Goal: Task Accomplishment & Management: Use online tool/utility

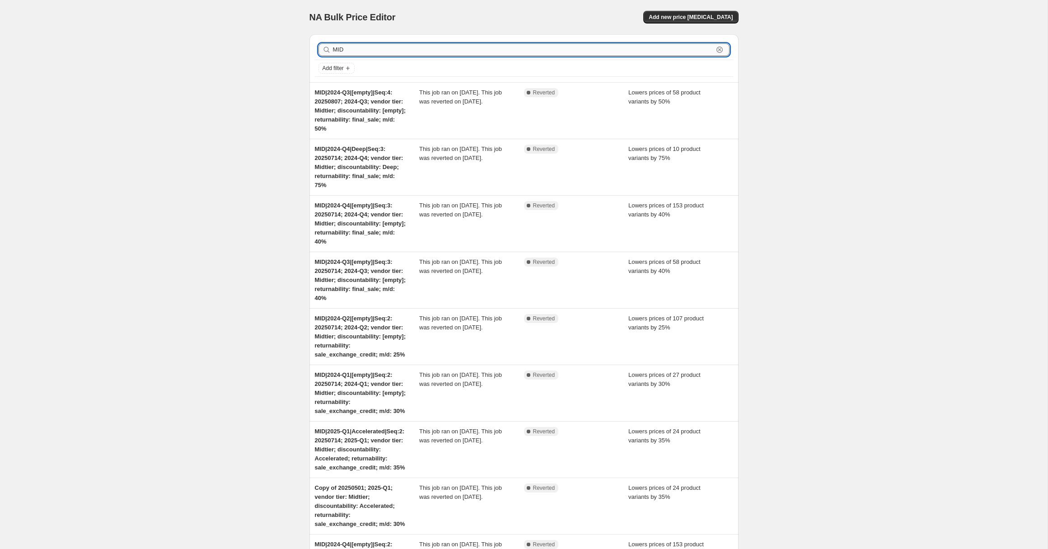
click at [341, 54] on input "MID" at bounding box center [523, 49] width 381 height 13
paste input "AI|2024-Q1|[empty]|Seq:4"
type input "MAI|2024-Q1|[empty]|Seq:4"
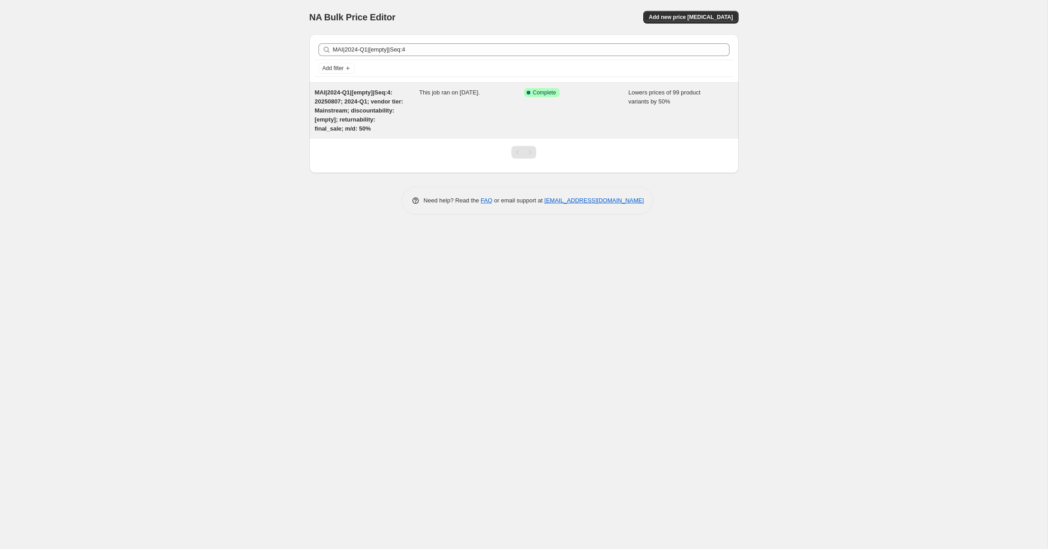
click at [367, 100] on span "MAI|2024-Q1|[empty]|Seq:4: 20250807; 2024-Q1; vendor tier: Mainstream; discount…" at bounding box center [359, 110] width 89 height 43
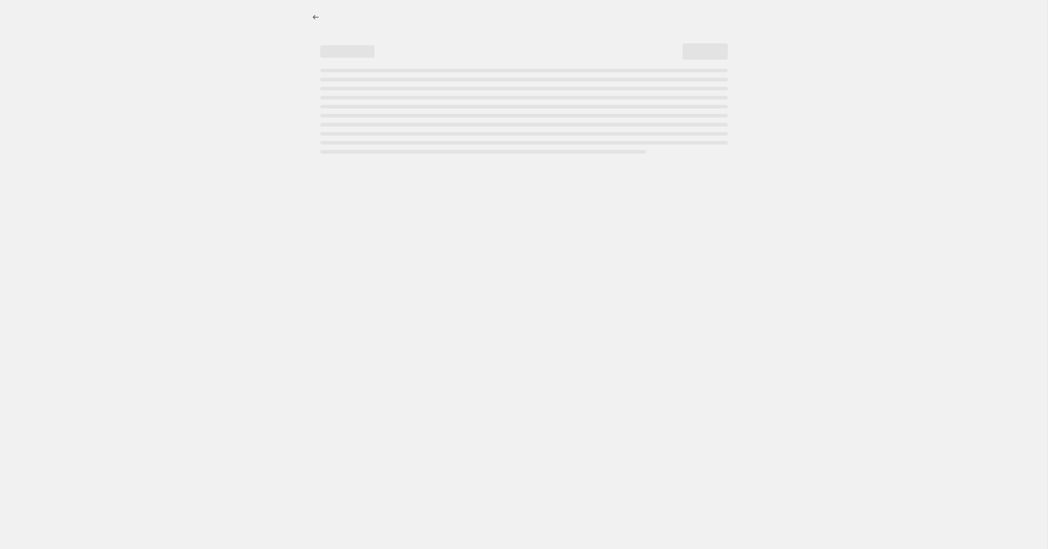
select select "percentage"
select select "no_change"
select select "collection"
select select "tag"
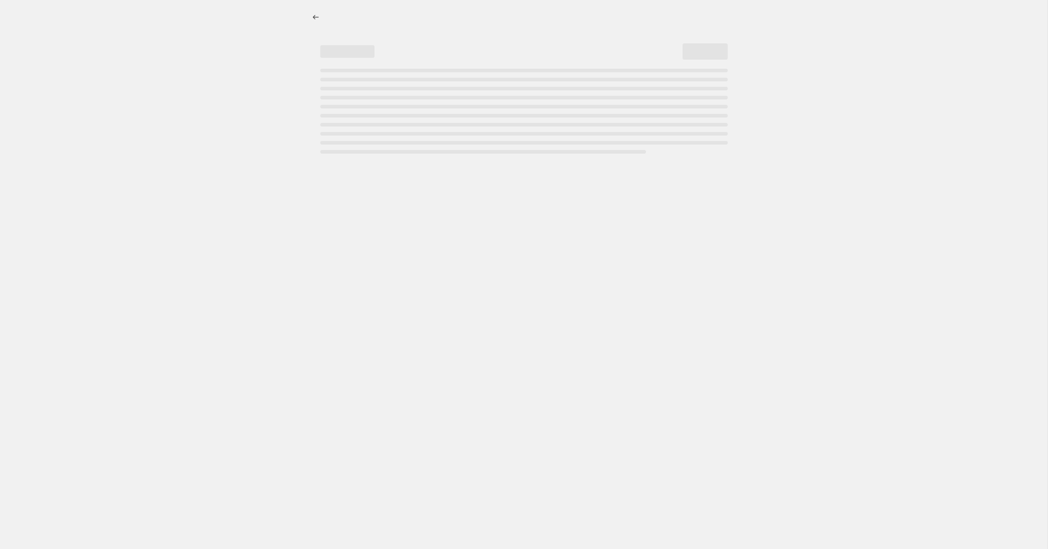
select select "not_equal"
select select "tag"
select select "not_equal"
select select "tag"
select select "not_equal"
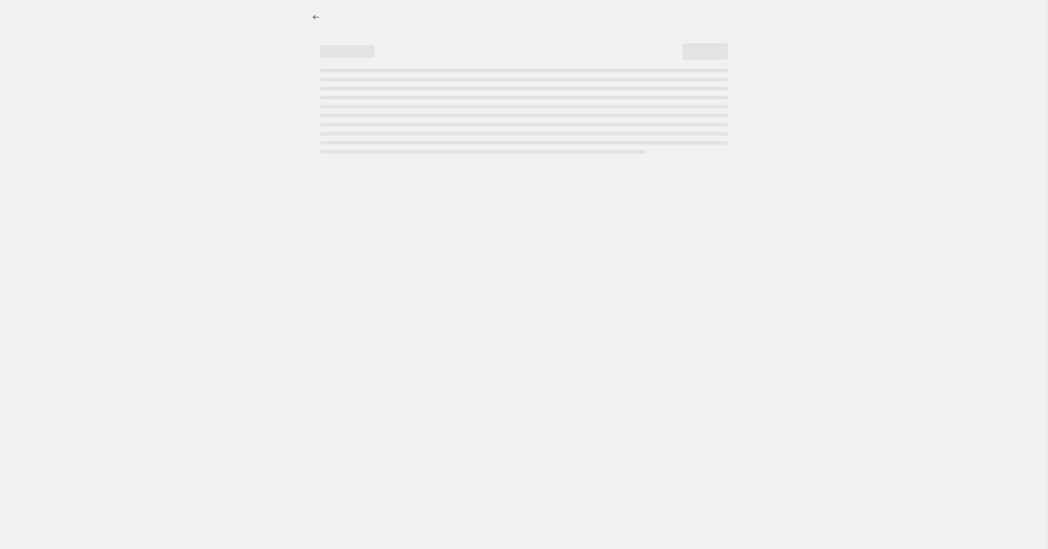
select select "tag"
select select "not_equal"
select select "product_status"
select select "not_equal"
select select "archived"
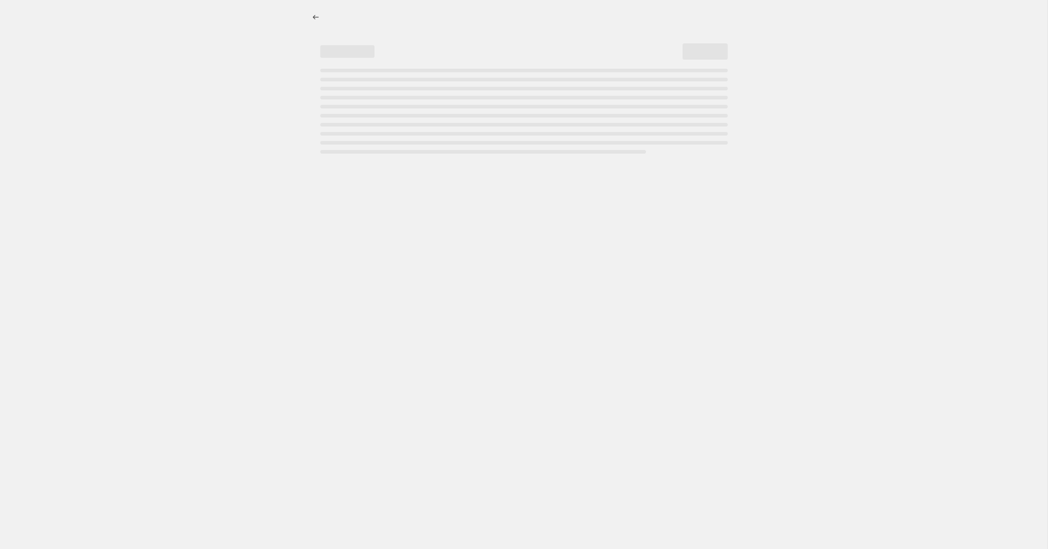
select select "tag"
select select "not_equal"
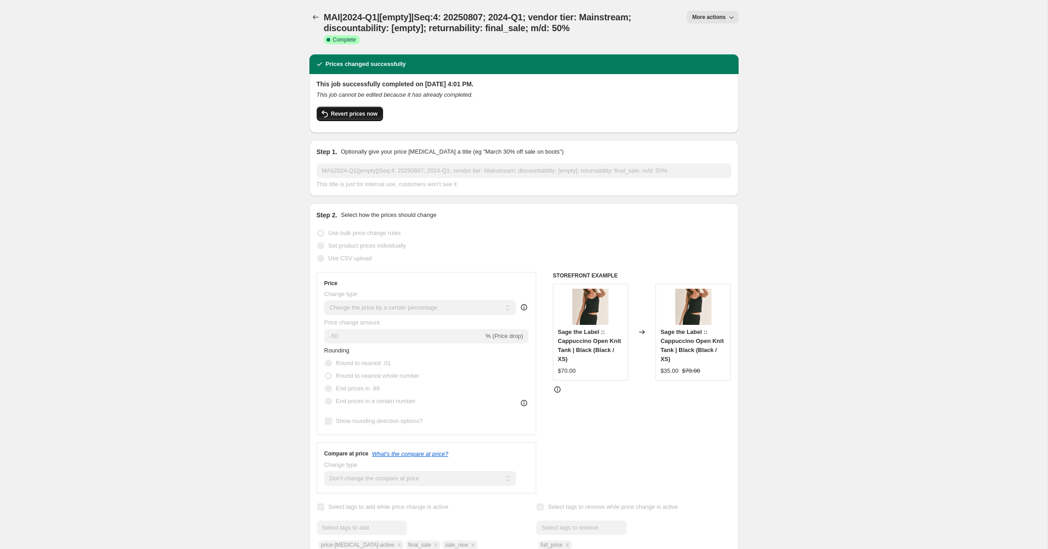
click at [343, 108] on button "Revert prices now" at bounding box center [350, 114] width 66 height 14
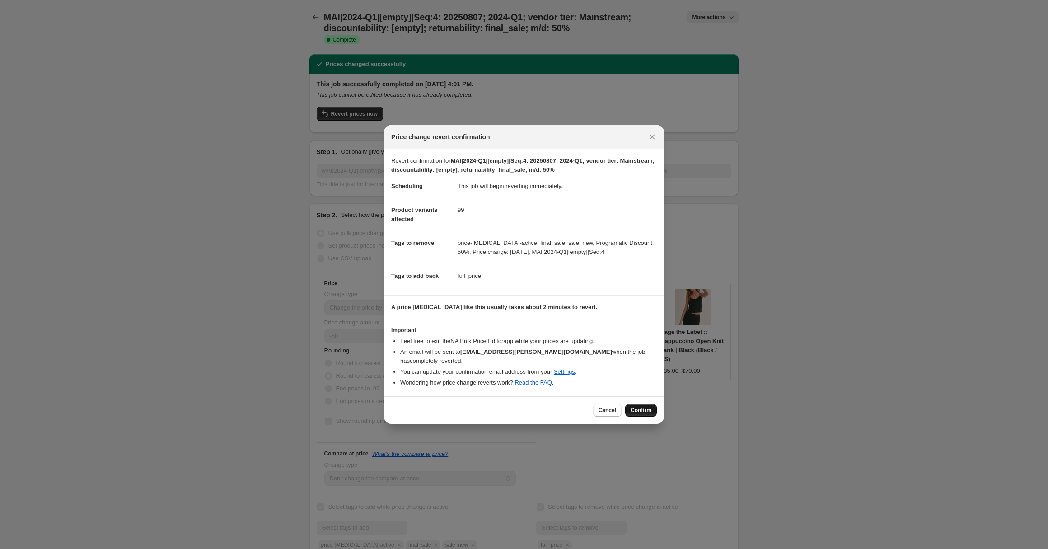
click at [648, 410] on button "Confirm" at bounding box center [641, 410] width 32 height 13
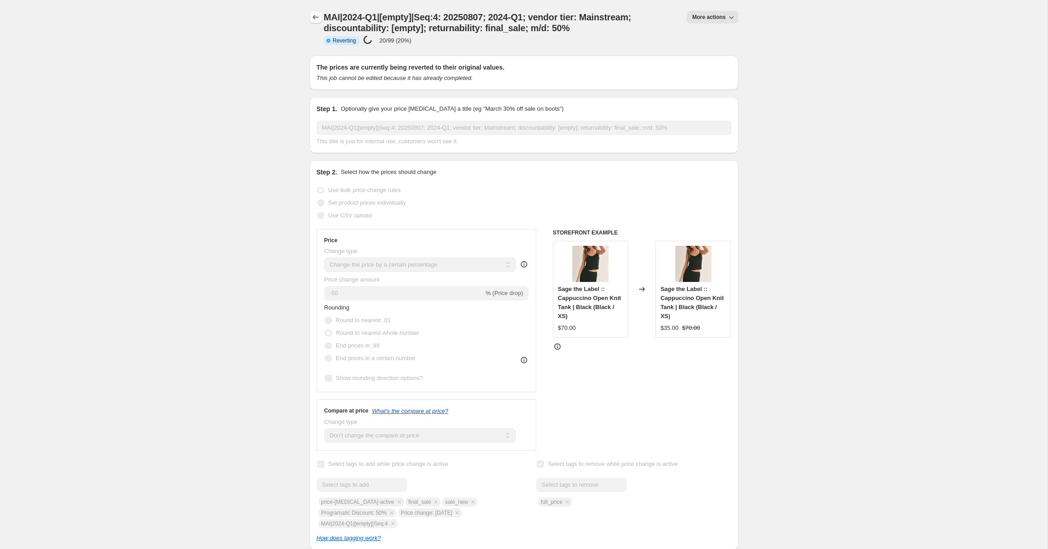
click at [311, 19] on icon "Price change jobs" at bounding box center [315, 17] width 9 height 9
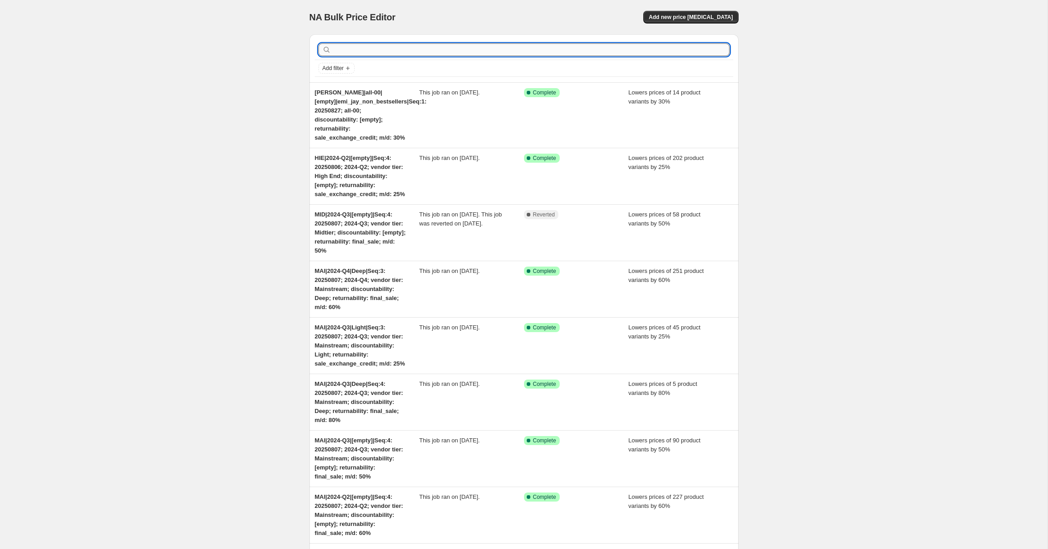
click at [353, 51] on input "text" at bounding box center [531, 49] width 397 height 13
paste input "MAI|2024-Q1|Light|Seq:1"
type input "MAI|2024-Q1|Light|Seq:1"
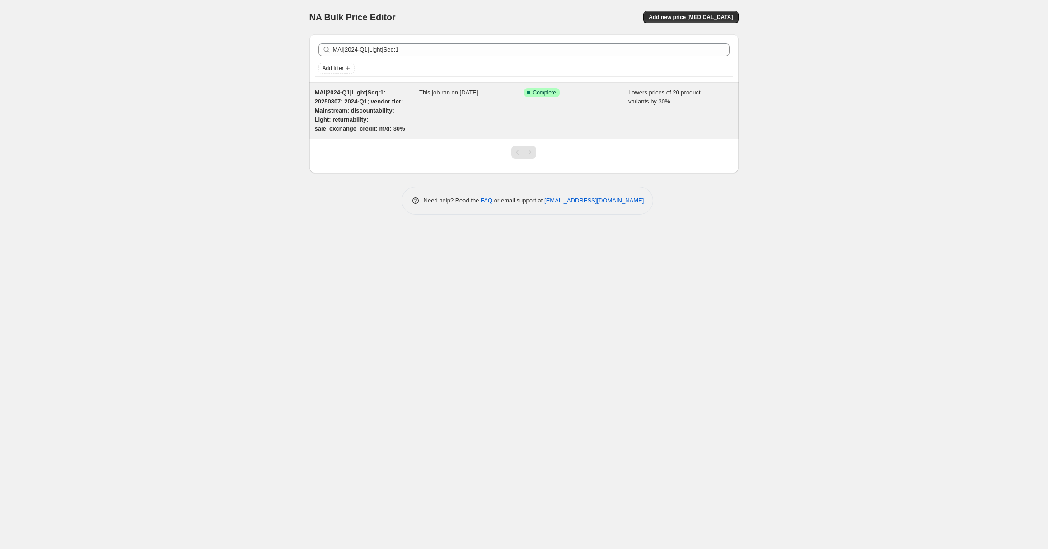
click at [355, 129] on div "MAI|2024-Q1|Light|Seq:1: 20250807; 2024-Q1; vendor tier: Mainstream; discountab…" at bounding box center [367, 110] width 105 height 45
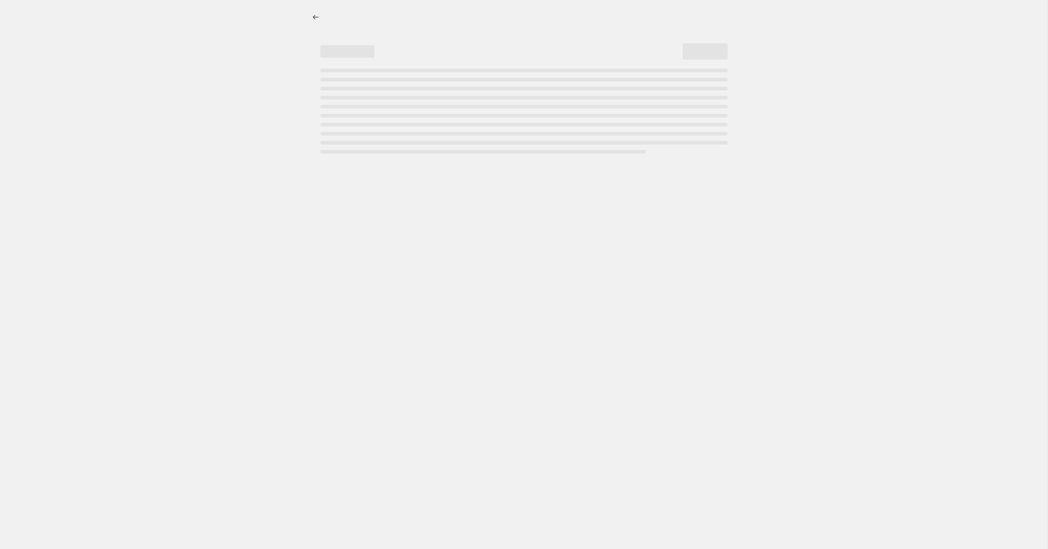
select select "percentage"
select select "no_change"
select select "collection"
select select "tag"
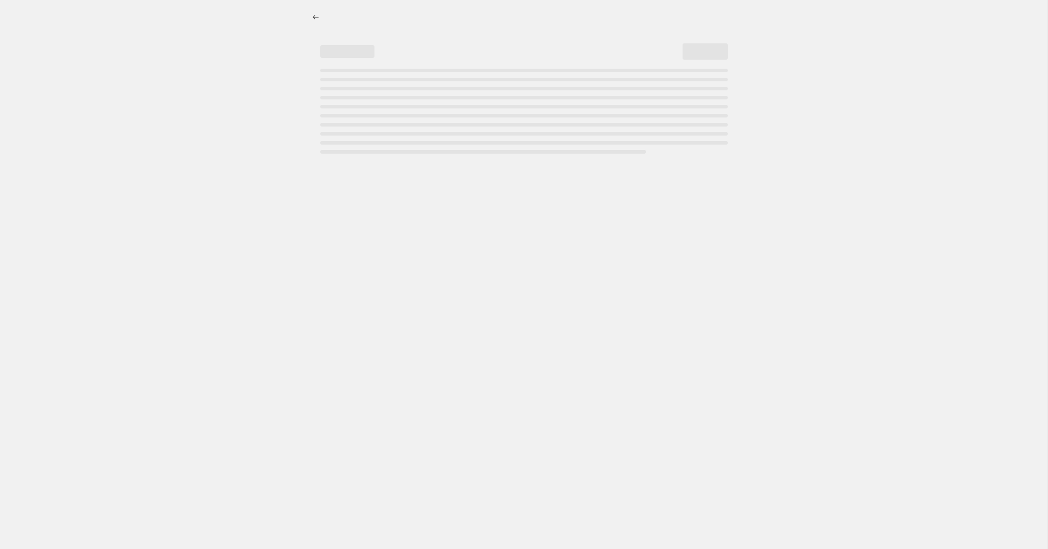
select select "tag"
select select "not_equal"
select select "tag"
select select "not_equal"
select select "tag"
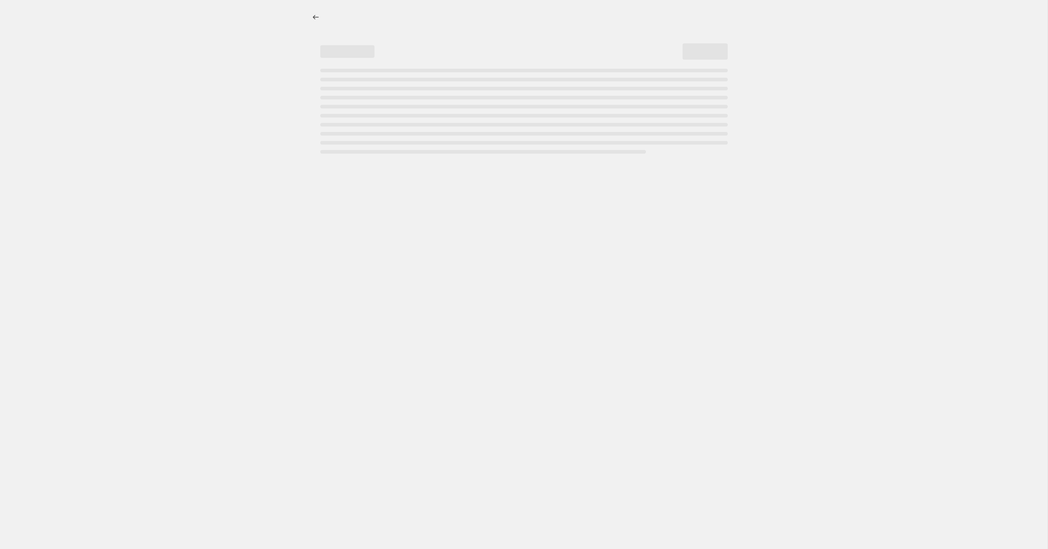
select select "not_equal"
select select "product_status"
select select "not_equal"
select select "archived"
select select "tag"
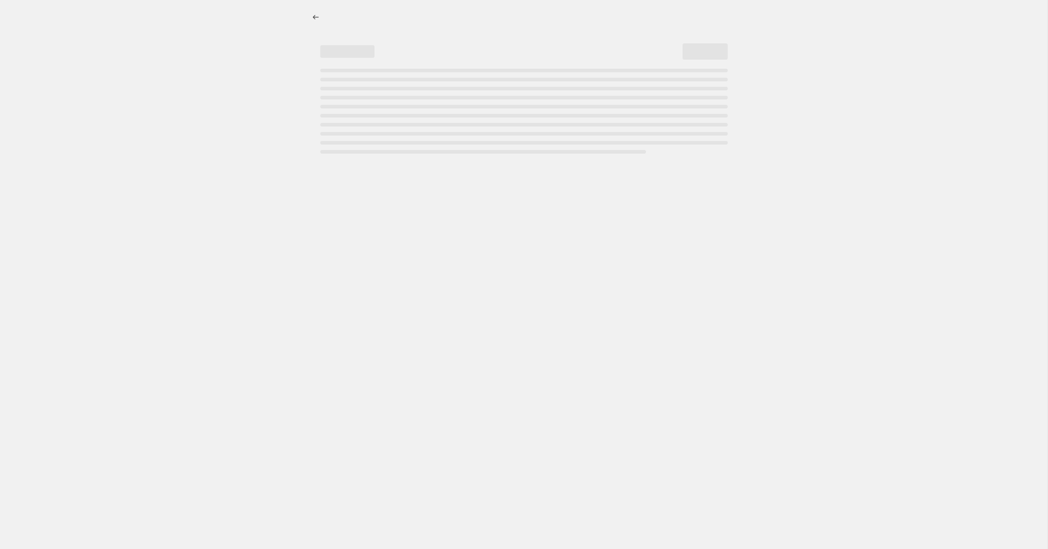
select select "not_equal"
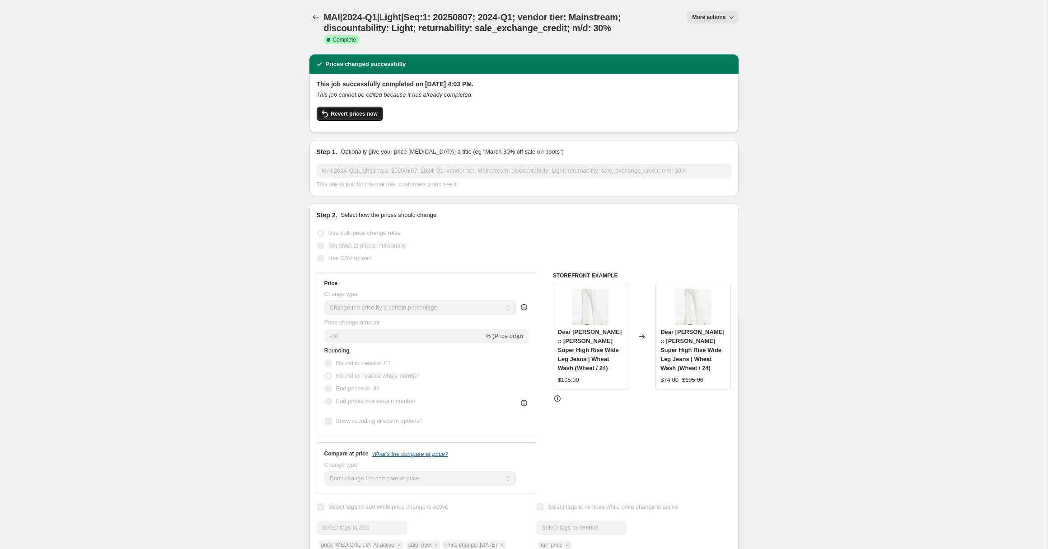
click at [350, 116] on span "Revert prices now" at bounding box center [354, 113] width 47 height 7
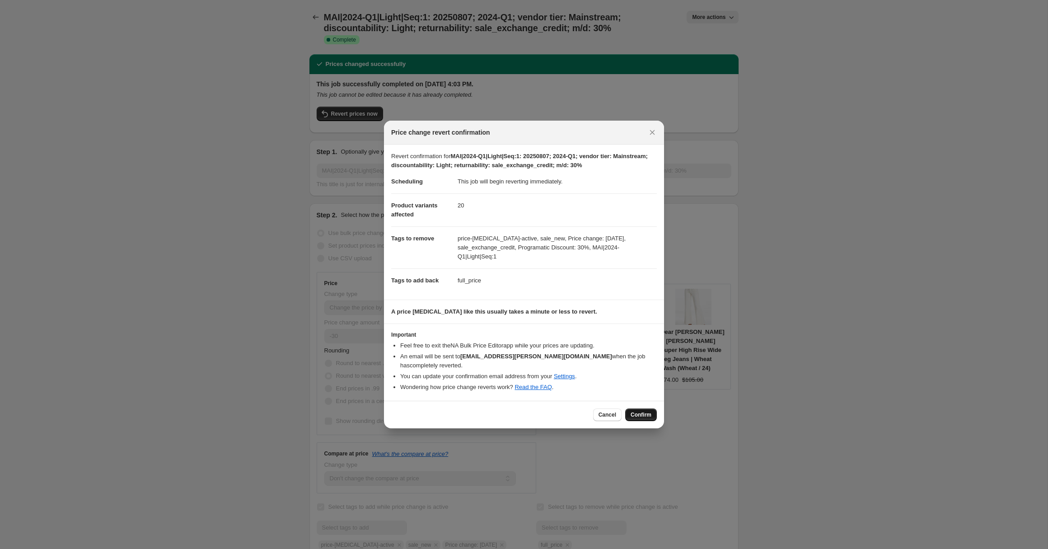
click at [643, 413] on span "Confirm" at bounding box center [641, 414] width 21 height 7
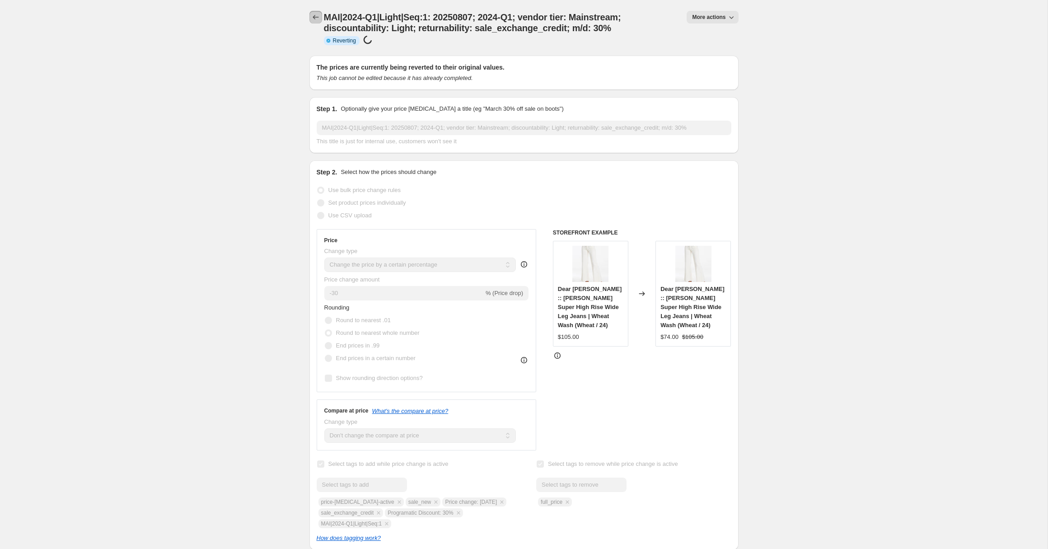
click at [315, 18] on icon "Price change jobs" at bounding box center [315, 17] width 9 height 9
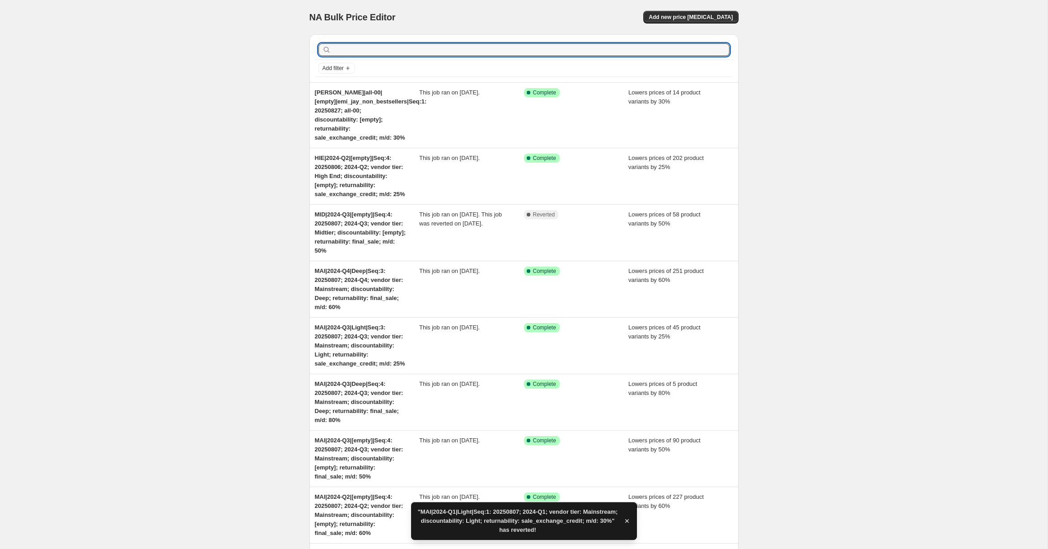
click at [353, 50] on input "text" at bounding box center [531, 49] width 397 height 13
paste input "MAI|2024-Q2|[empty]|Seq:4"
type input "MAI|2024-Q2|[empty]|Seq:4"
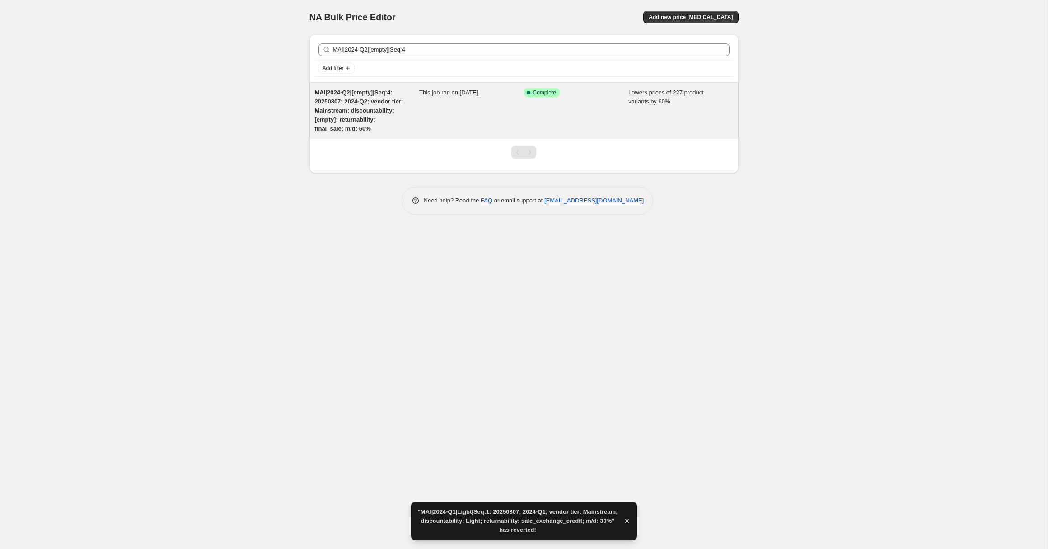
click at [357, 101] on span "MAI|2024-Q2|[empty]|Seq:4: 20250807; 2024-Q2; vendor tier: Mainstream; discount…" at bounding box center [359, 110] width 89 height 43
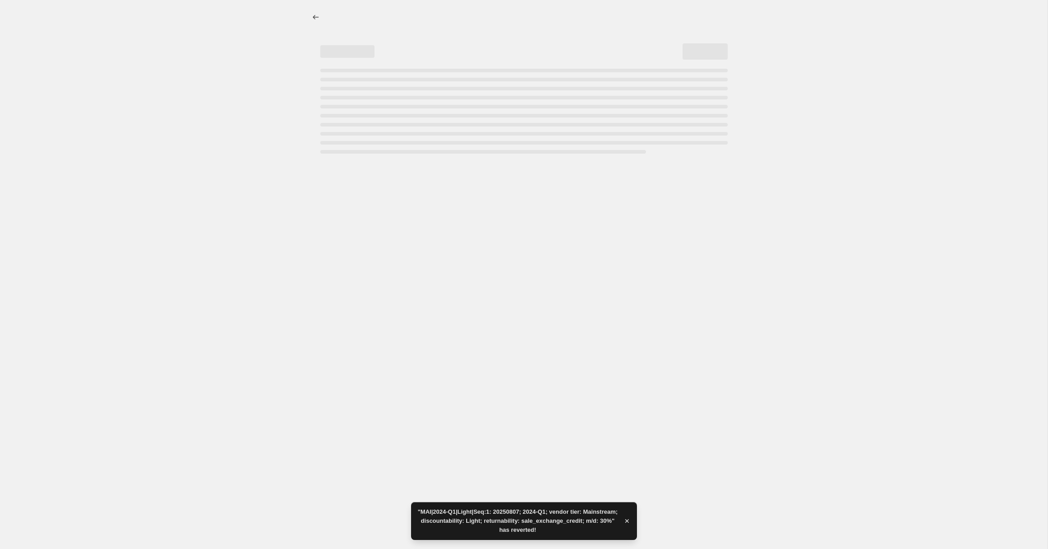
select select "percentage"
select select "no_change"
select select "collection"
select select "tag"
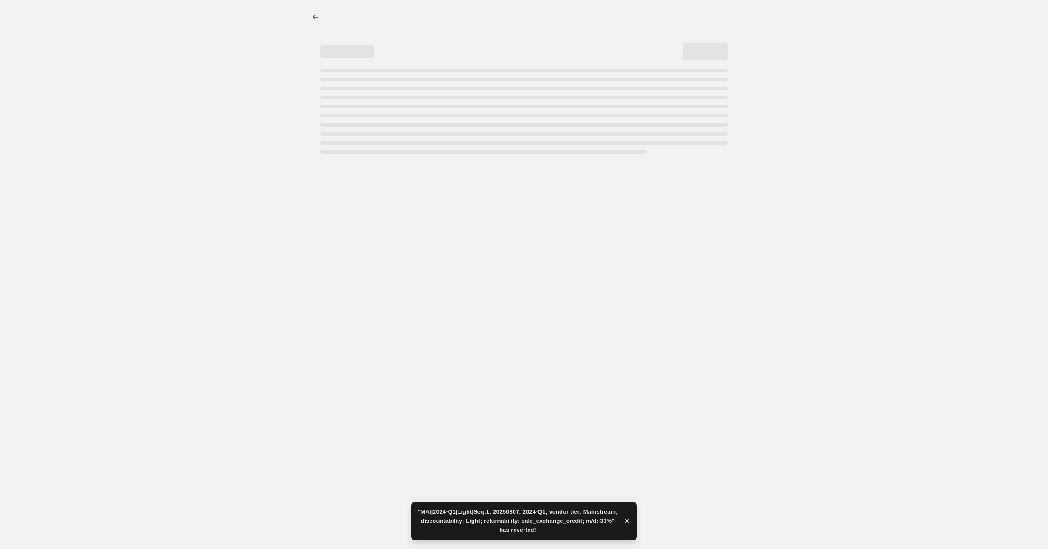
select select "not_equal"
select select "tag"
select select "not_equal"
select select "tag"
select select "not_equal"
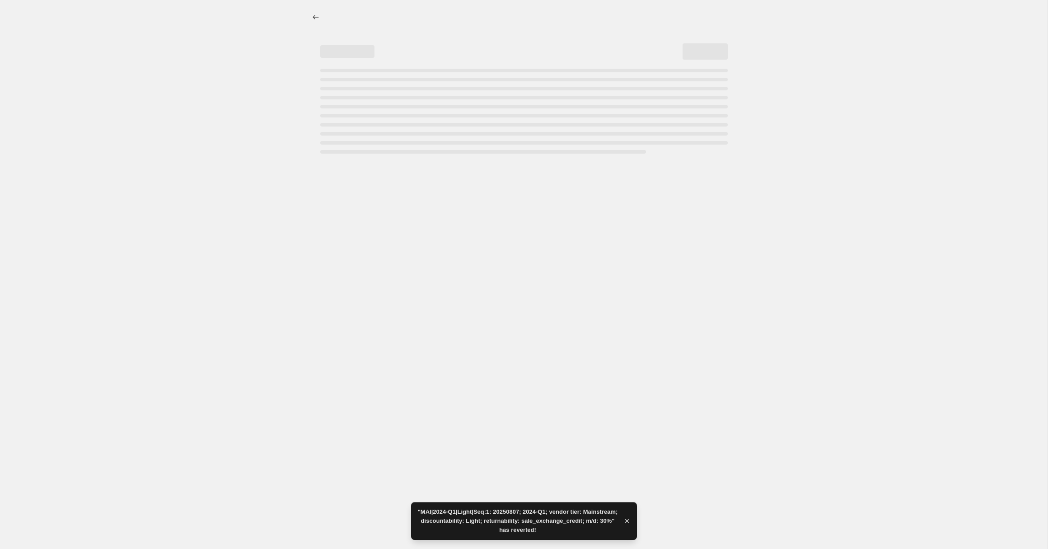
select select "tag"
select select "not_equal"
select select "product_status"
select select "not_equal"
select select "archived"
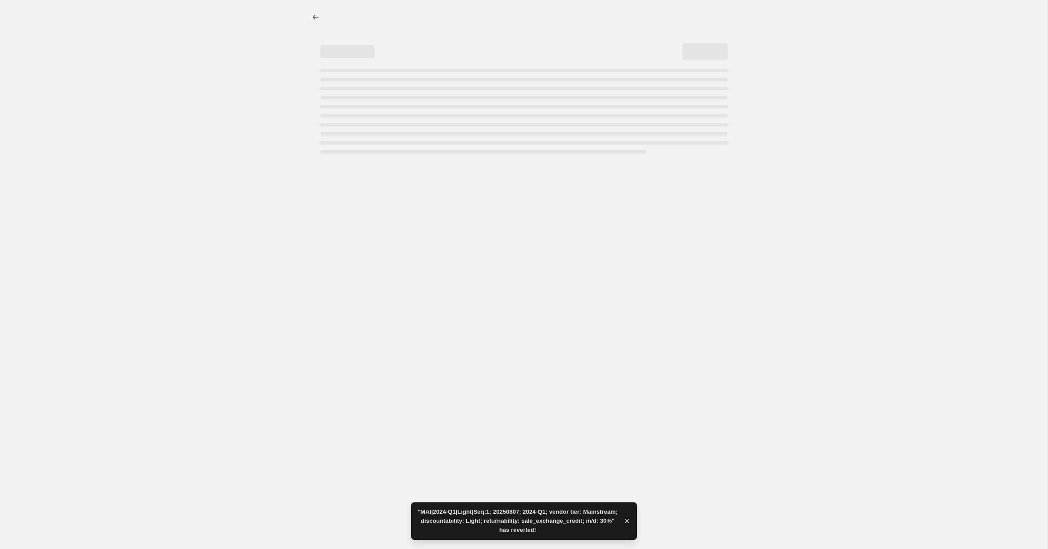
select select "tag"
select select "not_equal"
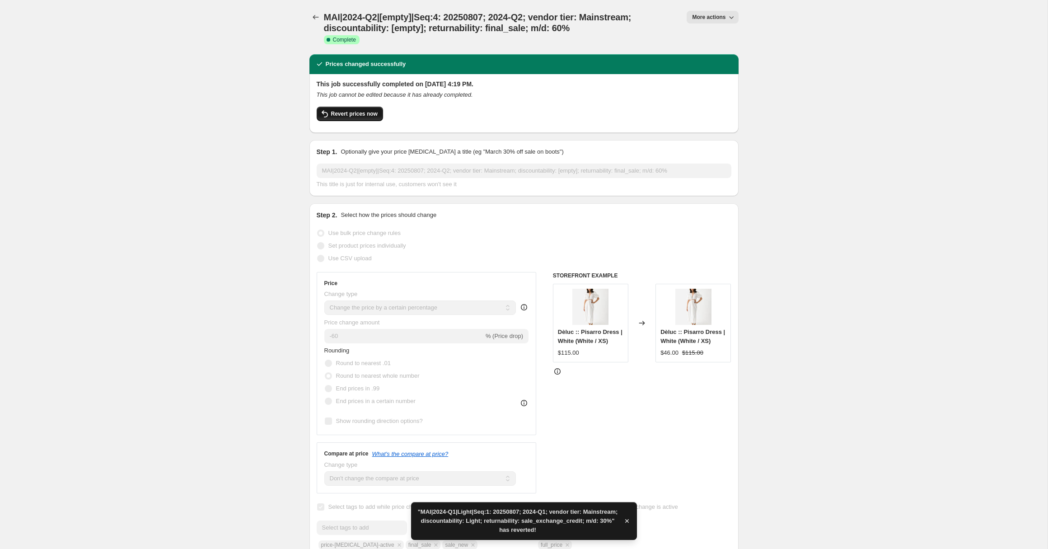
click at [352, 115] on span "Revert prices now" at bounding box center [354, 113] width 47 height 7
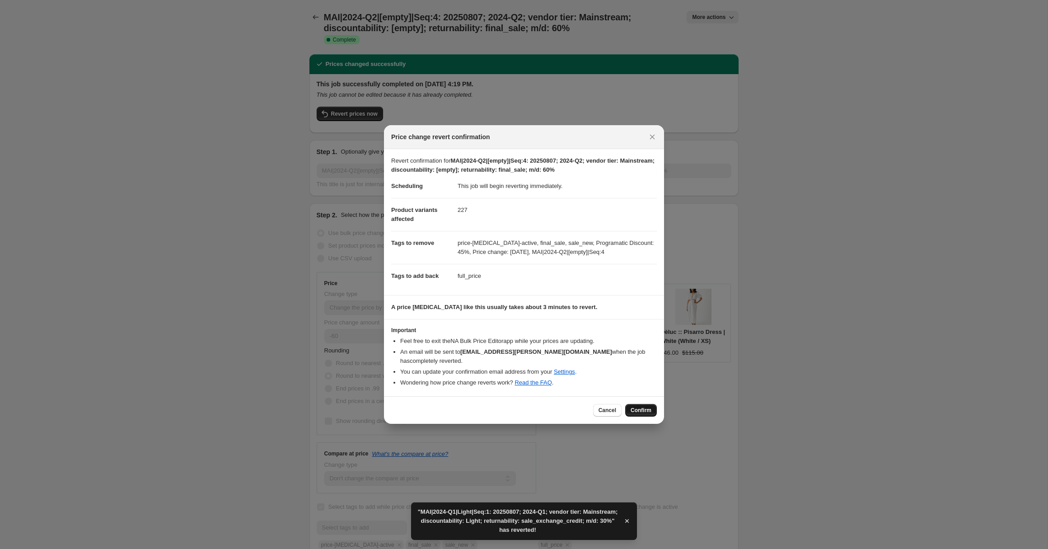
click at [639, 407] on span "Confirm" at bounding box center [641, 410] width 21 height 7
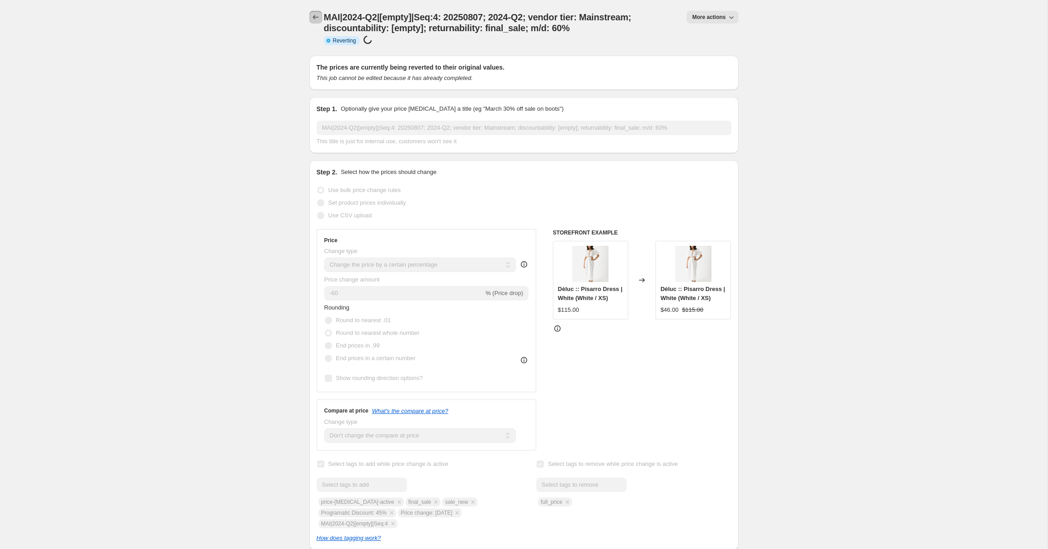
click at [315, 16] on icon "Price change jobs" at bounding box center [315, 17] width 9 height 9
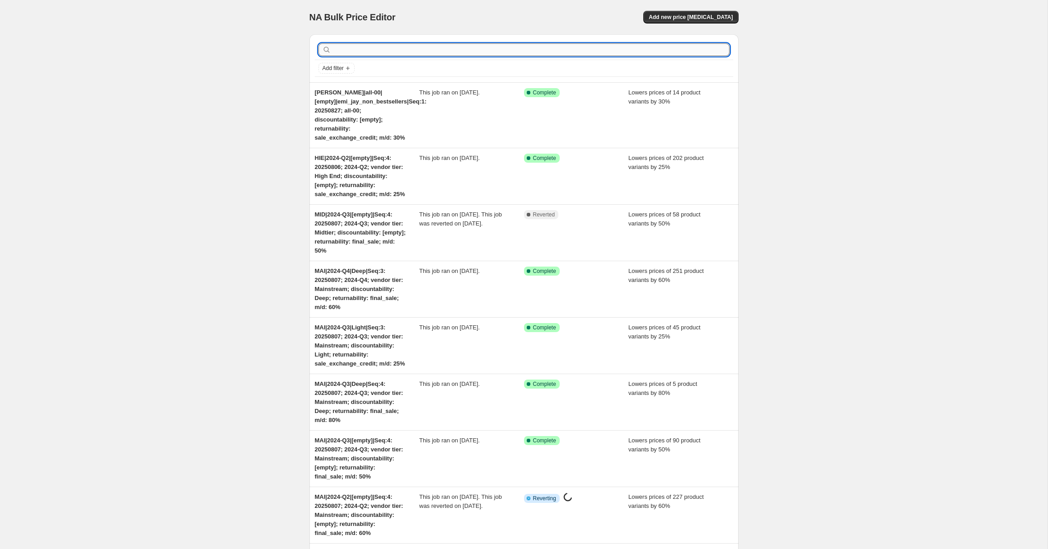
click at [362, 52] on input "text" at bounding box center [531, 49] width 397 height 13
paste input "MAI|2024-Q3|[empty]|Seq:4"
type input "MAI|2024-Q3|[empty]|Seq:4"
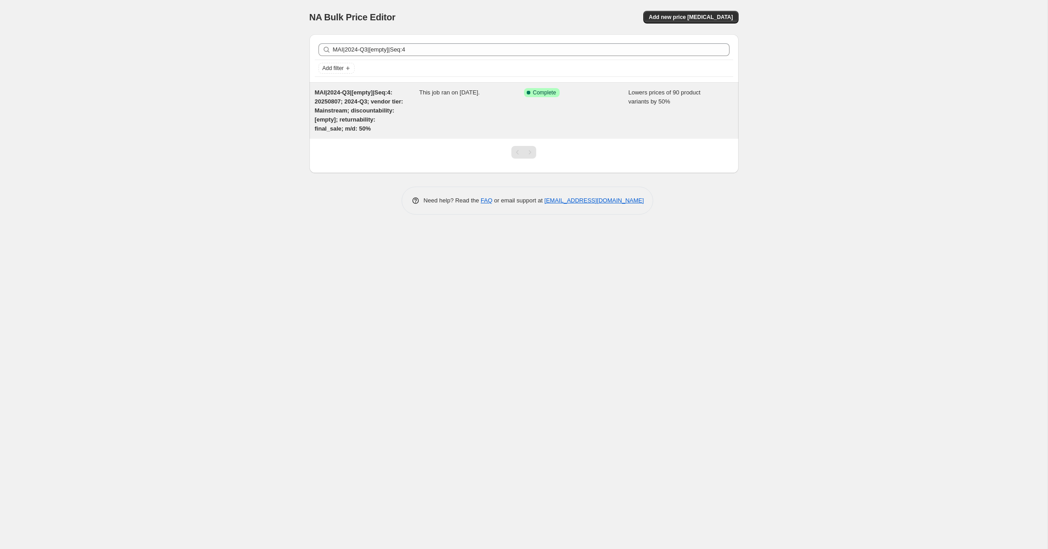
click at [366, 113] on div "MAI|2024-Q3|[empty]|Seq:4: 20250807; 2024-Q3; vendor tier: Mainstream; discount…" at bounding box center [367, 110] width 105 height 45
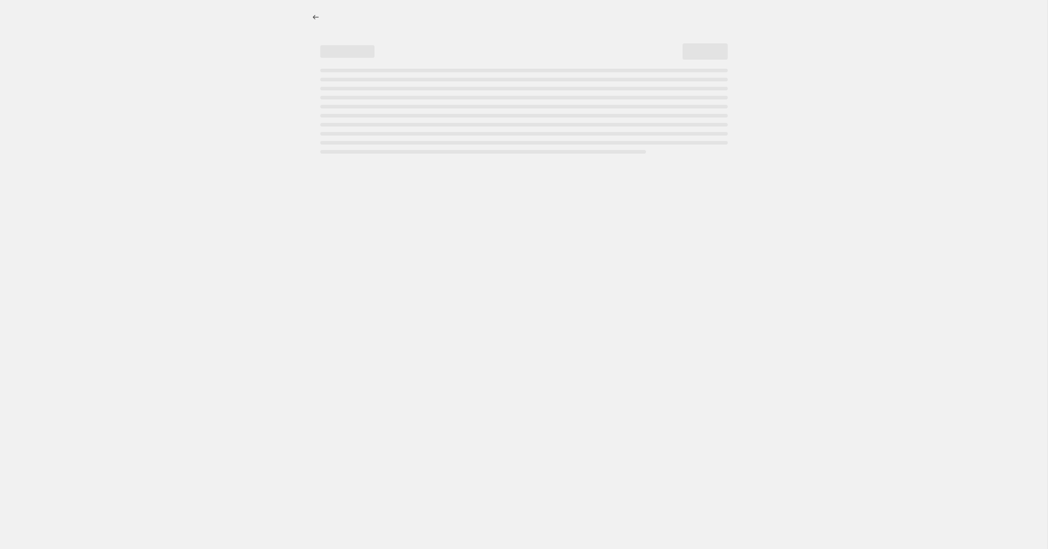
select select "percentage"
select select "no_change"
select select "collection"
select select "tag"
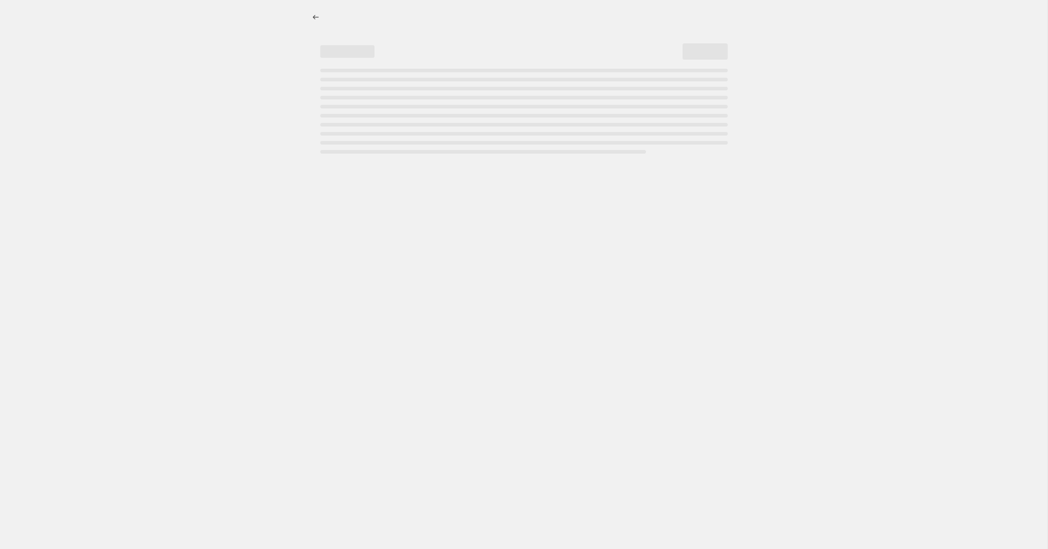
select select "not_equal"
select select "tag"
select select "not_equal"
select select "tag"
select select "not_equal"
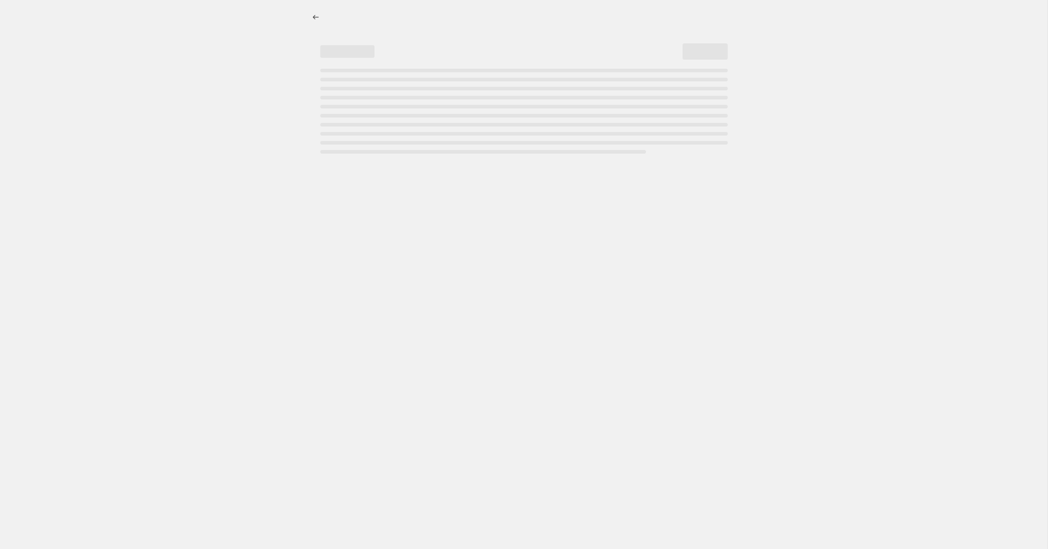
select select "tag"
select select "not_equal"
select select "product_status"
select select "not_equal"
select select "archived"
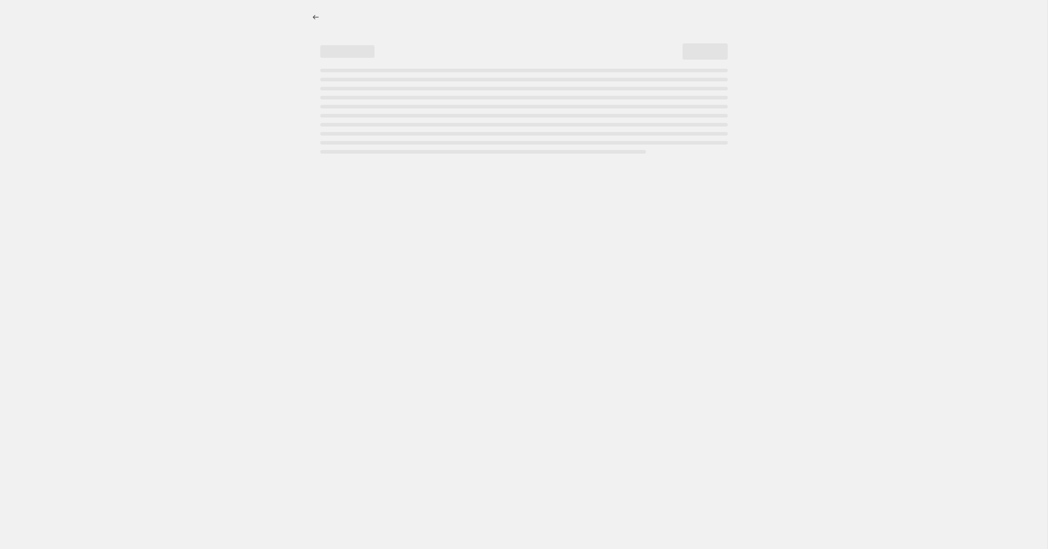
select select "tag"
select select "not_equal"
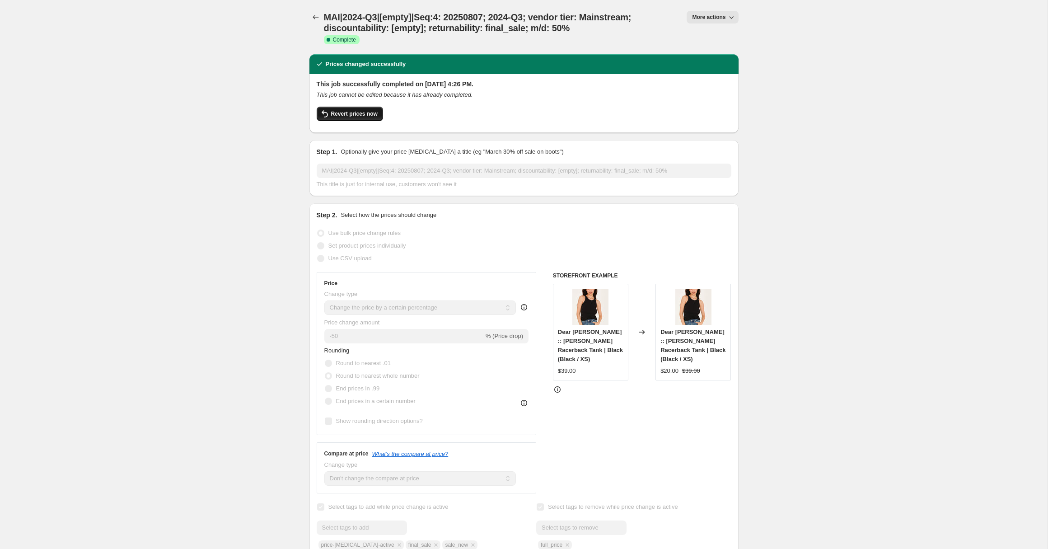
click at [352, 113] on span "Revert prices now" at bounding box center [354, 113] width 47 height 7
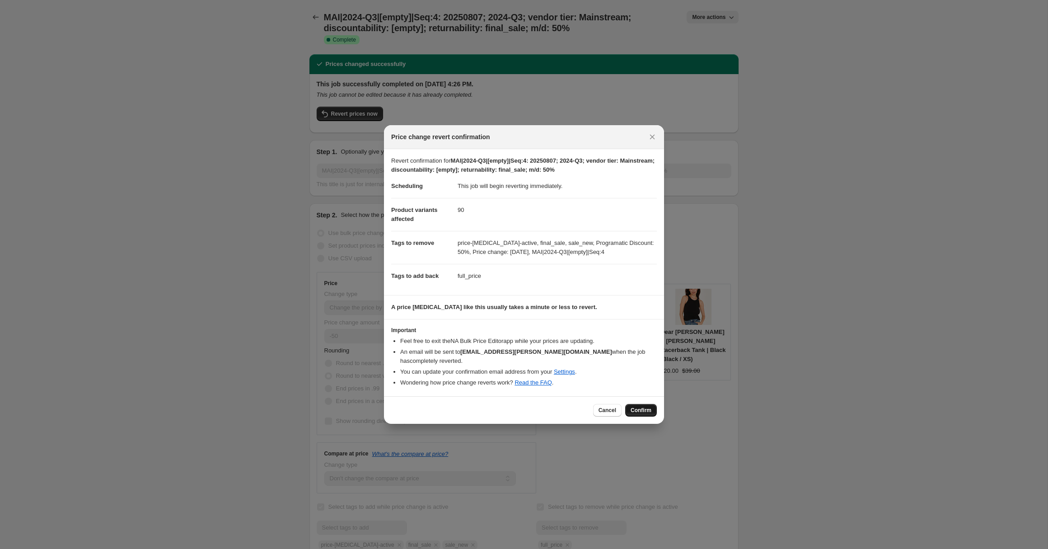
click at [643, 407] on span "Confirm" at bounding box center [641, 410] width 21 height 7
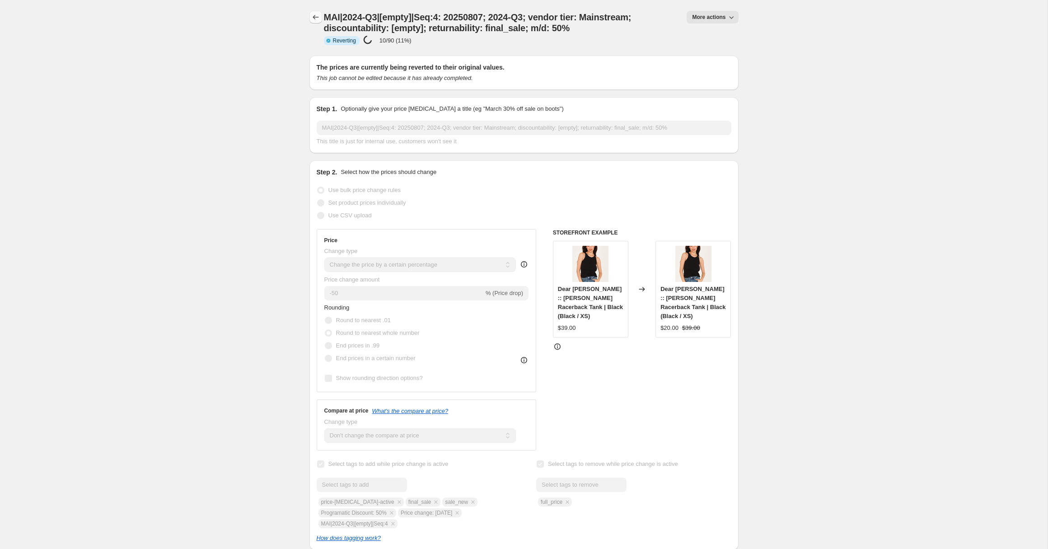
click at [315, 17] on icon "Price change jobs" at bounding box center [315, 17] width 9 height 9
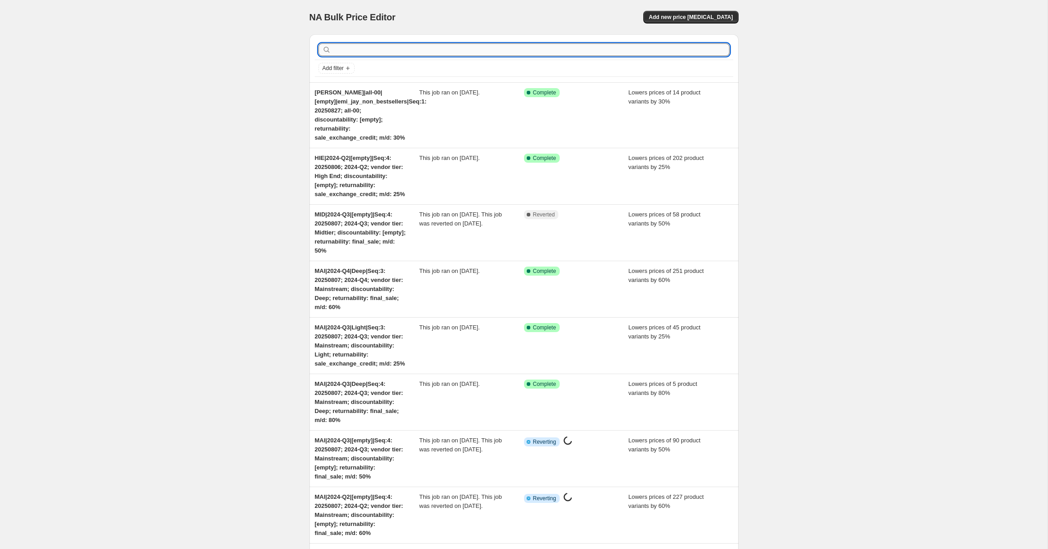
click at [363, 54] on input "text" at bounding box center [531, 49] width 397 height 13
paste input "MAI|2024-Q3|Deep|Seq:4"
type input "MAI|2024-Q3|Deep|Seq:4"
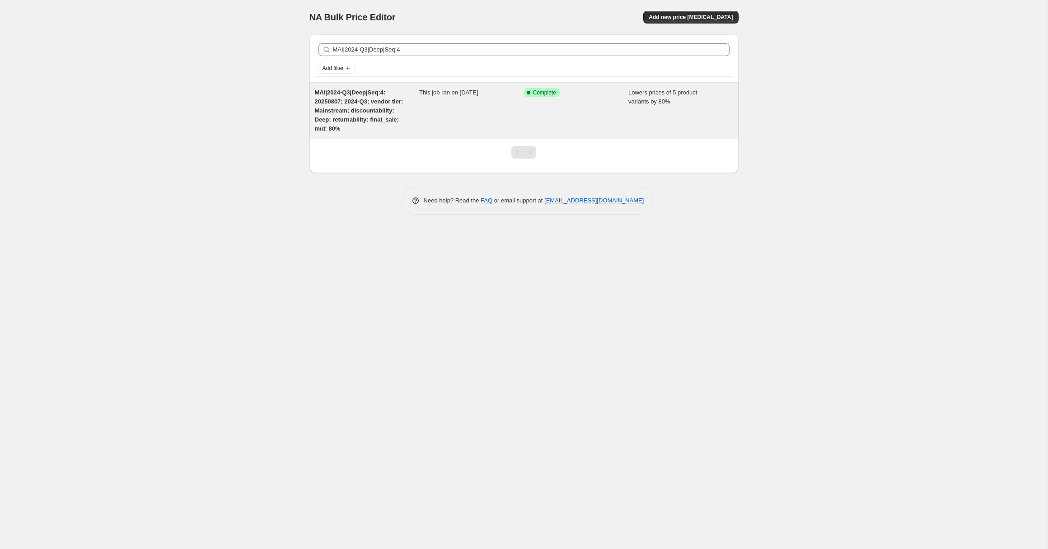
click at [359, 105] on span "MAI|2024-Q3|Deep|Seq:4: 20250807; 2024-Q3; vendor tier: Mainstream; discountabi…" at bounding box center [359, 110] width 89 height 43
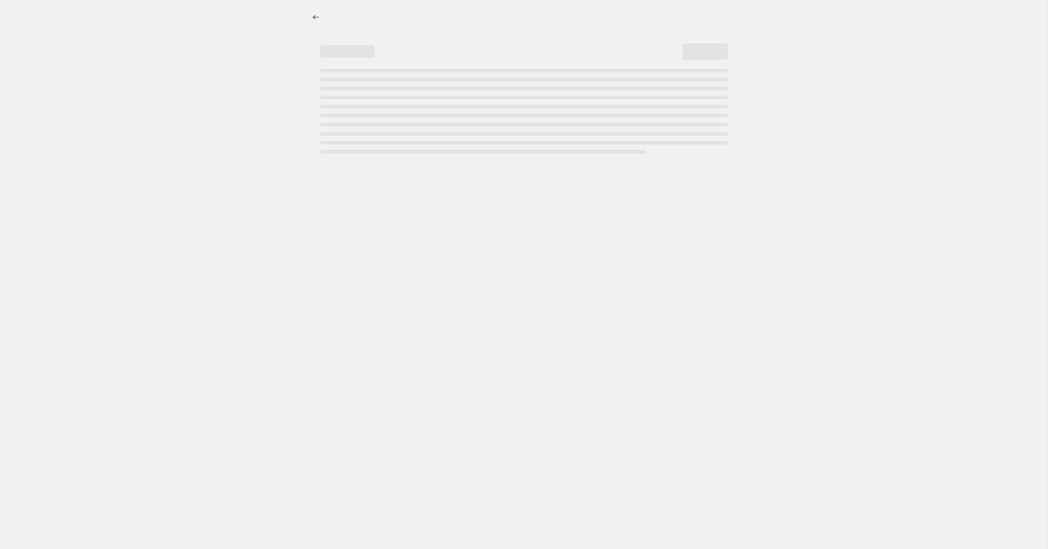
select select "percentage"
select select "no_change"
select select "collection"
select select "tag"
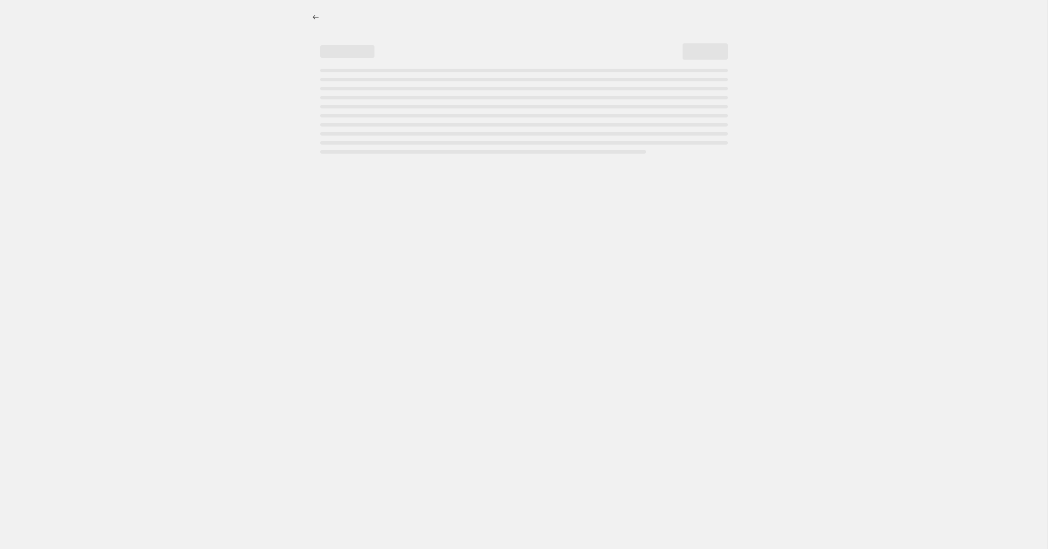
select select "tag"
select select "not_equal"
select select "product_status"
select select "not_equal"
select select "archived"
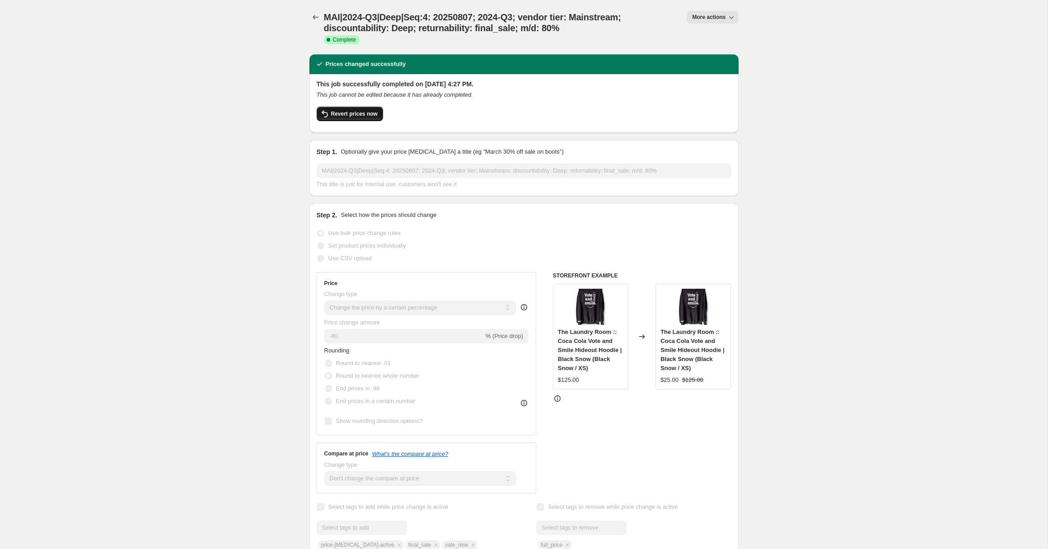
click at [352, 114] on span "Revert prices now" at bounding box center [354, 113] width 47 height 7
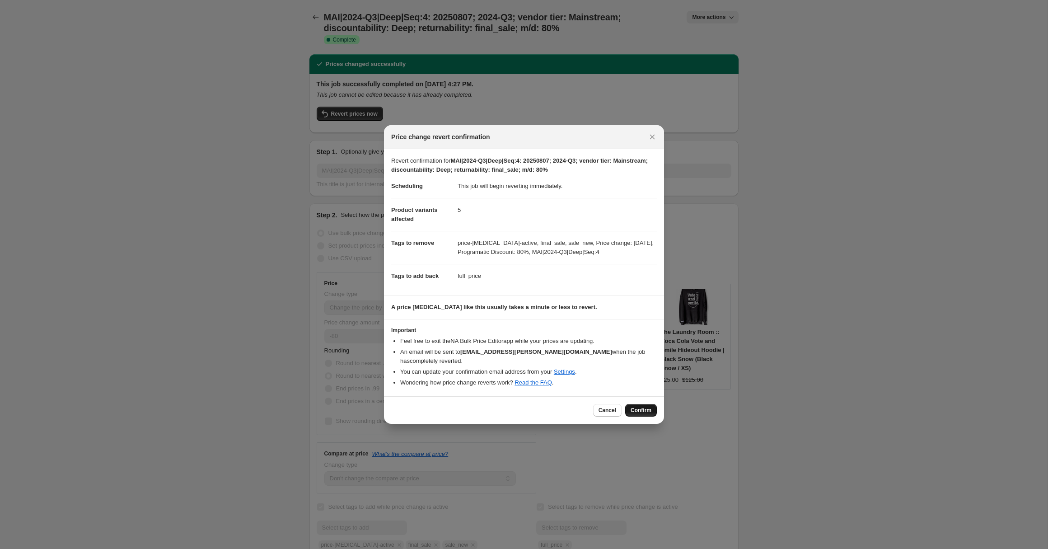
click at [644, 407] on span "Confirm" at bounding box center [641, 410] width 21 height 7
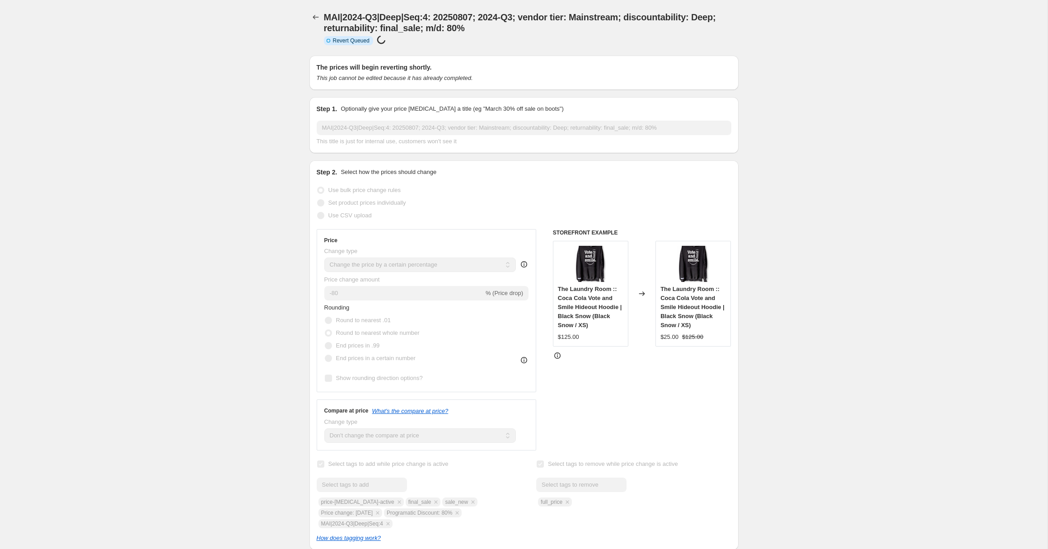
select select "percentage"
select select "no_change"
select select "collection"
select select "tag"
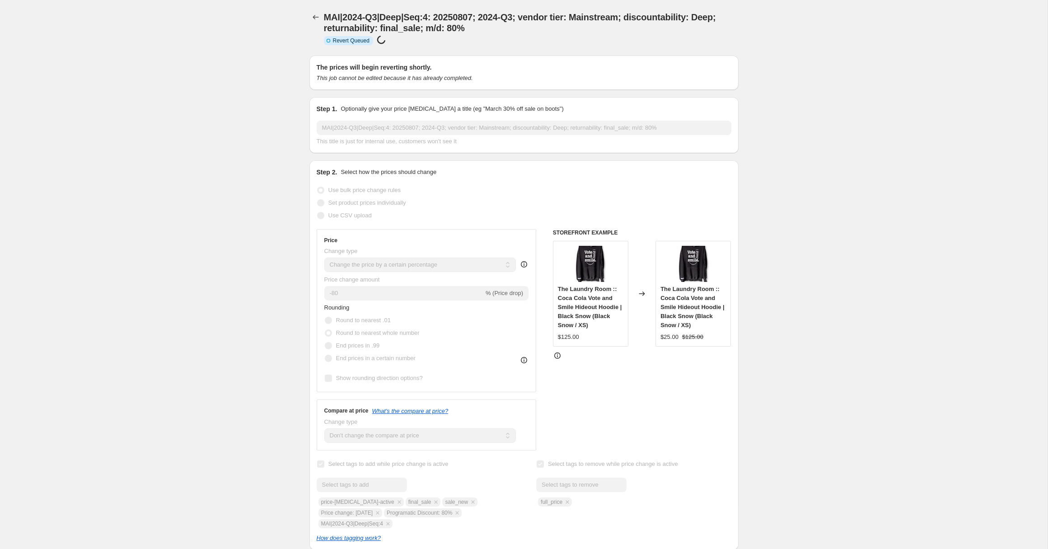
select select "tag"
select select "not_equal"
select select "product_status"
select select "not_equal"
select select "archived"
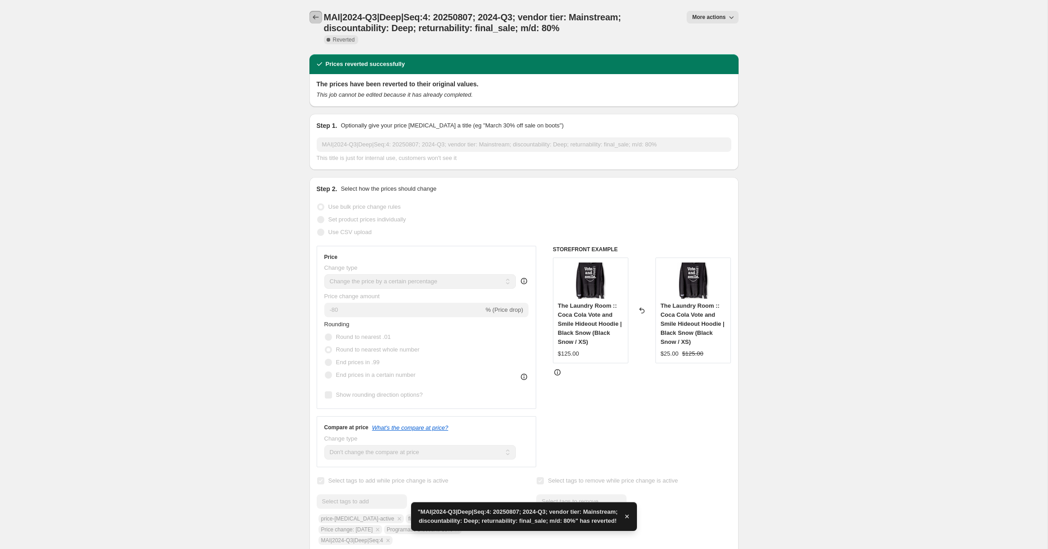
click at [316, 18] on icon "Price change jobs" at bounding box center [315, 17] width 9 height 9
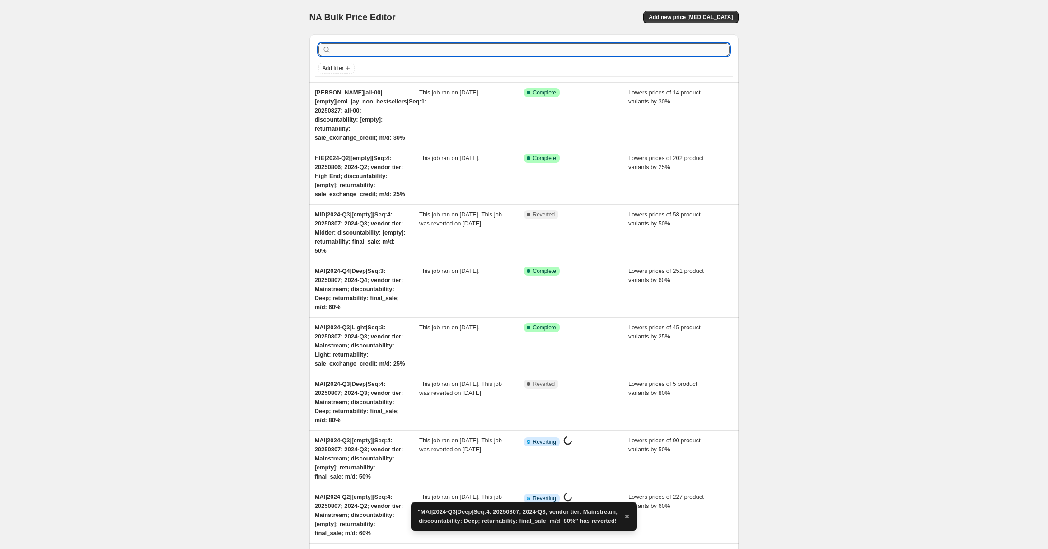
click at [350, 52] on input "text" at bounding box center [531, 49] width 397 height 13
paste input "MAI|2024-Q3|Light|Seq:3"
type input "MAI|2024-Q3|Light|Seq:3"
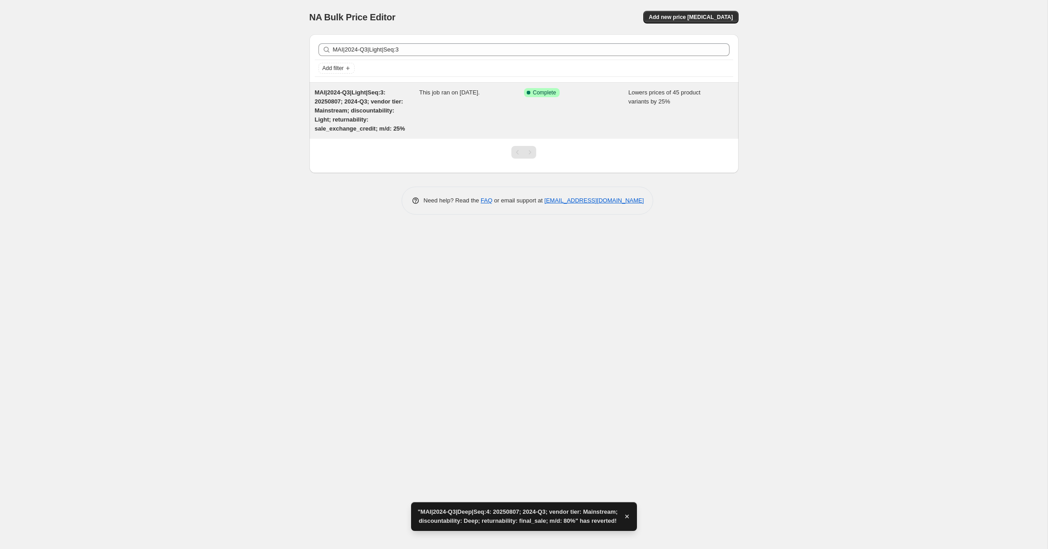
click at [345, 108] on span "MAI|2024-Q3|Light|Seq:3: 20250807; 2024-Q3; vendor tier: Mainstream; discountab…" at bounding box center [360, 110] width 90 height 43
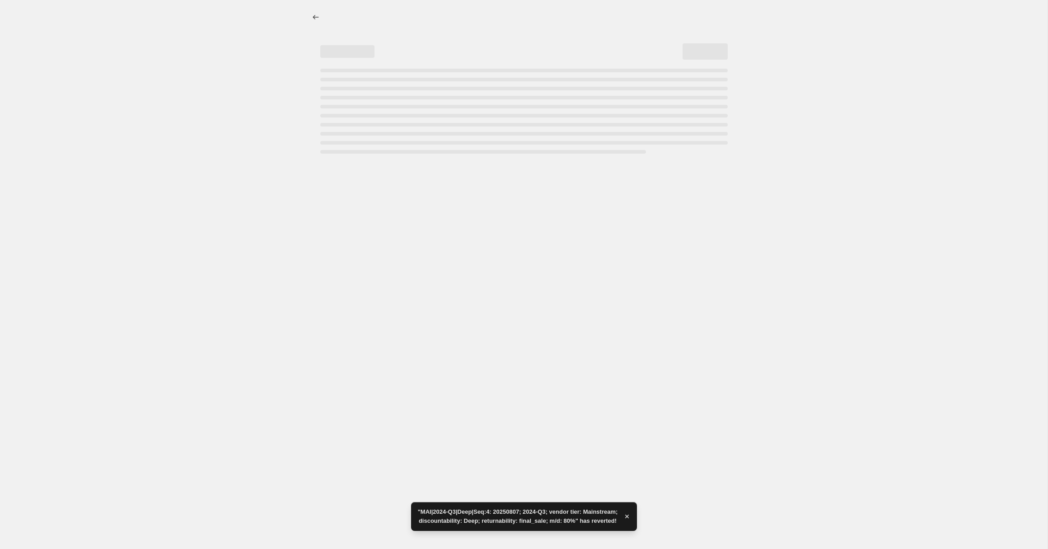
select select "percentage"
select select "no_change"
select select "collection"
select select "tag"
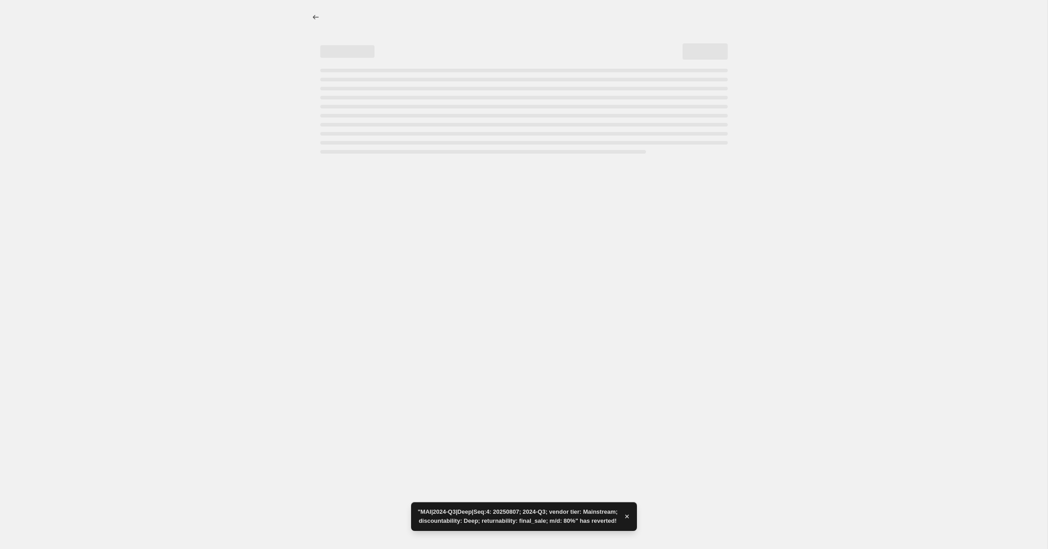
select select "tag"
select select "not_equal"
select select "product_status"
select select "not_equal"
select select "archived"
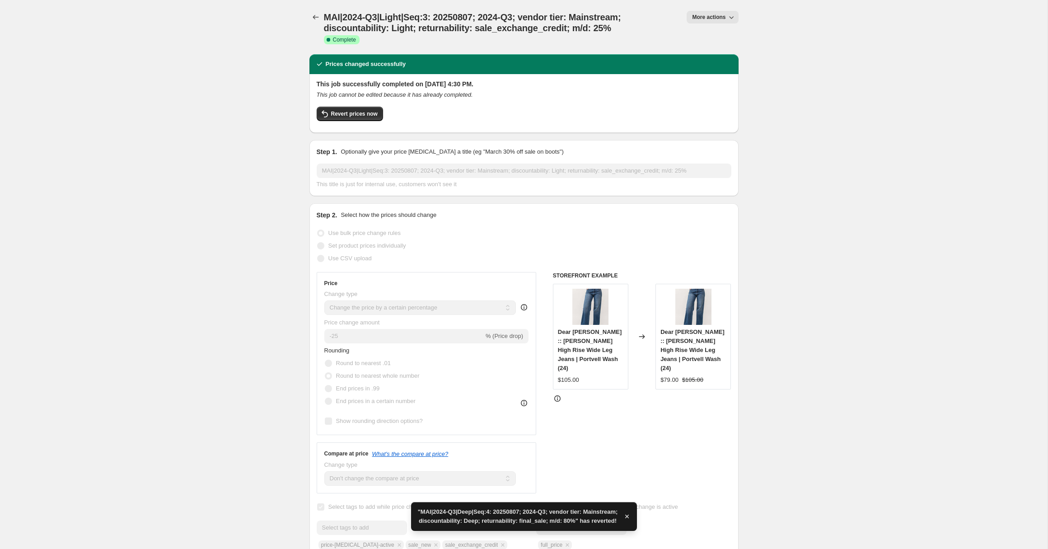
select select "percentage"
select select "no_change"
select select "collection"
select select "tag"
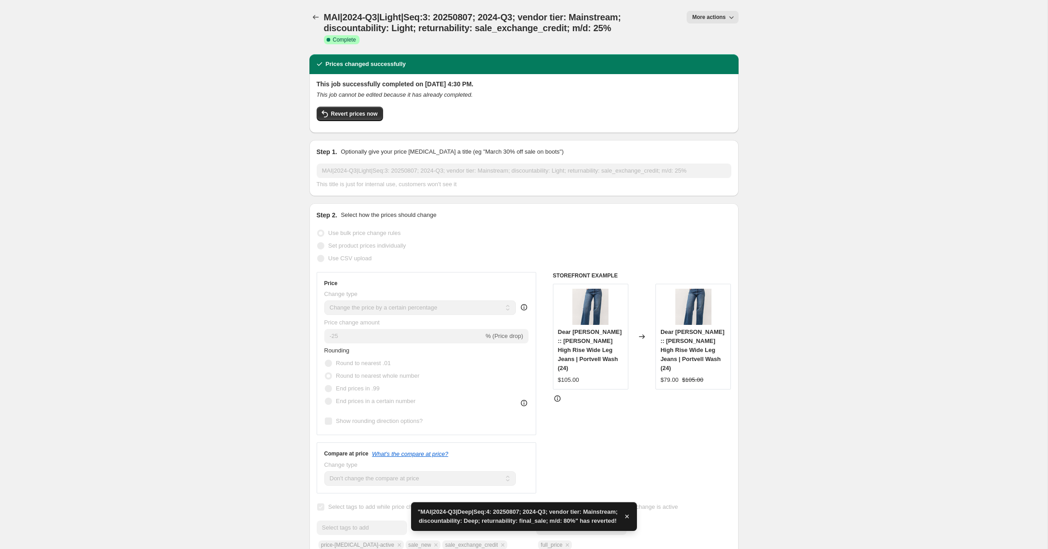
select select "tag"
select select "not_equal"
select select "product_status"
select select "not_equal"
select select "archived"
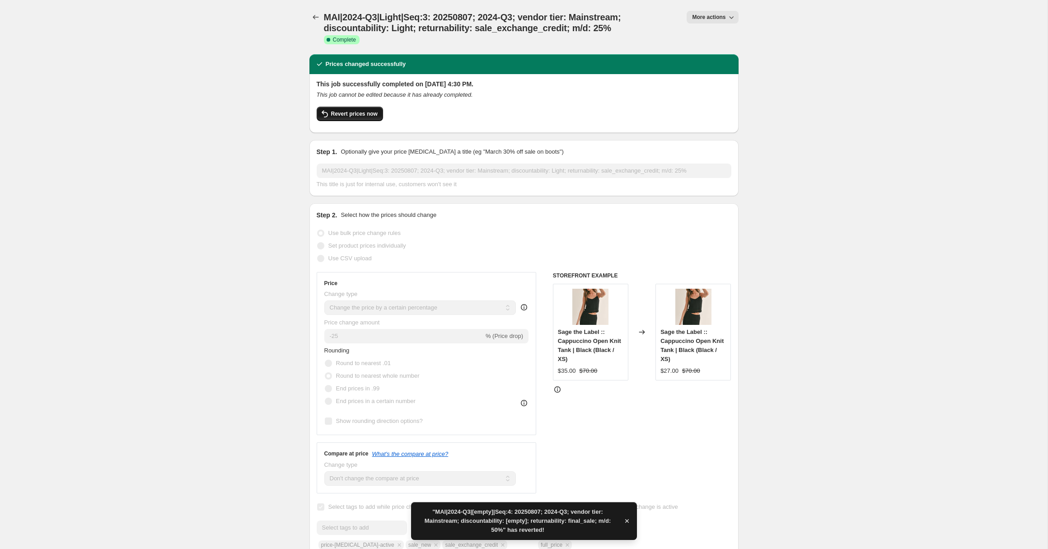
click at [345, 112] on span "Revert prices now" at bounding box center [354, 113] width 47 height 7
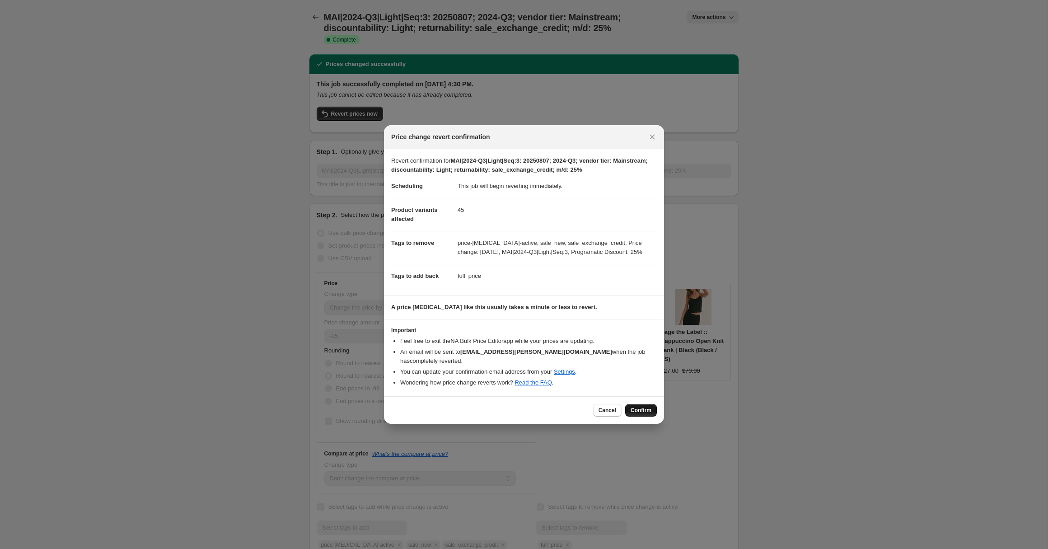
click at [643, 408] on span "Confirm" at bounding box center [641, 410] width 21 height 7
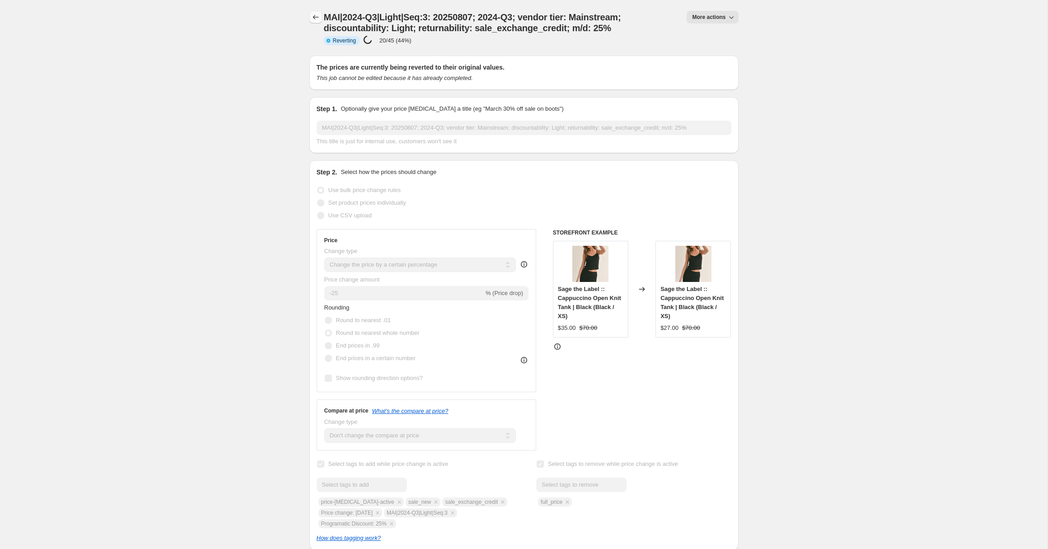
click at [316, 18] on icon "Price change jobs" at bounding box center [315, 17] width 9 height 9
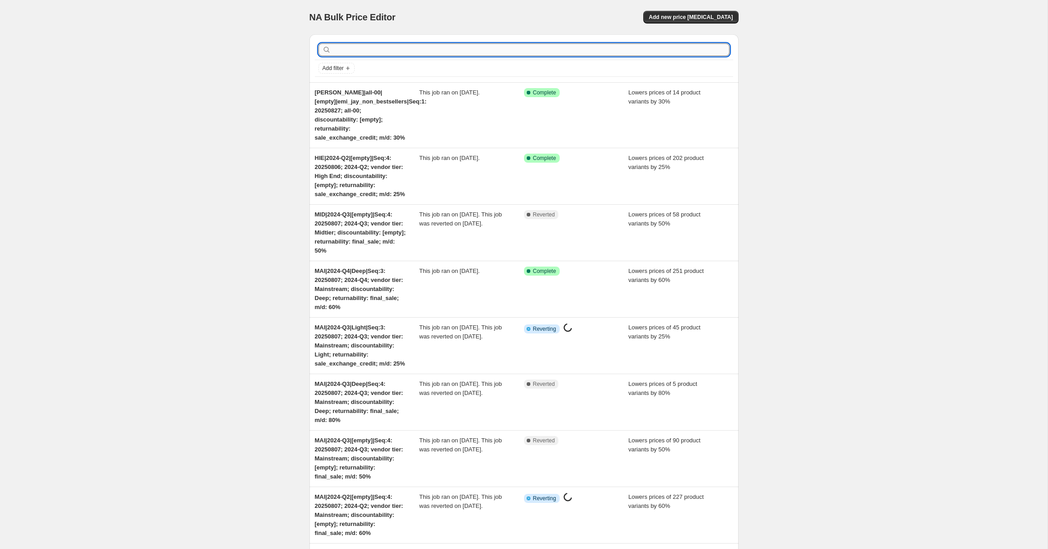
click at [359, 52] on input "text" at bounding box center [531, 49] width 397 height 13
paste input "MAI|2024-Q4|[empty]|Seq:4"
type input "MAI|2024-Q4|[empty]|Seq:4"
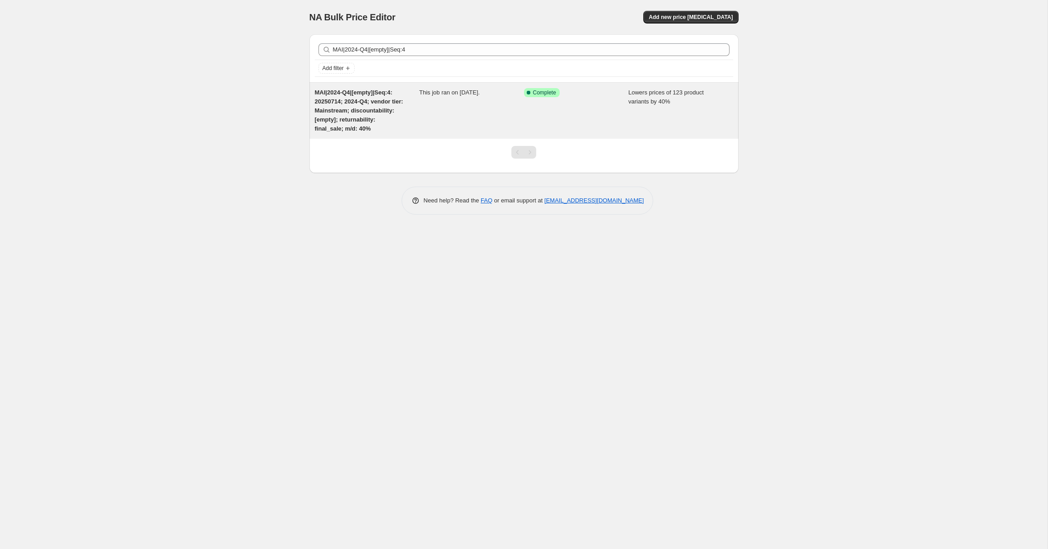
click at [365, 109] on div "MAI|2024-Q4|[empty]|Seq:4: 20250714; 2024-Q4; vendor tier: Mainstream; discount…" at bounding box center [367, 110] width 105 height 45
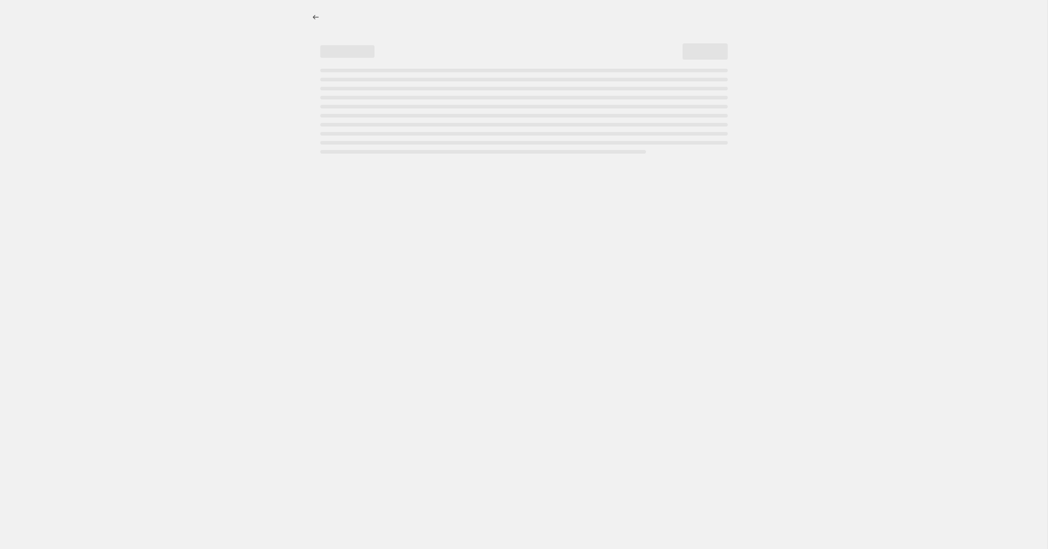
select select "percentage"
select select "no_change"
select select "collection"
select select "tag"
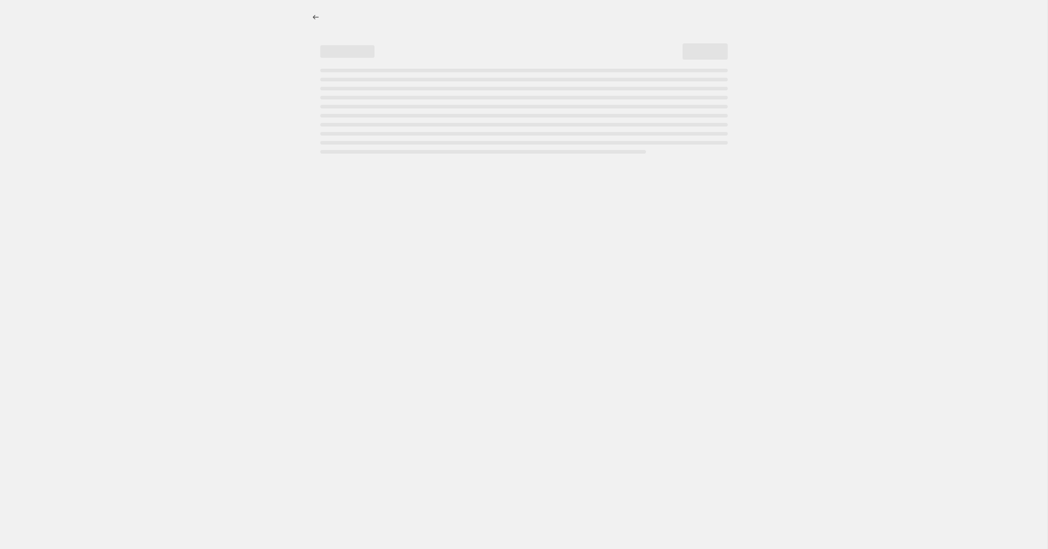
select select "not_equal"
select select "tag"
select select "not_equal"
select select "tag"
select select "not_equal"
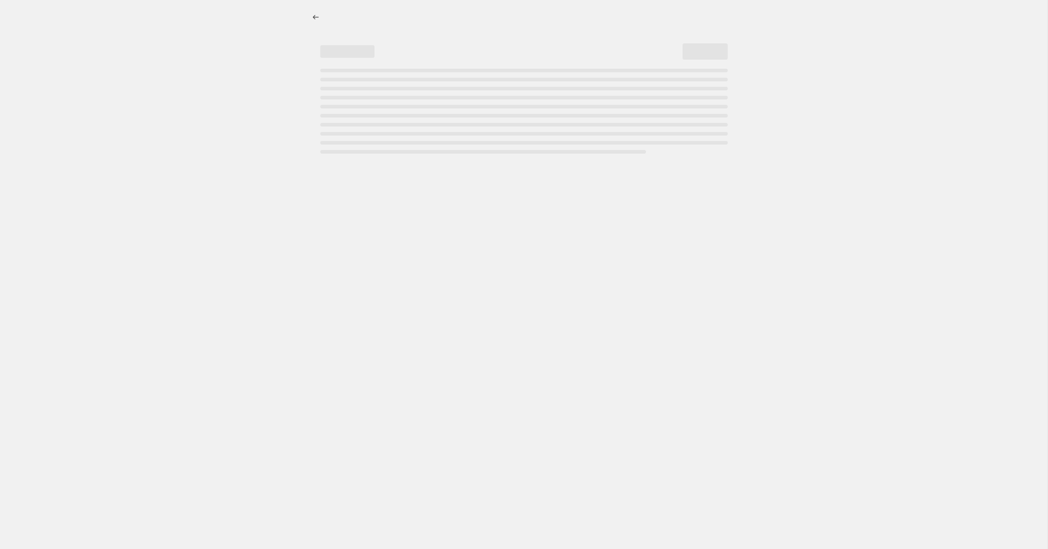
select select "tag"
select select "not_equal"
select select "product_status"
select select "tag"
select select "not_equal"
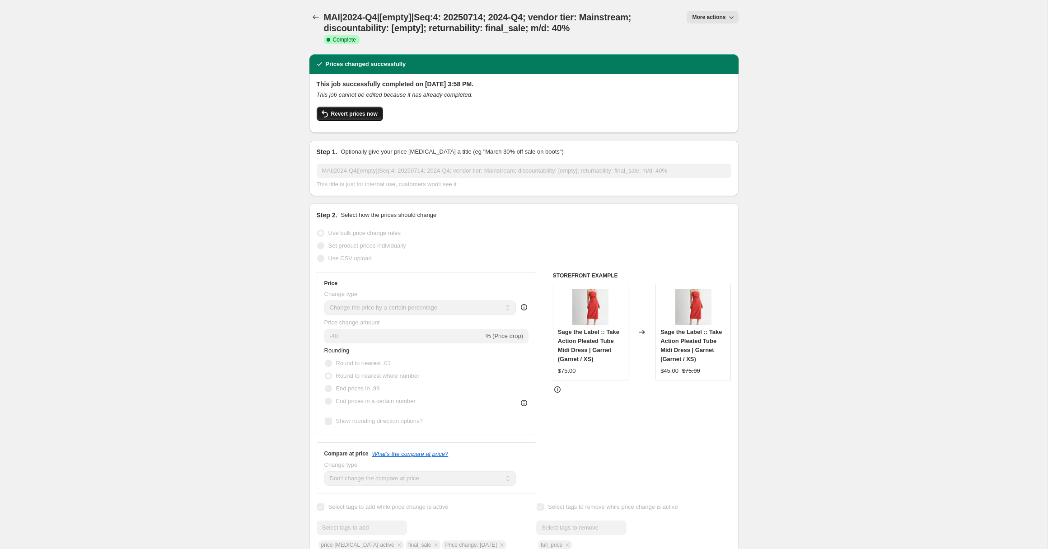
click at [338, 110] on button "Revert prices now" at bounding box center [350, 114] width 66 height 14
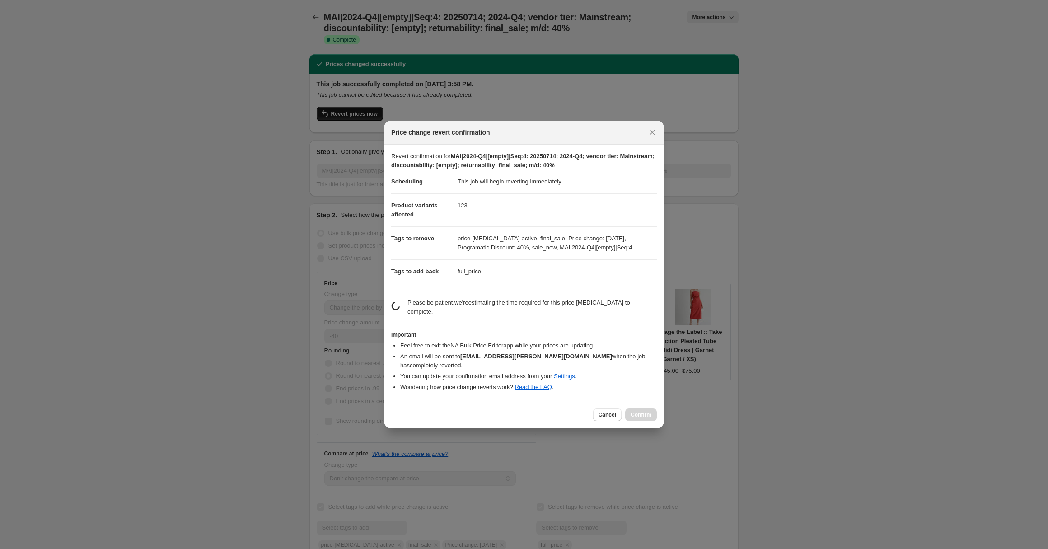
select select "percentage"
select select "no_change"
select select "collection"
select select "tag"
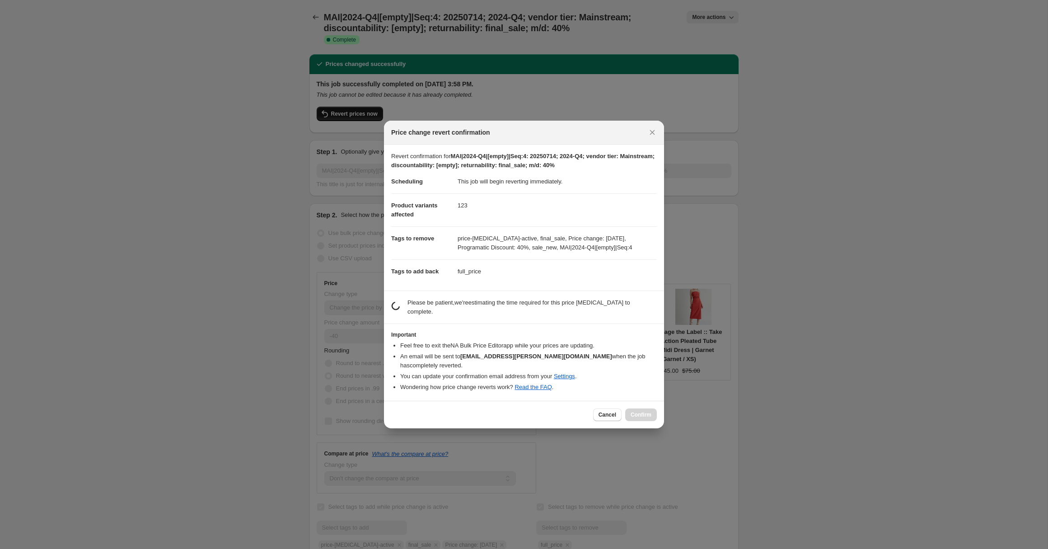
select select "not_equal"
select select "tag"
select select "not_equal"
select select "tag"
select select "not_equal"
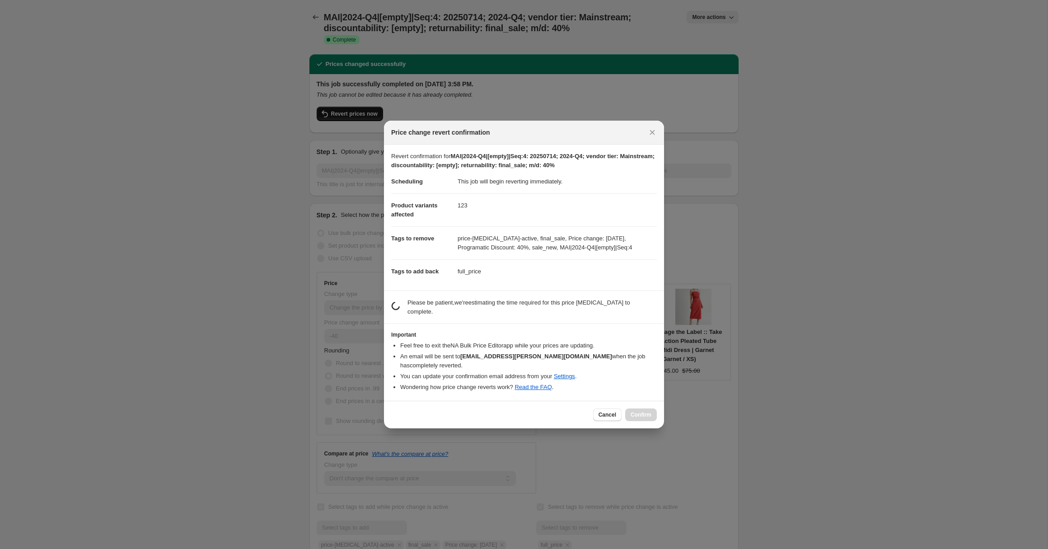
select select "tag"
select select "not_equal"
select select "product_status"
select select "tag"
select select "not_equal"
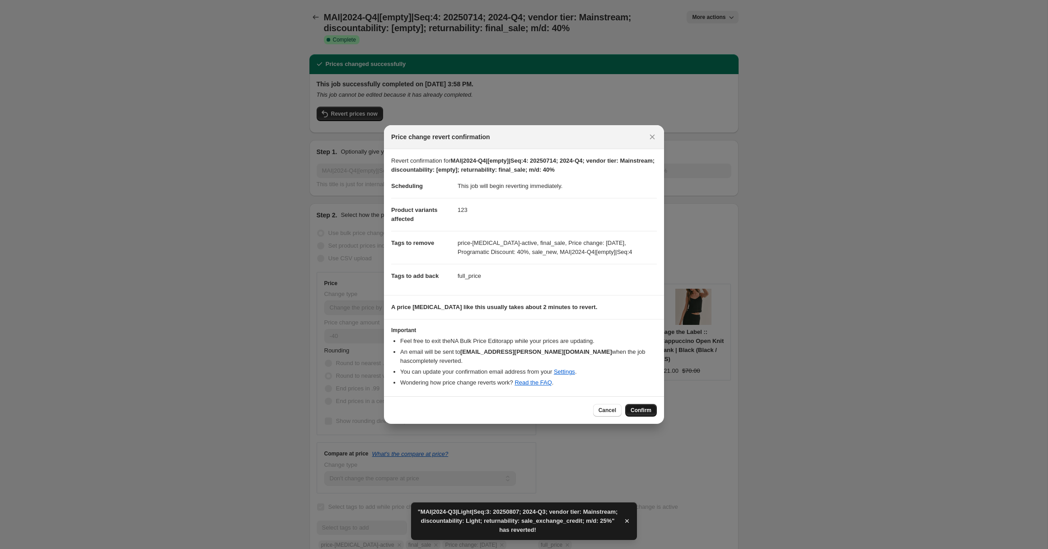
click at [641, 407] on span "Confirm" at bounding box center [641, 410] width 21 height 7
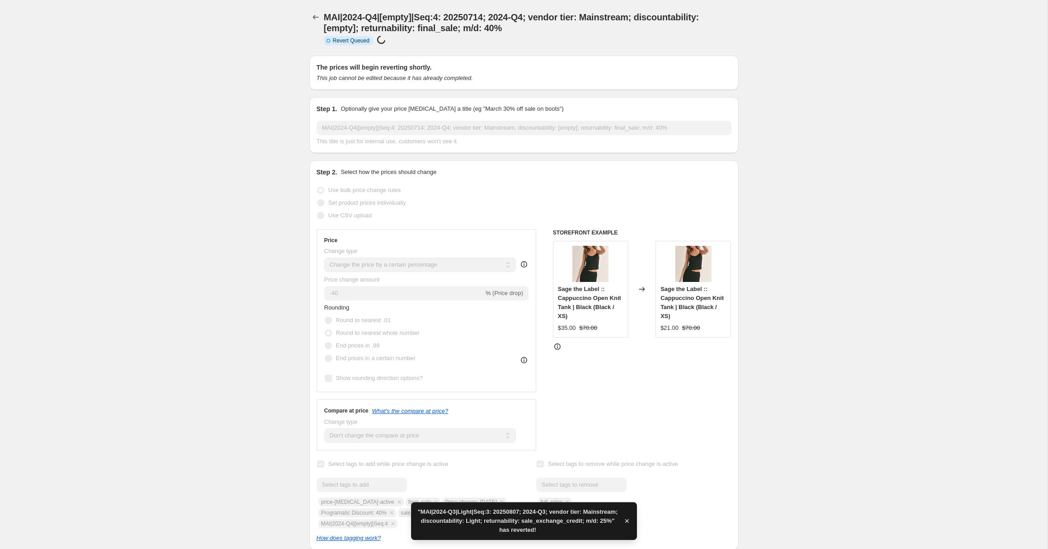
select select "percentage"
select select "no_change"
select select "collection"
select select "tag"
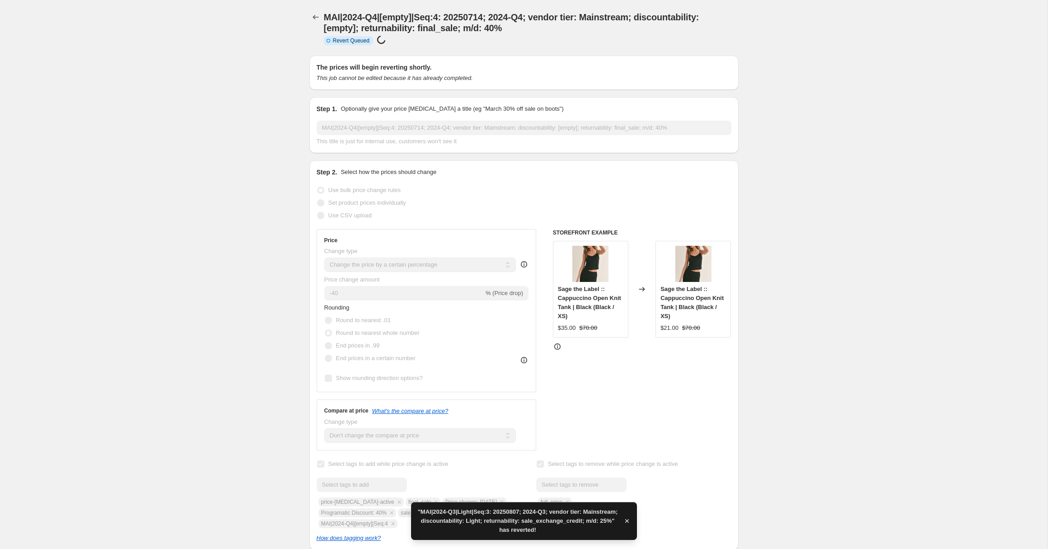
select select "not_equal"
select select "tag"
select select "not_equal"
select select "tag"
select select "not_equal"
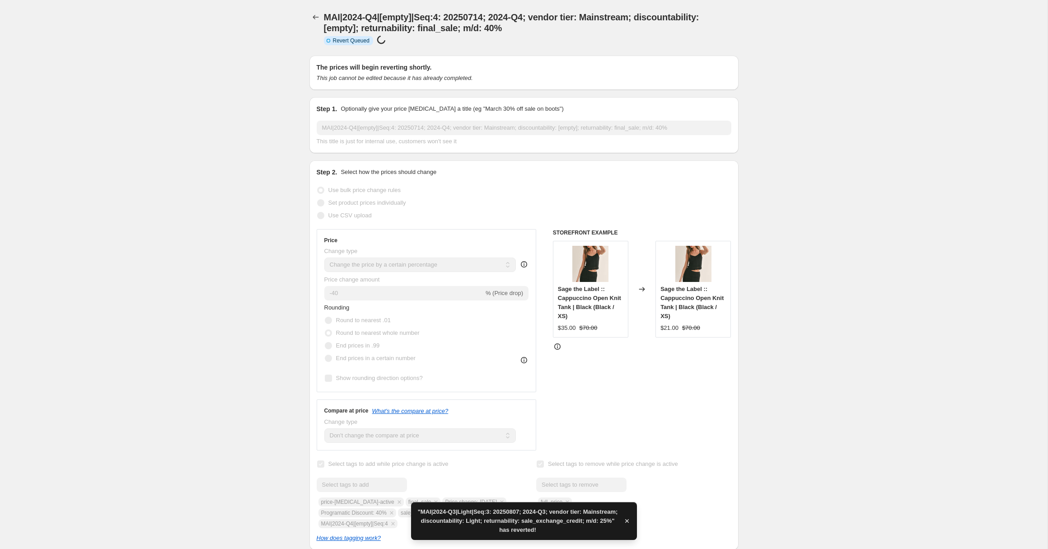
select select "tag"
select select "not_equal"
select select "product_status"
select select "tag"
select select "not_equal"
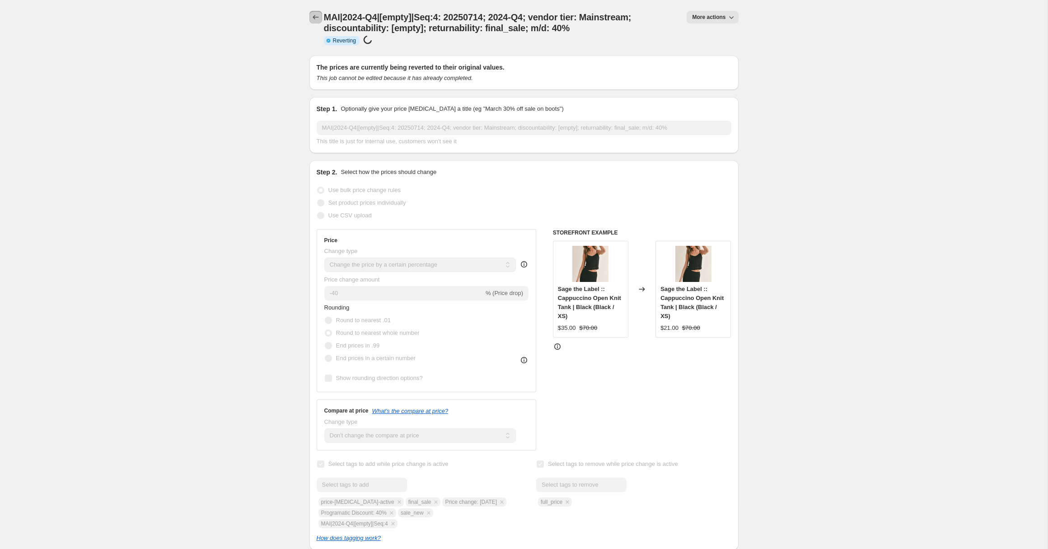
click at [316, 18] on icon "Price change jobs" at bounding box center [315, 17] width 9 height 9
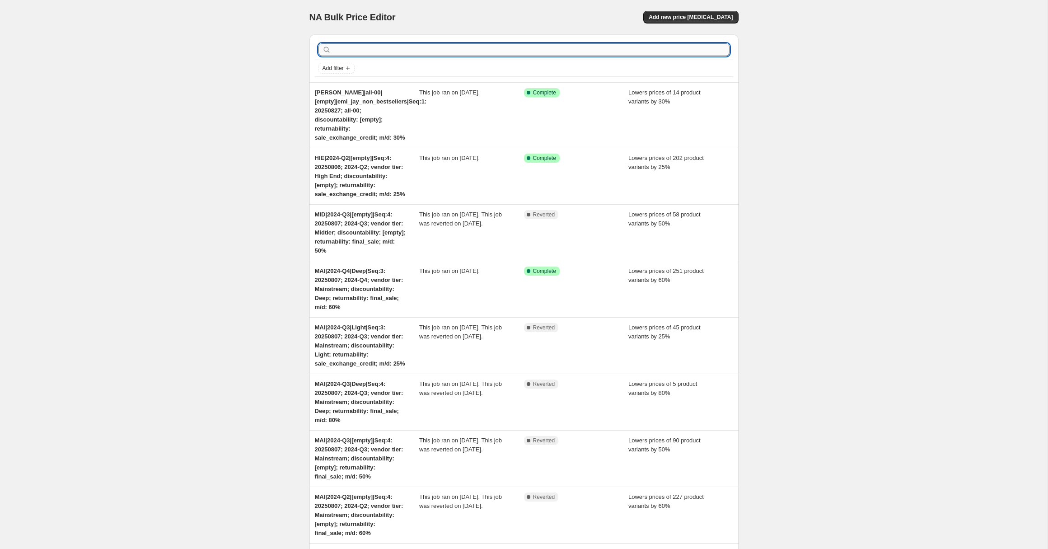
click at [344, 49] on input "text" at bounding box center [531, 49] width 397 height 13
paste input "MAI|2024-Q4|Deep|Seq:3"
type input "MAI|2024-Q4|Deep|Seq:3"
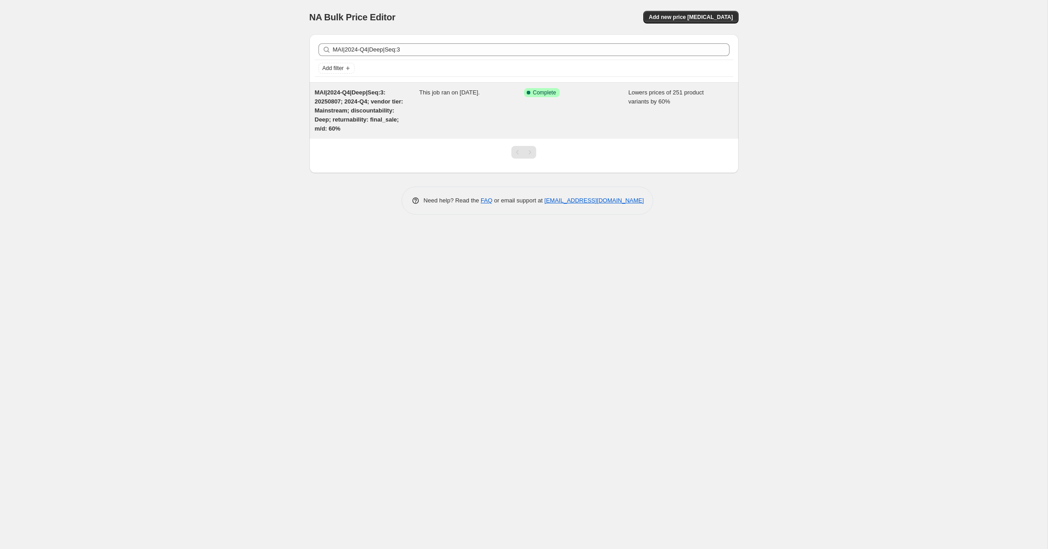
click at [357, 105] on span "MAI|2024-Q4|Deep|Seq:3: 20250807; 2024-Q4; vendor tier: Mainstream; discountabi…" at bounding box center [359, 110] width 89 height 43
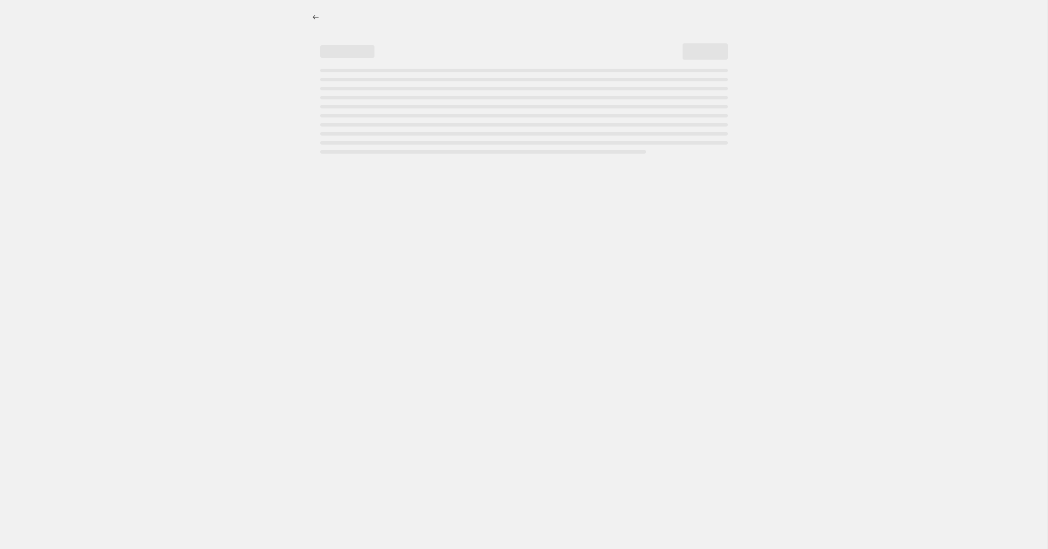
select select "percentage"
select select "no_change"
select select "collection"
select select "tag"
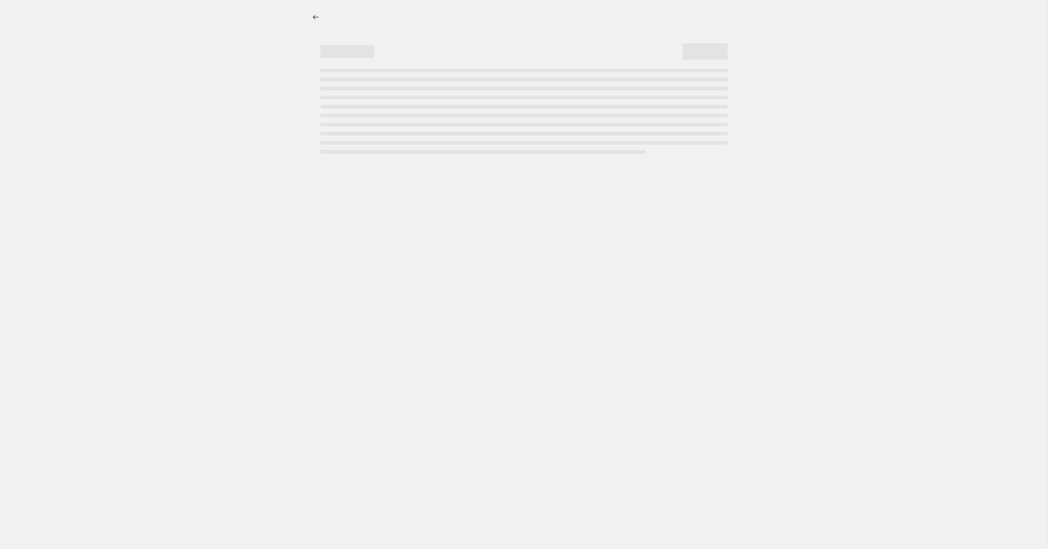
select select "product_status"
select select "tag"
select select "not_equal"
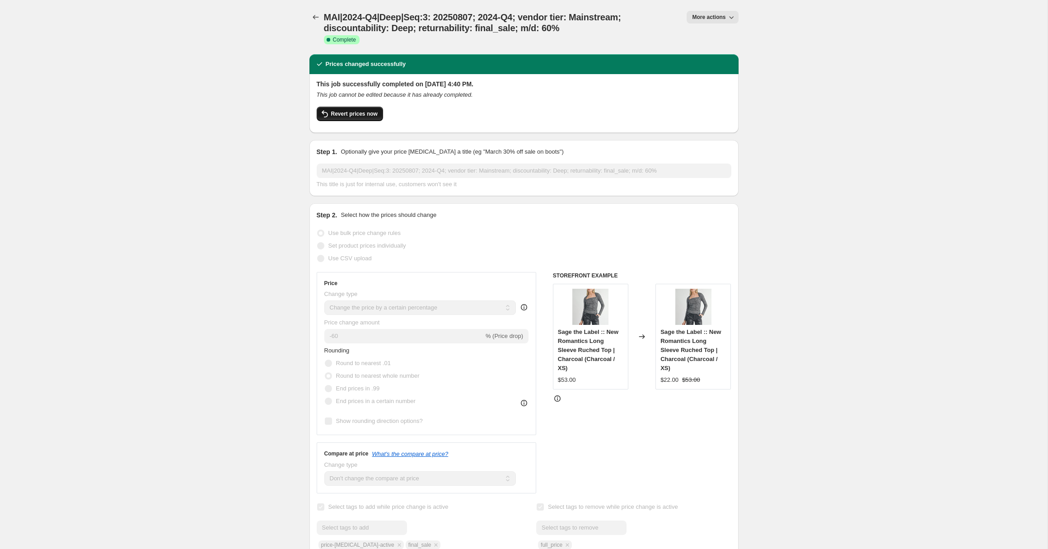
click at [349, 113] on span "Revert prices now" at bounding box center [354, 113] width 47 height 7
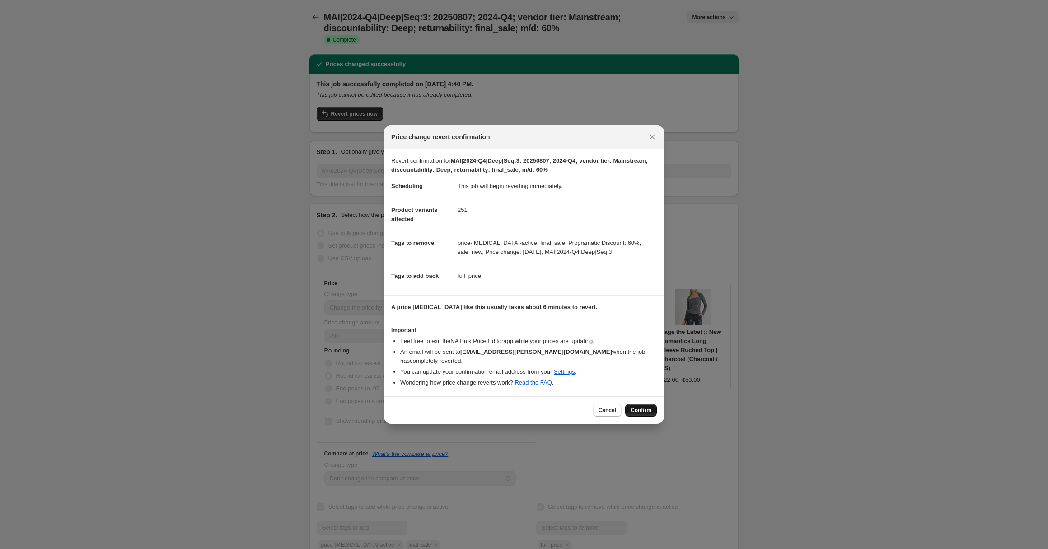
click at [642, 407] on span "Confirm" at bounding box center [641, 410] width 21 height 7
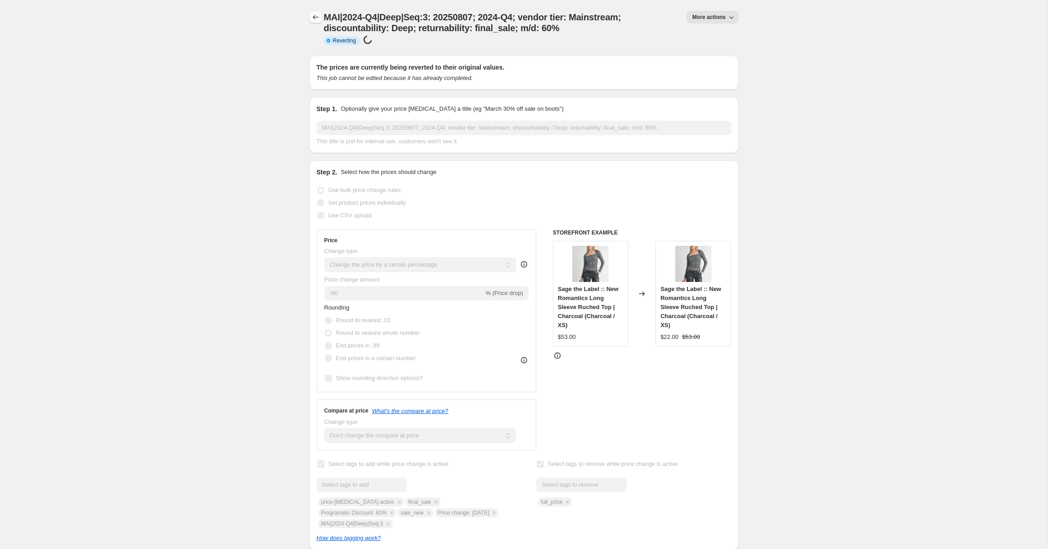
click at [318, 16] on icon "Price change jobs" at bounding box center [315, 17] width 9 height 9
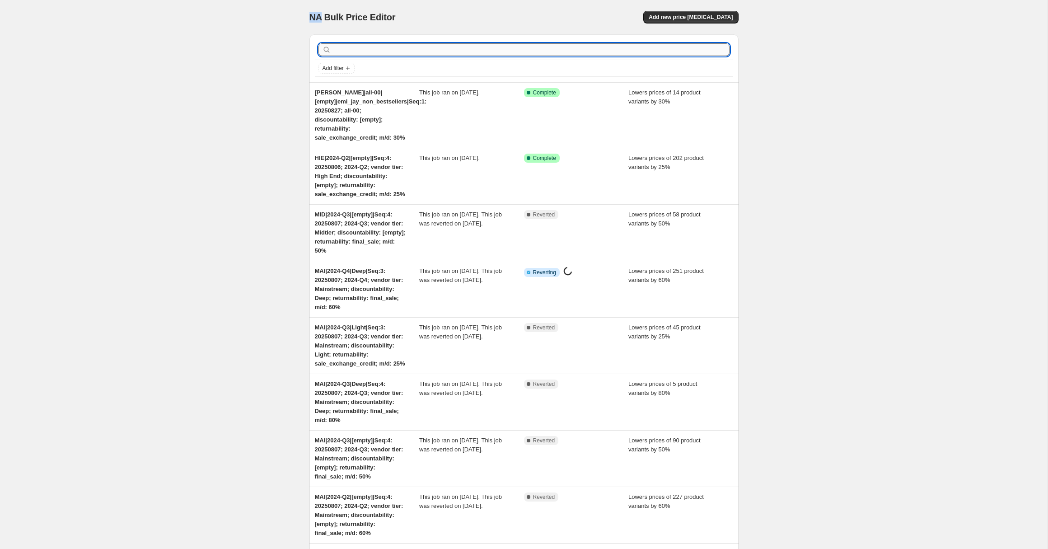
click at [367, 53] on input "text" at bounding box center [531, 49] width 397 height 13
paste input "MAI|2024-Q4|Light|Seq:2"
type input "MAI|2024-Q4|Light|Seq:2"
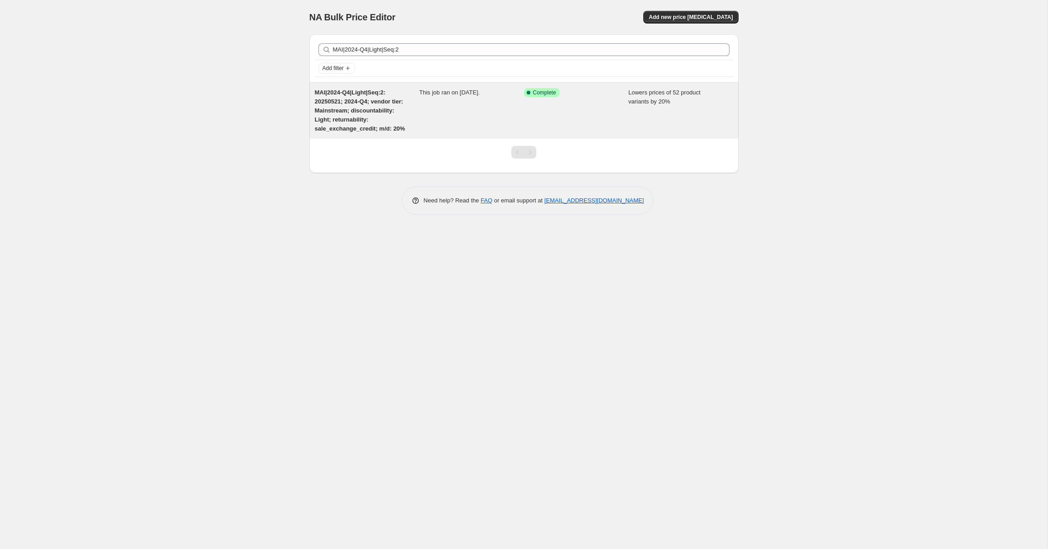
click at [390, 117] on div "MAI|2024-Q4|Light|Seq:2: 20250521; 2024-Q4; vendor tier: Mainstream; discountab…" at bounding box center [367, 110] width 105 height 45
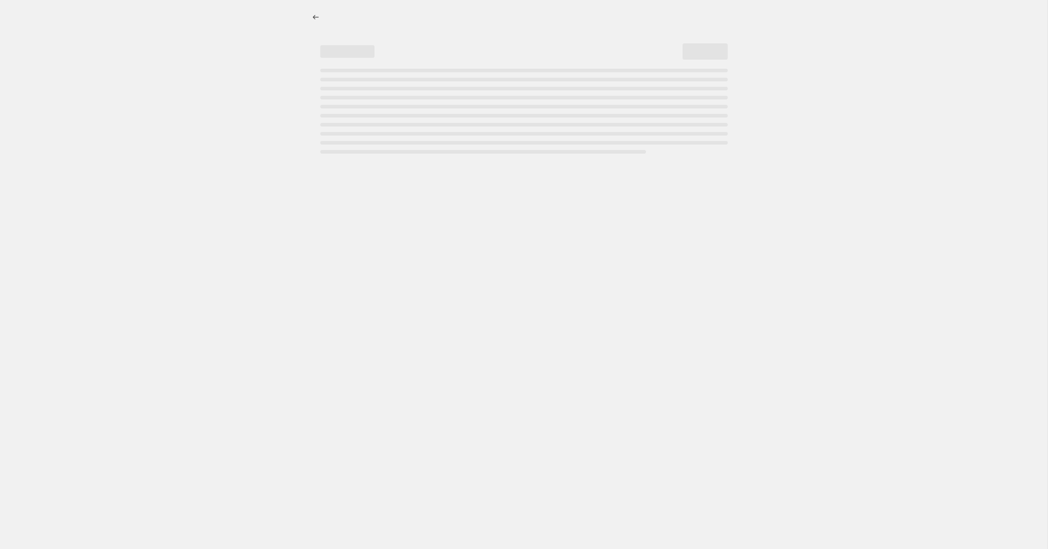
select select "percentage"
select select "no_change"
select select "collection"
select select "tag"
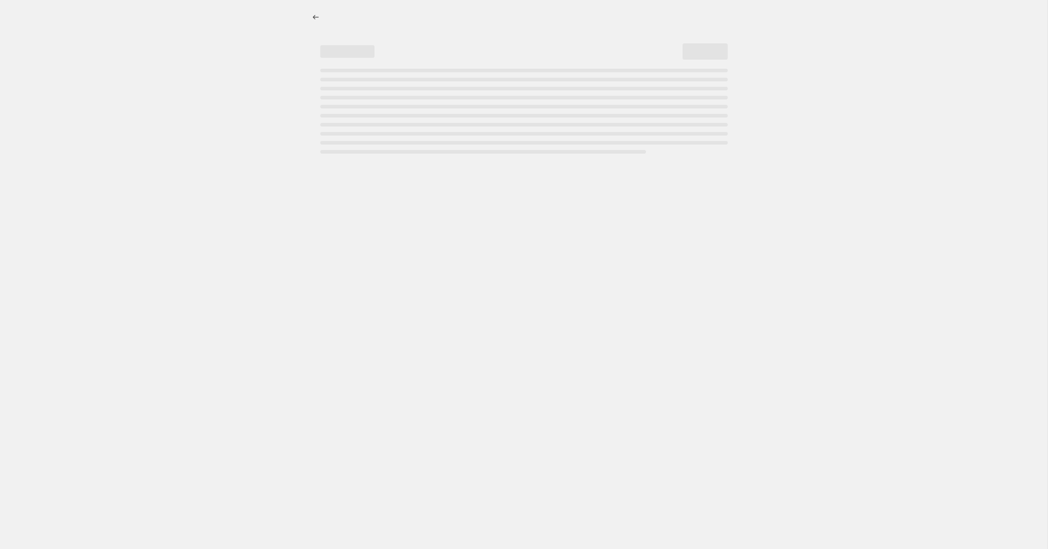
select select "tag"
select select "not_equal"
select select "product_status"
select select "not_equal"
select select "archived"
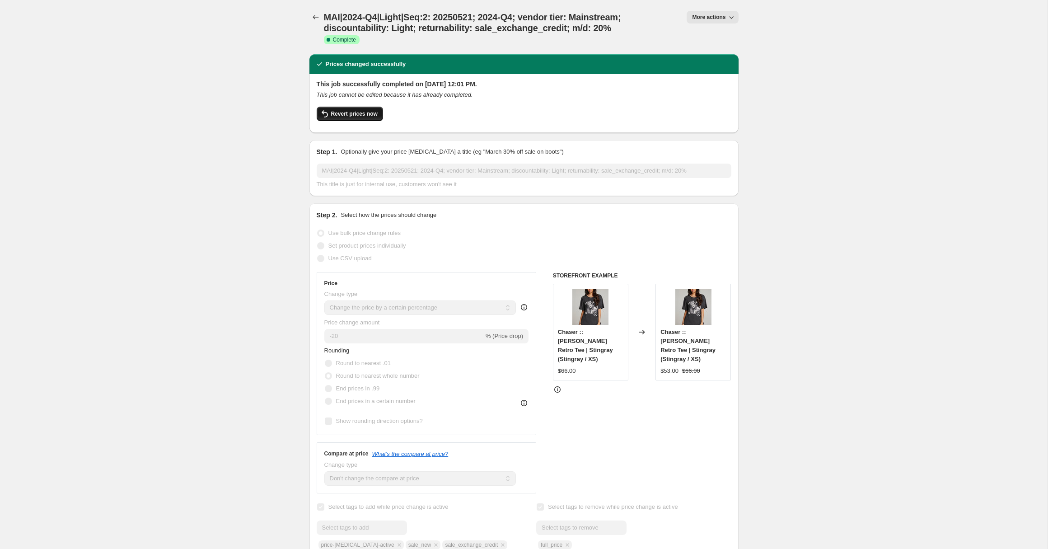
click at [350, 113] on span "Revert prices now" at bounding box center [354, 113] width 47 height 7
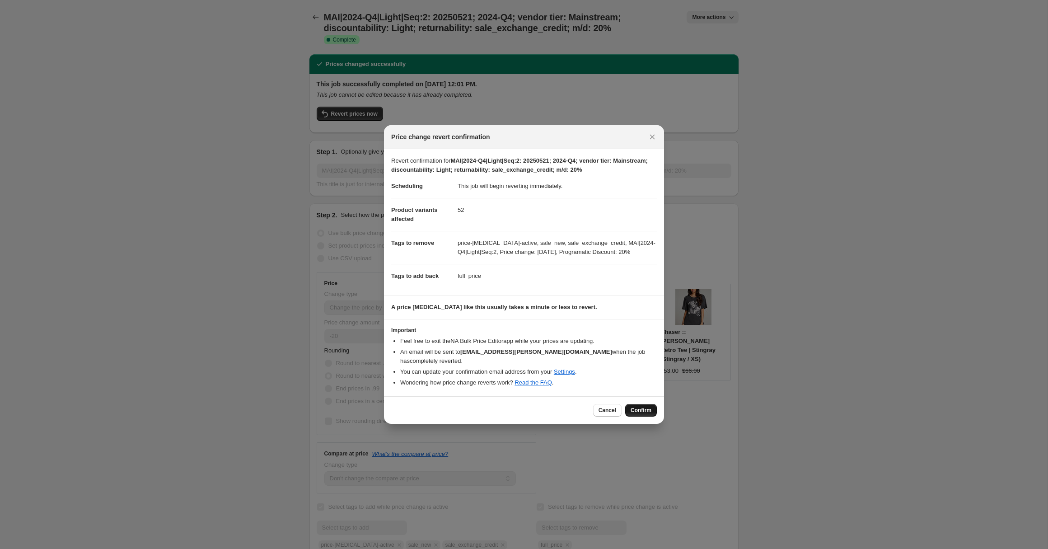
click at [640, 407] on span "Confirm" at bounding box center [641, 410] width 21 height 7
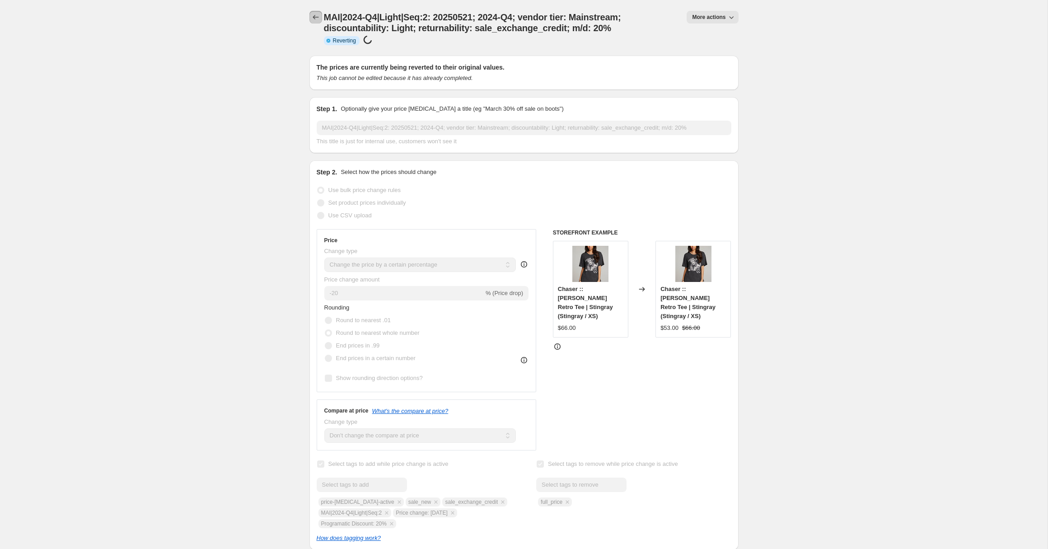
click at [314, 15] on icon "Price change jobs" at bounding box center [315, 17] width 9 height 9
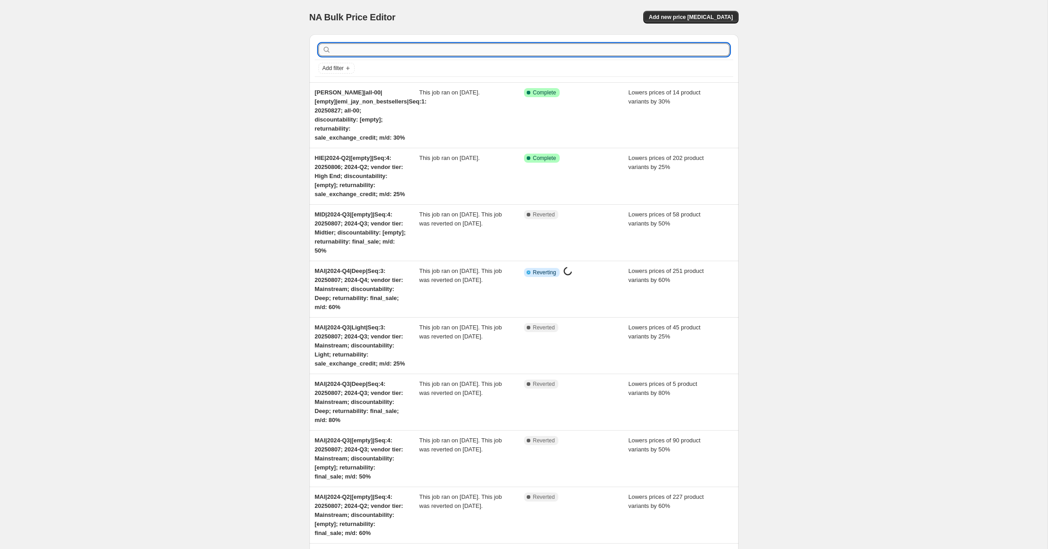
click at [350, 49] on input "text" at bounding box center [531, 49] width 397 height 13
type input "MAIN"
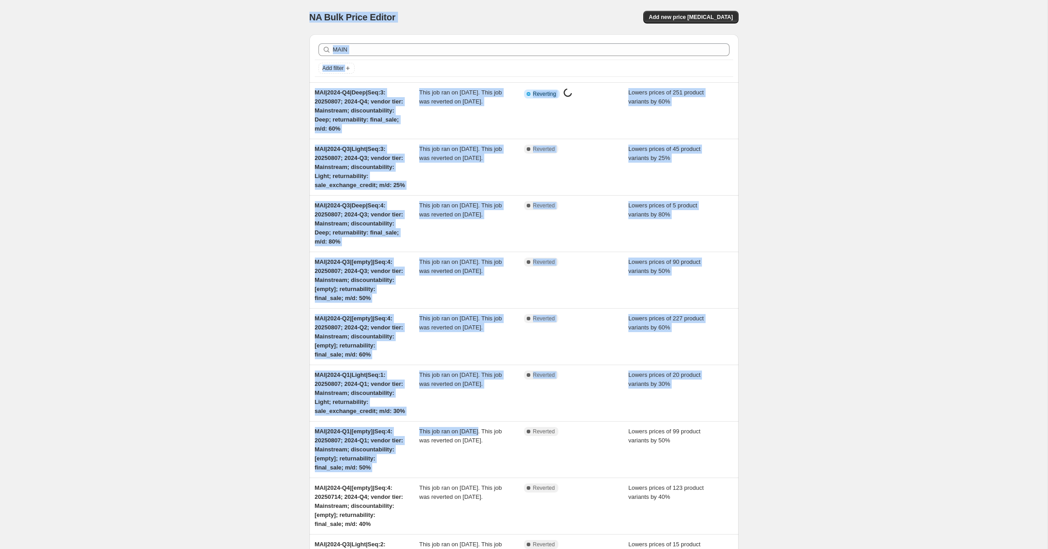
drag, startPoint x: 481, startPoint y: 194, endPoint x: 466, endPoint y: -102, distance: 296.4
click at [466, 0] on html "Home Settings Plans Skip to content NA Bulk Price Editor. This page is ready NA…" at bounding box center [524, 274] width 1048 height 549
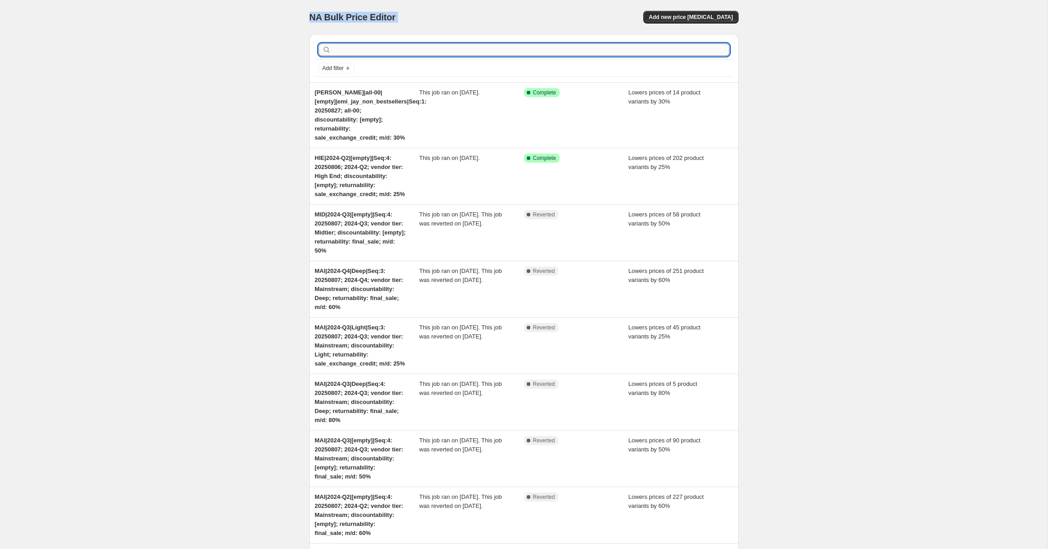
click at [343, 47] on input "text" at bounding box center [531, 49] width 397 height 13
type input "MA"
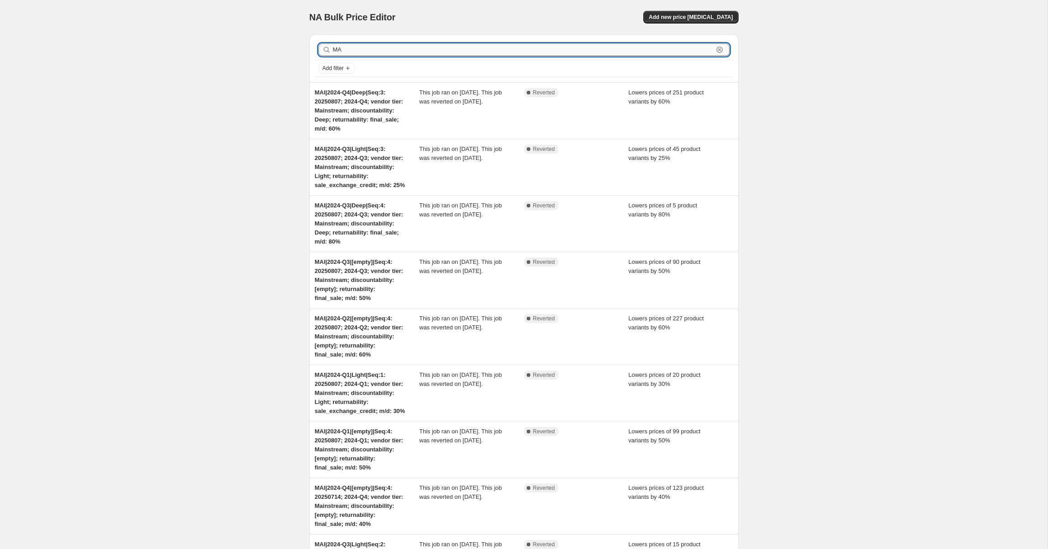
click at [357, 54] on input "MA" at bounding box center [523, 49] width 381 height 13
type input "MAI"
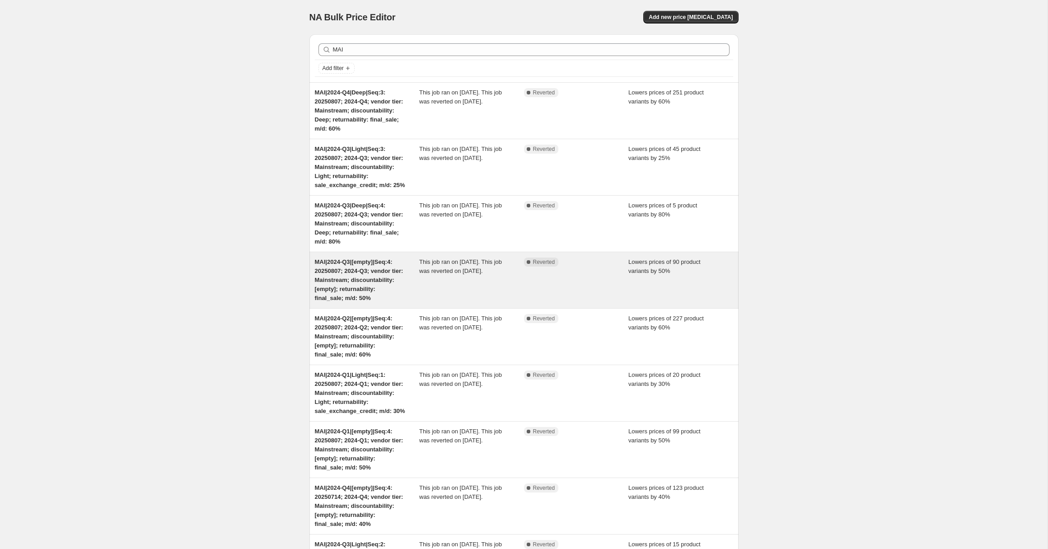
scroll to position [305, 0]
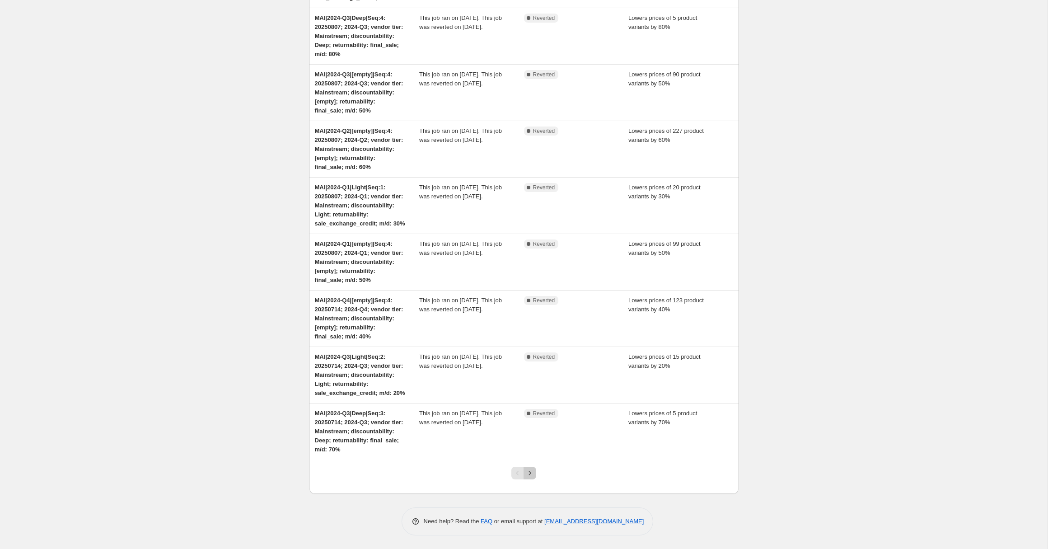
click at [532, 476] on icon "Next" at bounding box center [530, 473] width 9 height 9
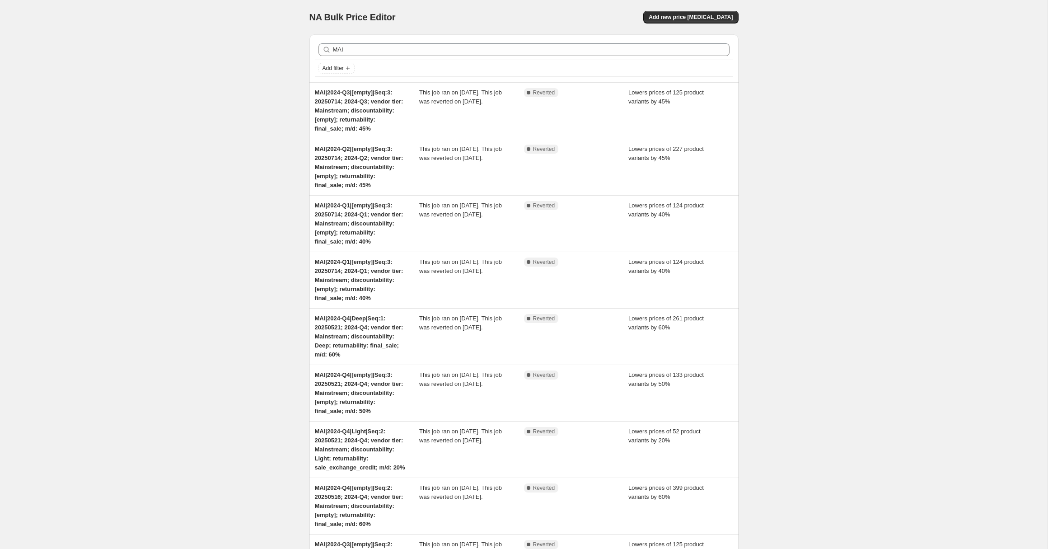
scroll to position [287, 0]
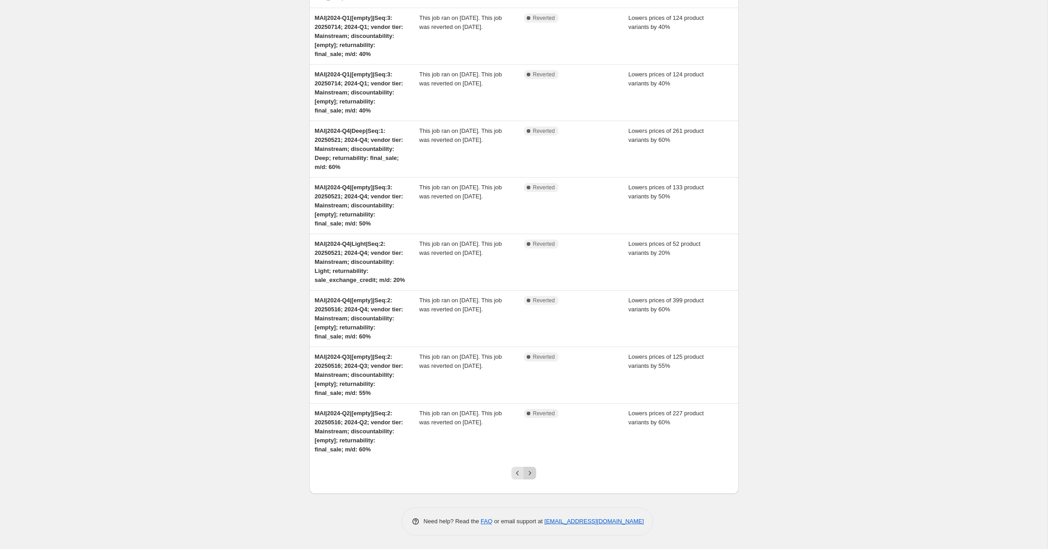
click at [532, 475] on icon "Next" at bounding box center [530, 473] width 9 height 9
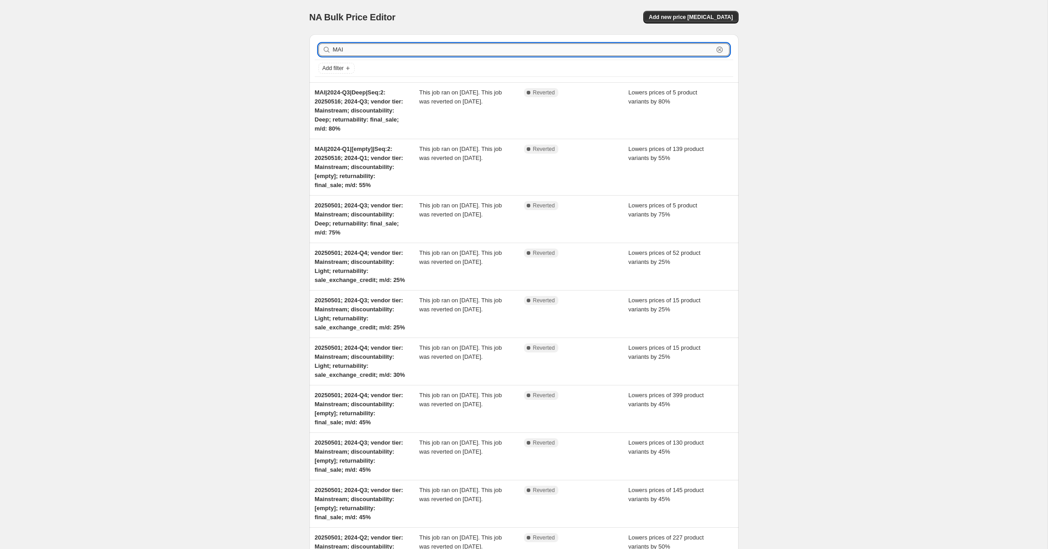
click at [338, 45] on input "MAI" at bounding box center [523, 49] width 381 height 13
paste input "|2024-Q4|[empty]|Seq:4"
type input "MAI|2024-Q4|[empty]|Seq:4"
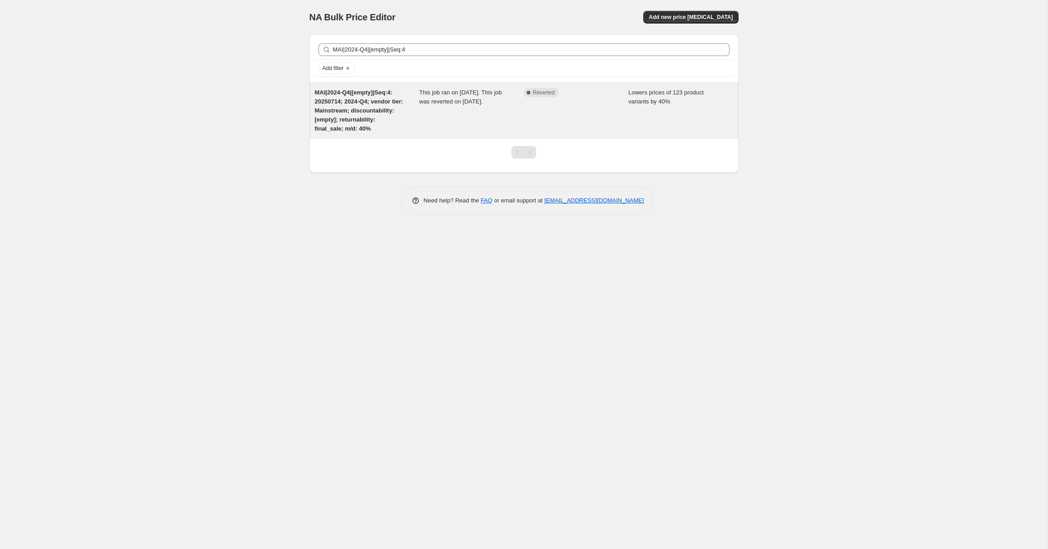
click at [341, 106] on div "MAI|2024-Q4|[empty]|Seq:4: 20250714; 2024-Q4; vendor tier: Mainstream; discount…" at bounding box center [367, 110] width 105 height 45
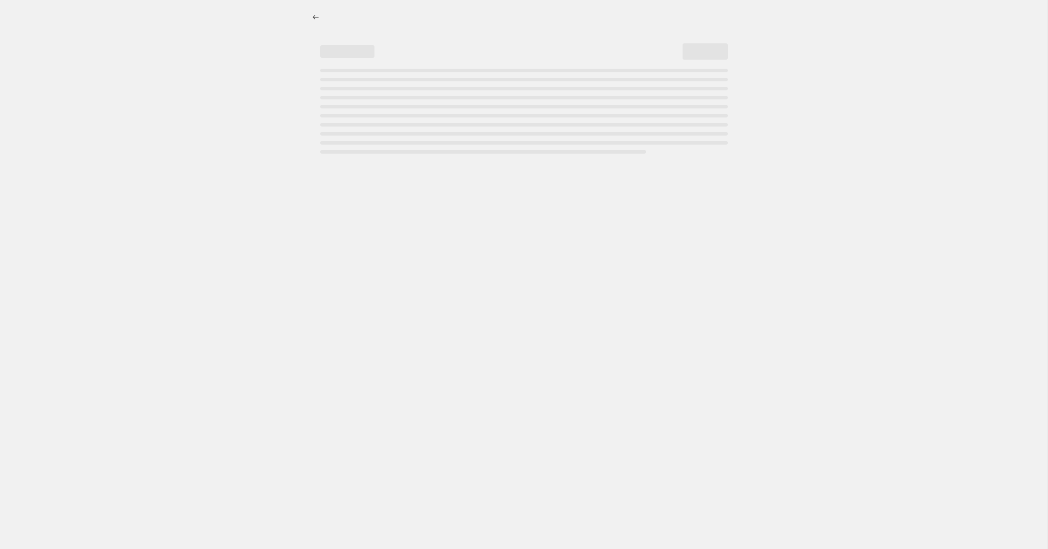
select select "percentage"
select select "no_change"
select select "collection"
select select "tag"
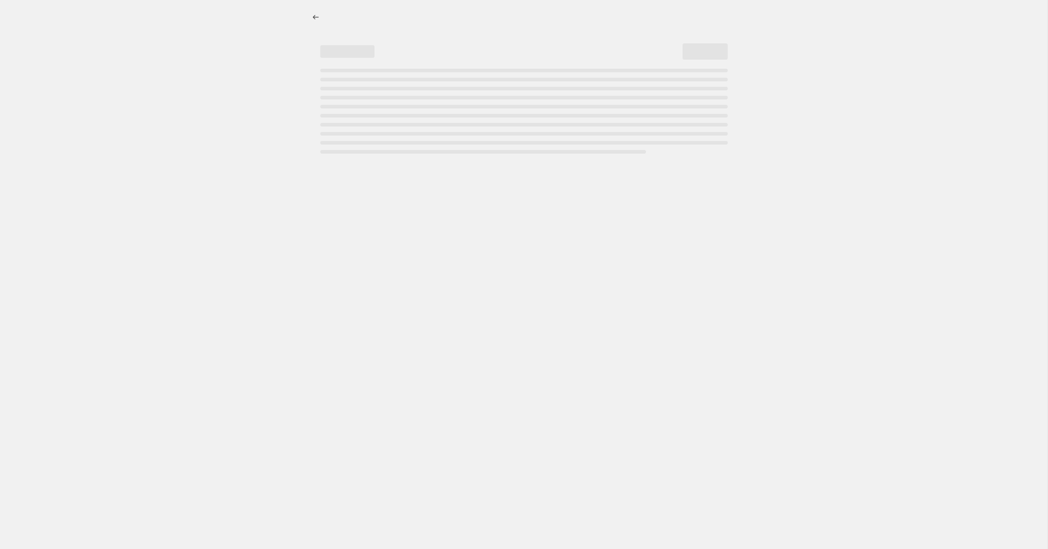
select select "not_equal"
select select "tag"
select select "not_equal"
select select "tag"
select select "not_equal"
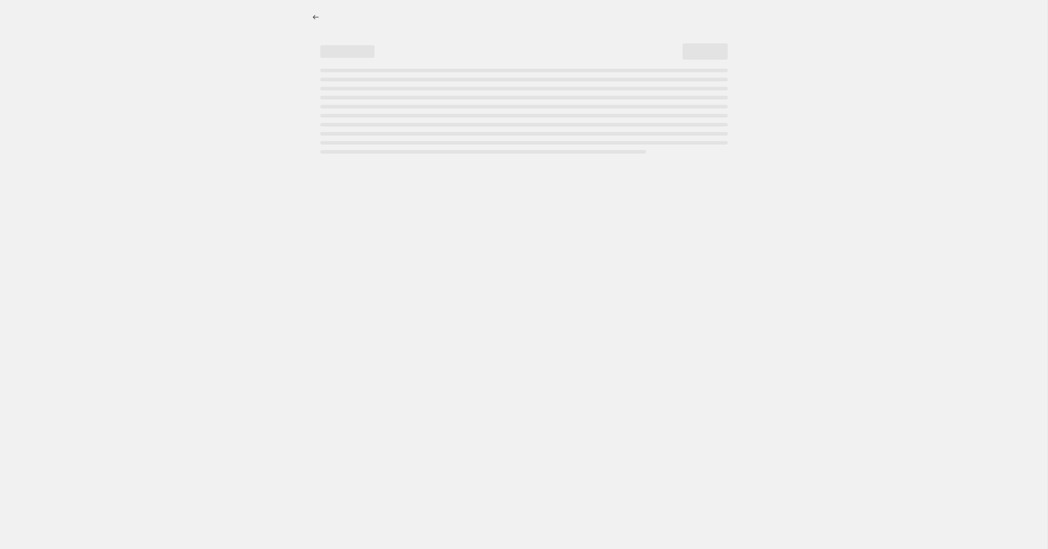
select select "tag"
select select "not_equal"
select select "product_status"
select select "tag"
select select "not_equal"
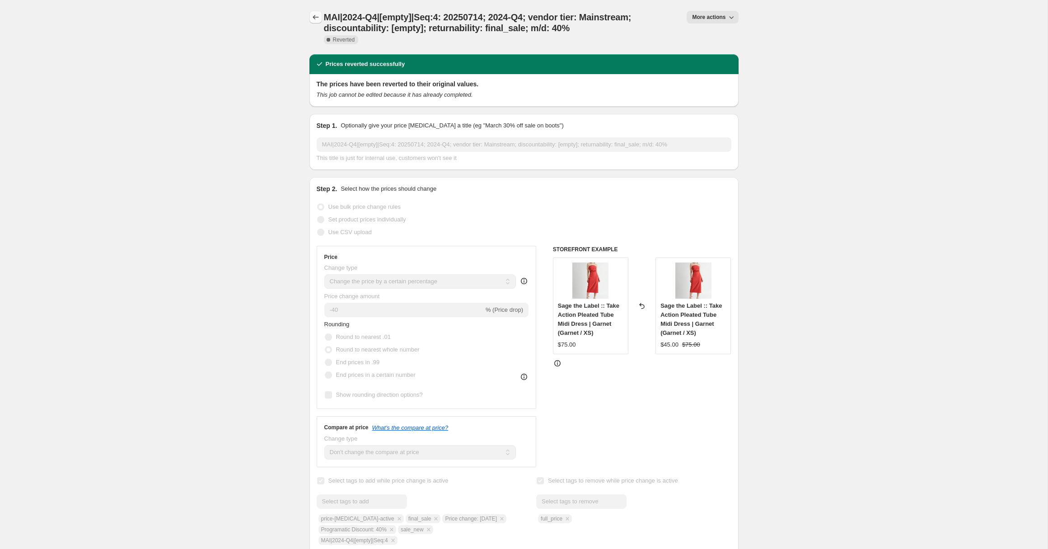
click at [310, 12] on button "Price change jobs" at bounding box center [316, 17] width 13 height 13
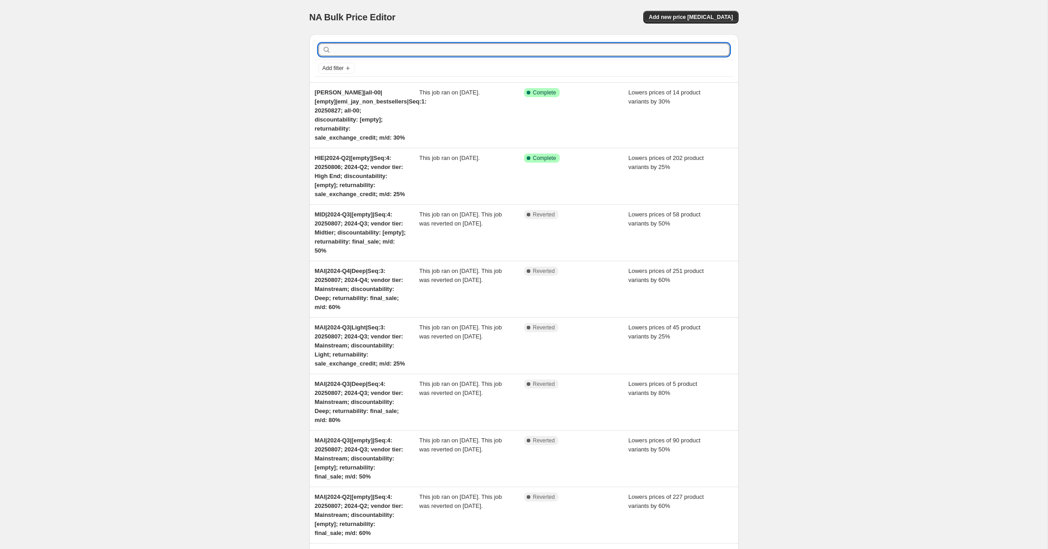
click at [348, 49] on input "text" at bounding box center [531, 49] width 397 height 13
paste input "MAI|2024-Q4|[empty]|Seq:4"
type input "MAI|2024-Q4|[empty]|Seq:4"
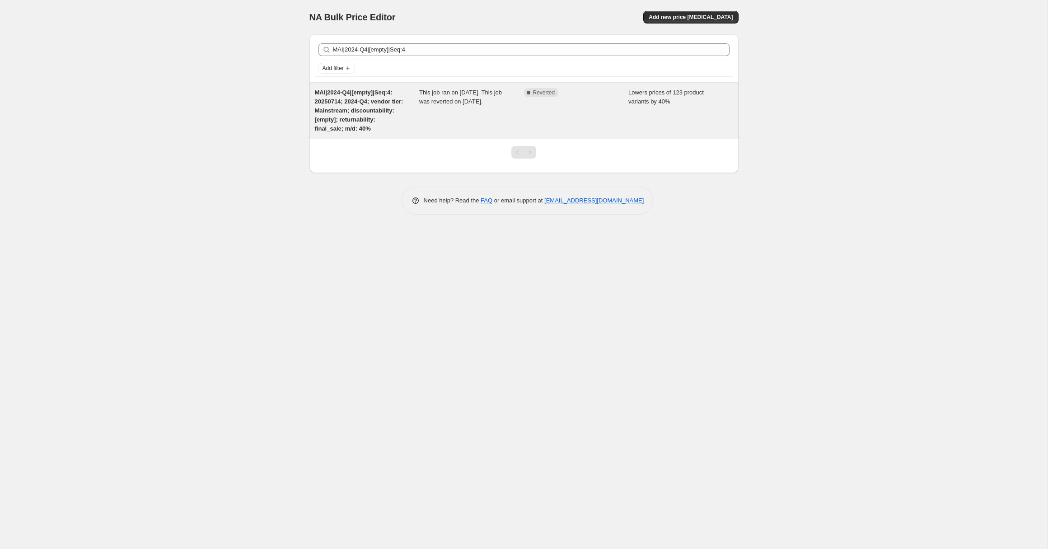
click at [346, 103] on span "MAI|2024-Q4|[empty]|Seq:4: 20250714; 2024-Q4; vendor tier: Mainstream; discount…" at bounding box center [359, 110] width 89 height 43
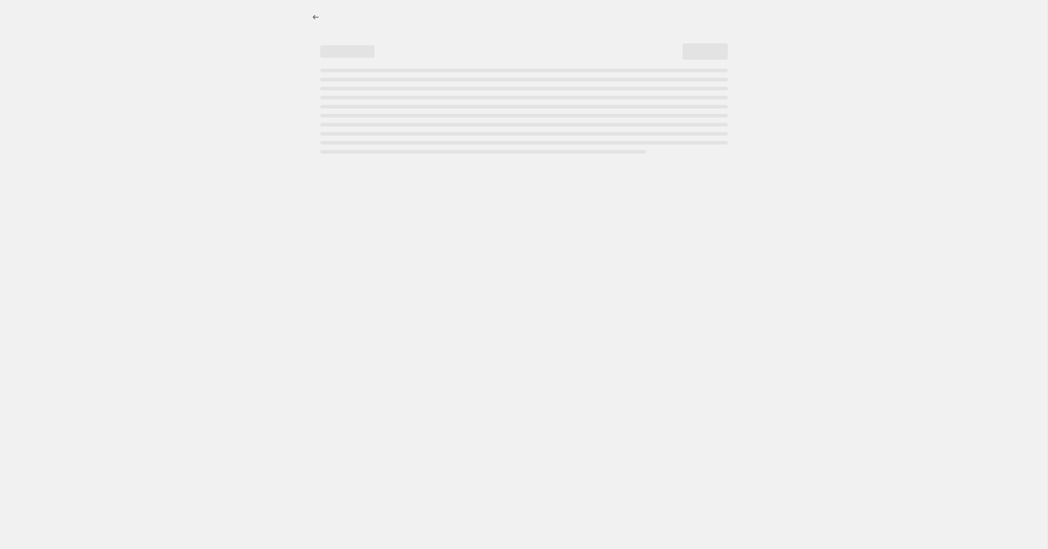
select select "percentage"
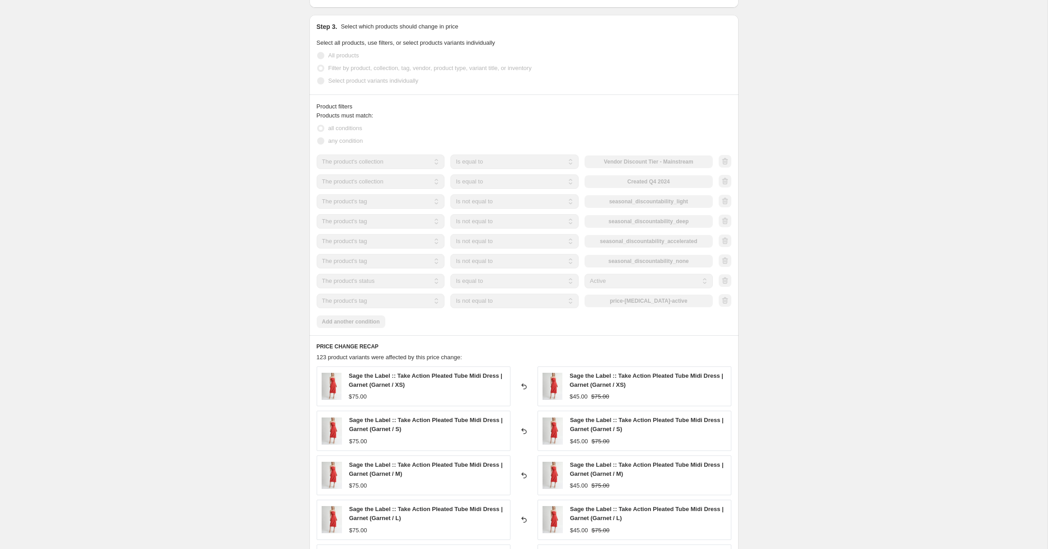
scroll to position [742, 0]
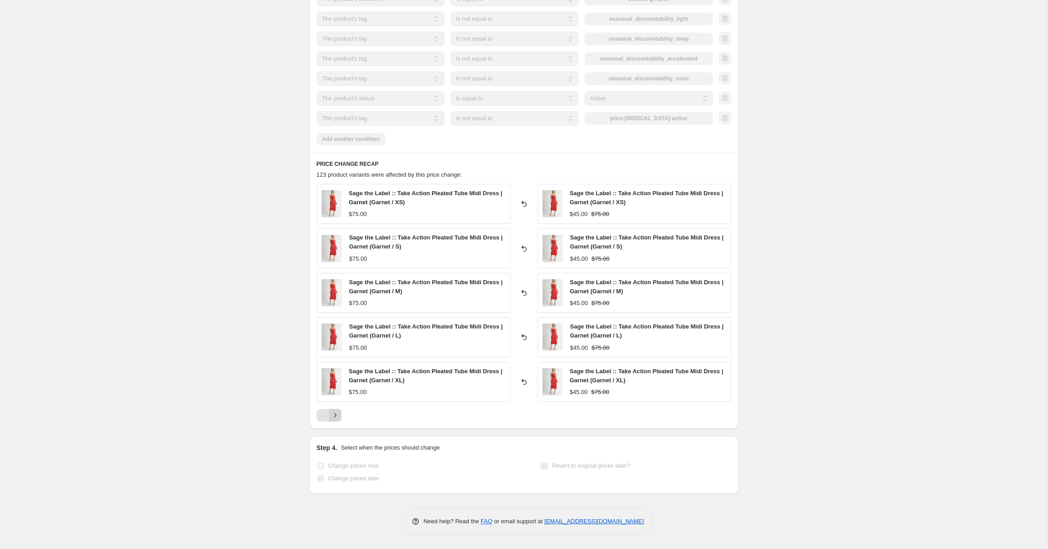
click at [337, 418] on icon "Next" at bounding box center [335, 415] width 9 height 9
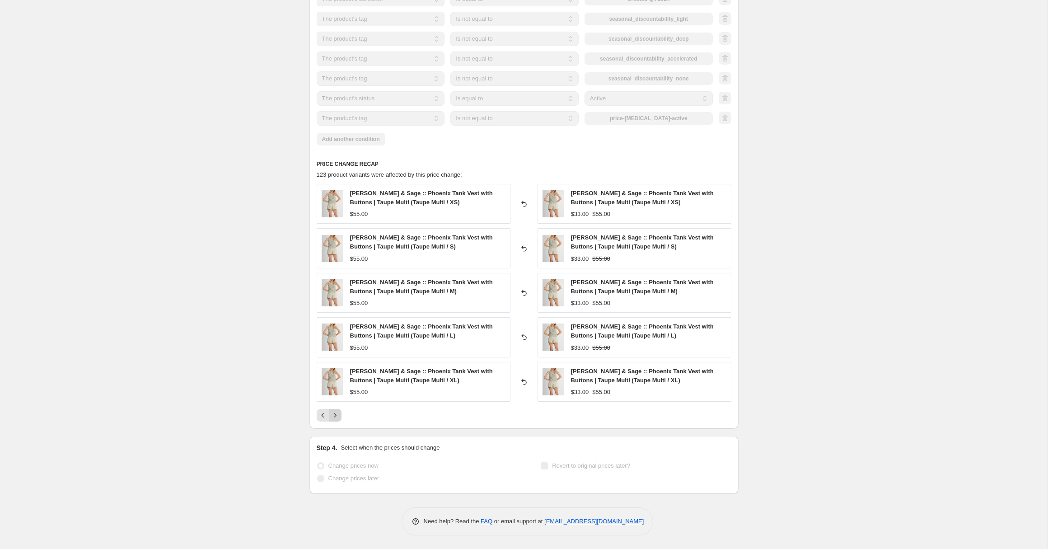
click at [337, 418] on icon "Next" at bounding box center [335, 415] width 9 height 9
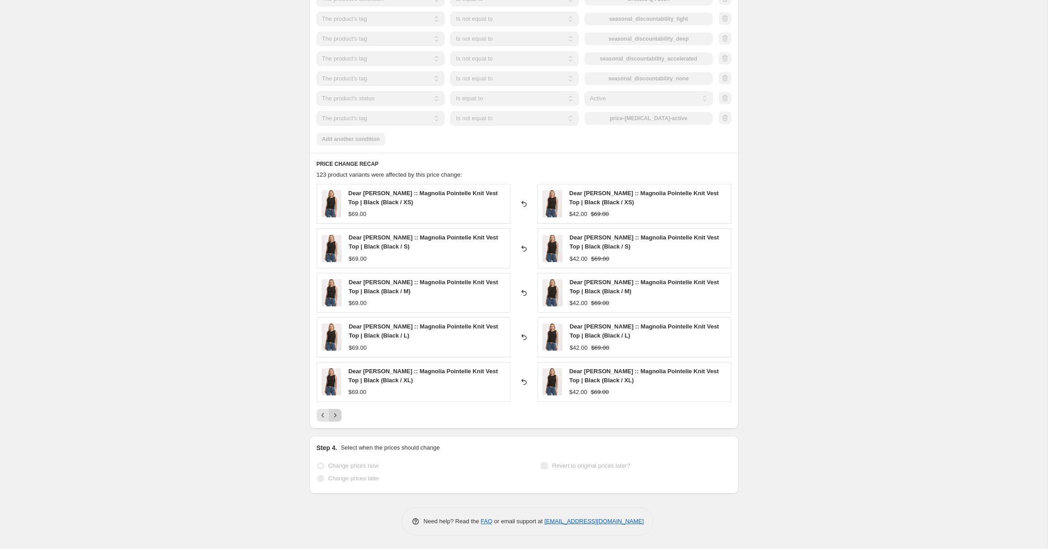
click at [337, 418] on icon "Next" at bounding box center [335, 415] width 9 height 9
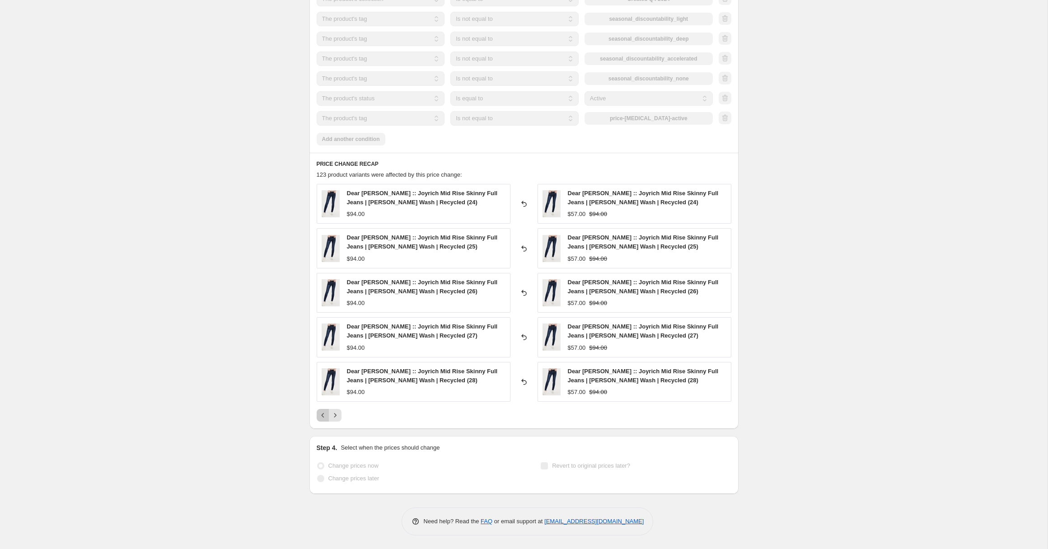
click at [324, 416] on icon "Previous" at bounding box center [323, 415] width 9 height 9
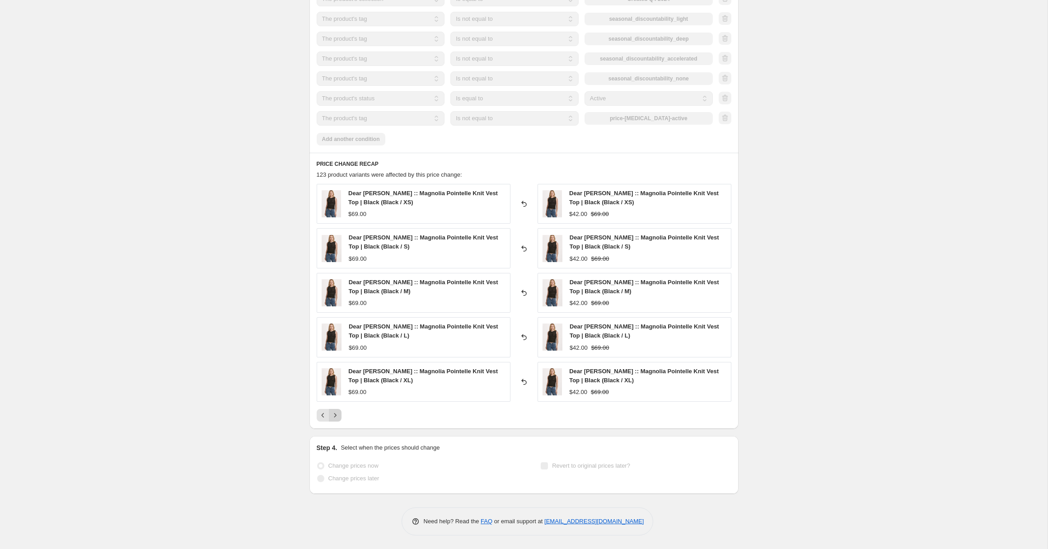
click at [332, 416] on icon "Next" at bounding box center [335, 415] width 9 height 9
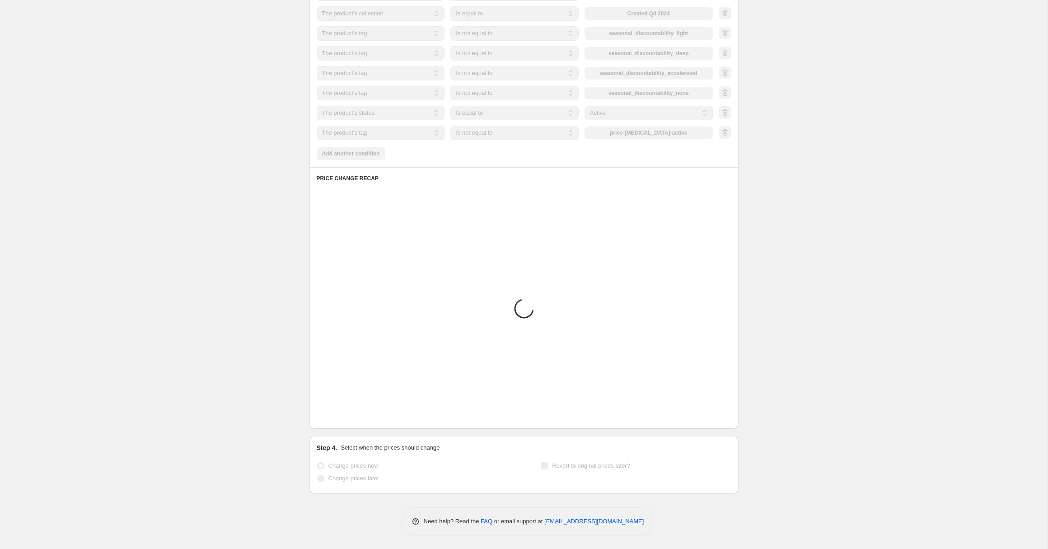
scroll to position [727, 0]
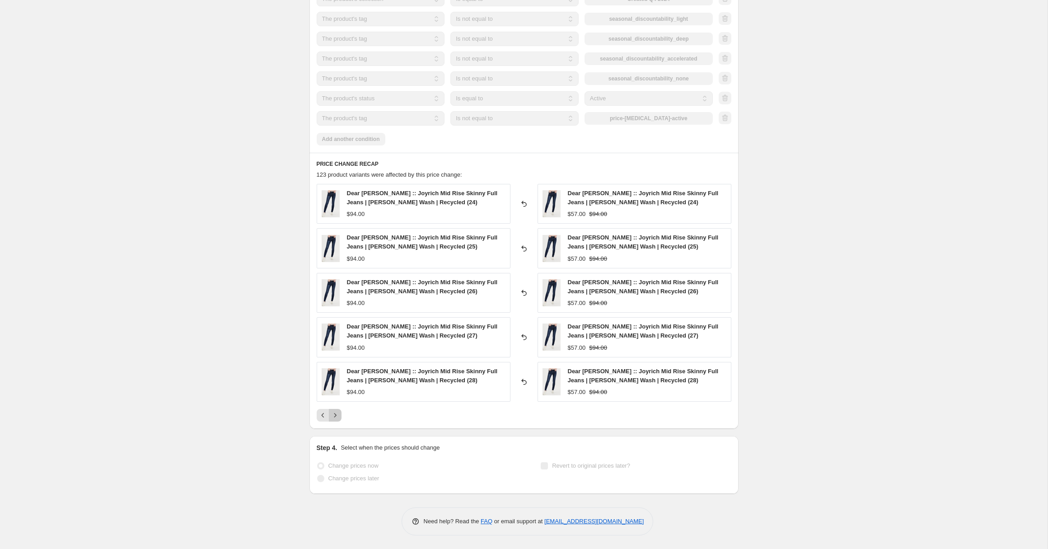
click at [332, 416] on icon "Next" at bounding box center [335, 415] width 9 height 9
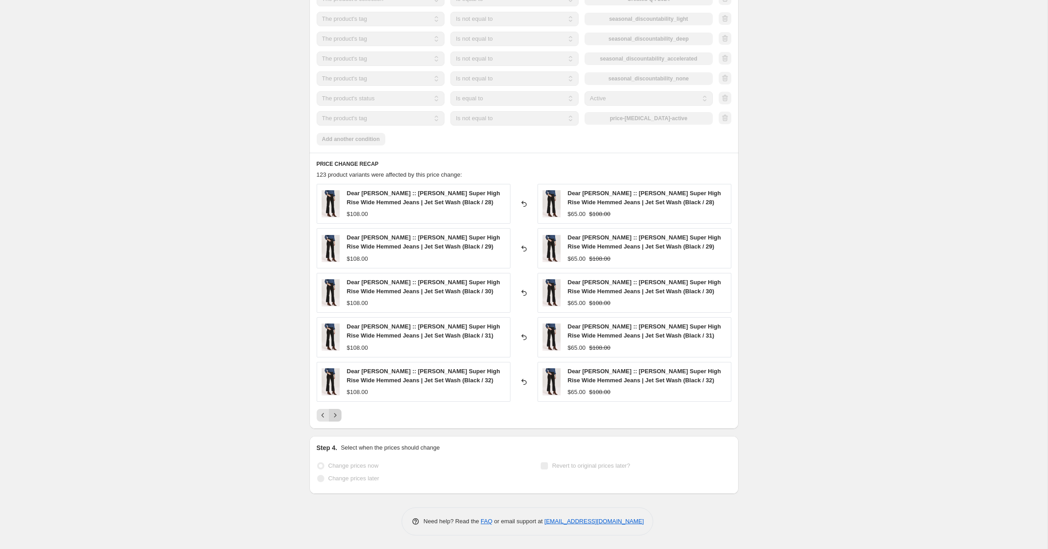
click at [332, 416] on icon "Next" at bounding box center [335, 415] width 9 height 9
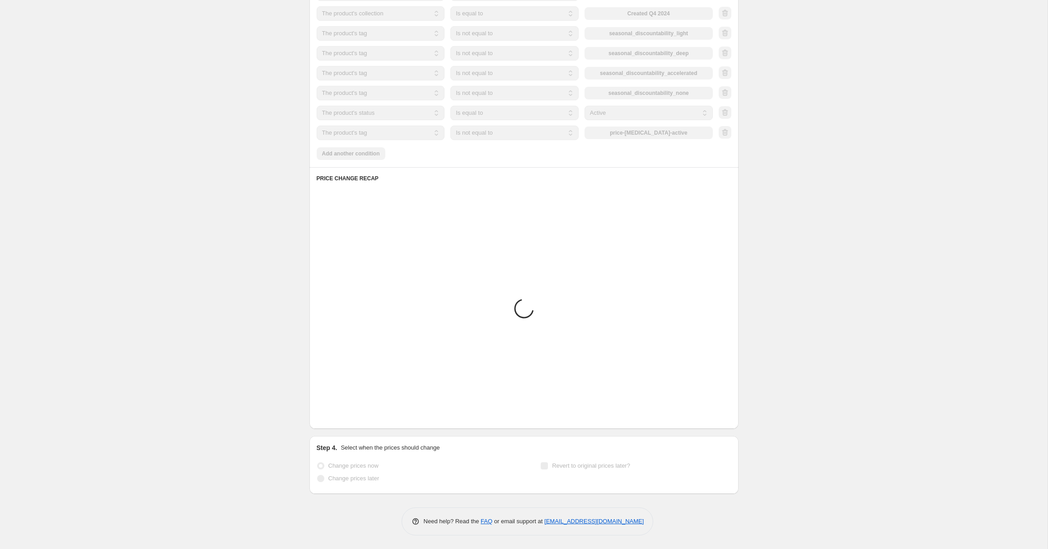
scroll to position [742, 0]
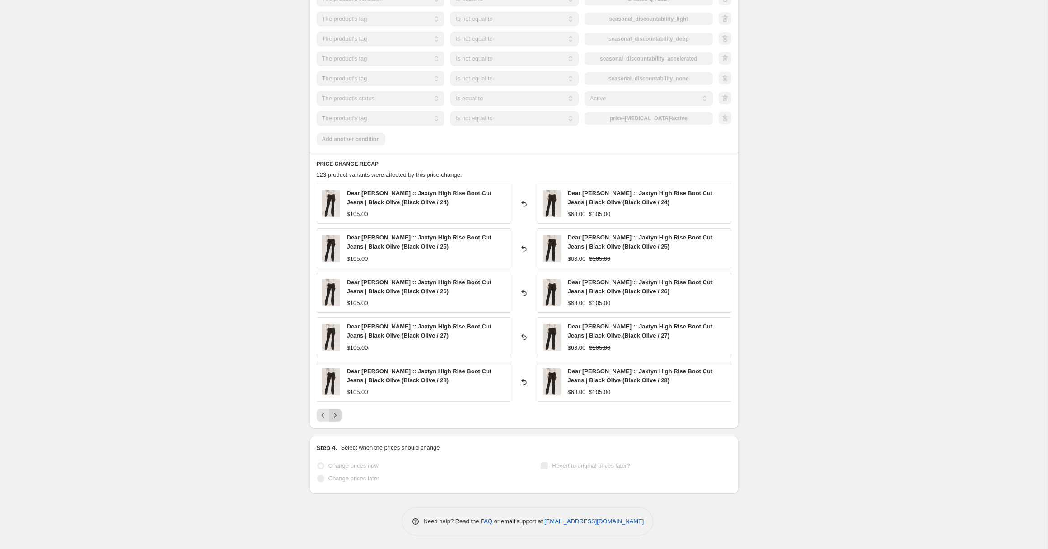
click at [332, 416] on icon "Next" at bounding box center [335, 415] width 9 height 9
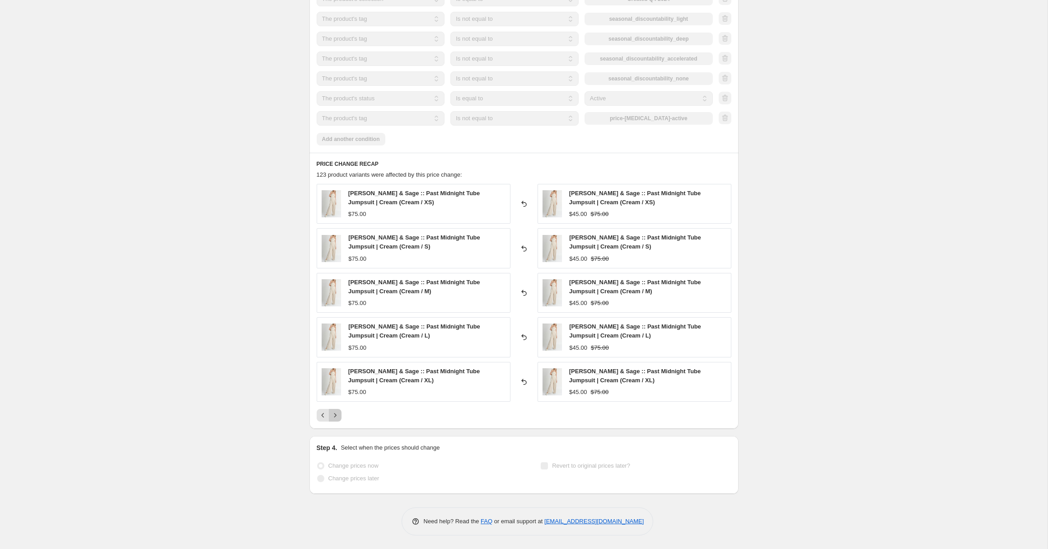
click at [332, 416] on icon "Next" at bounding box center [335, 415] width 9 height 9
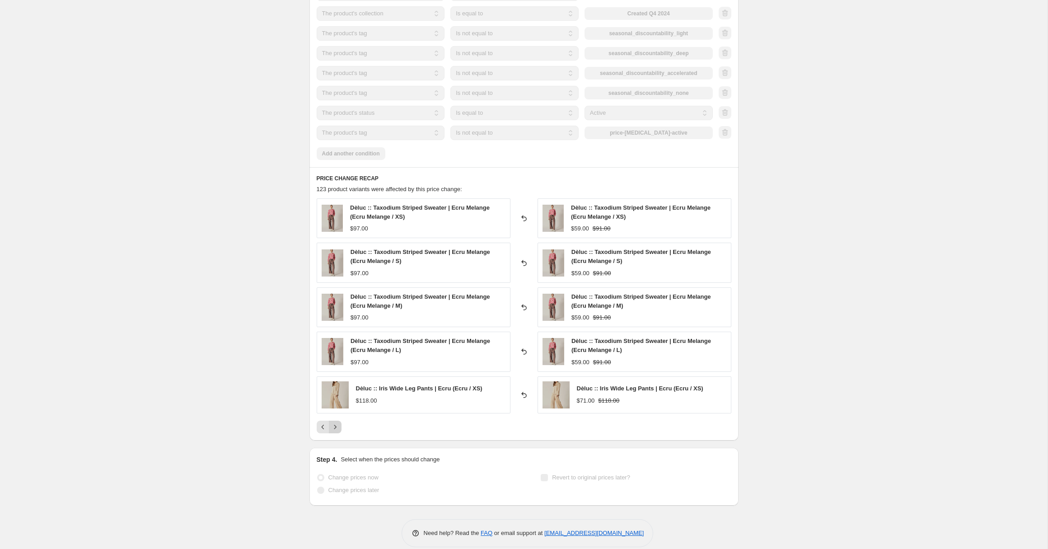
scroll to position [739, 0]
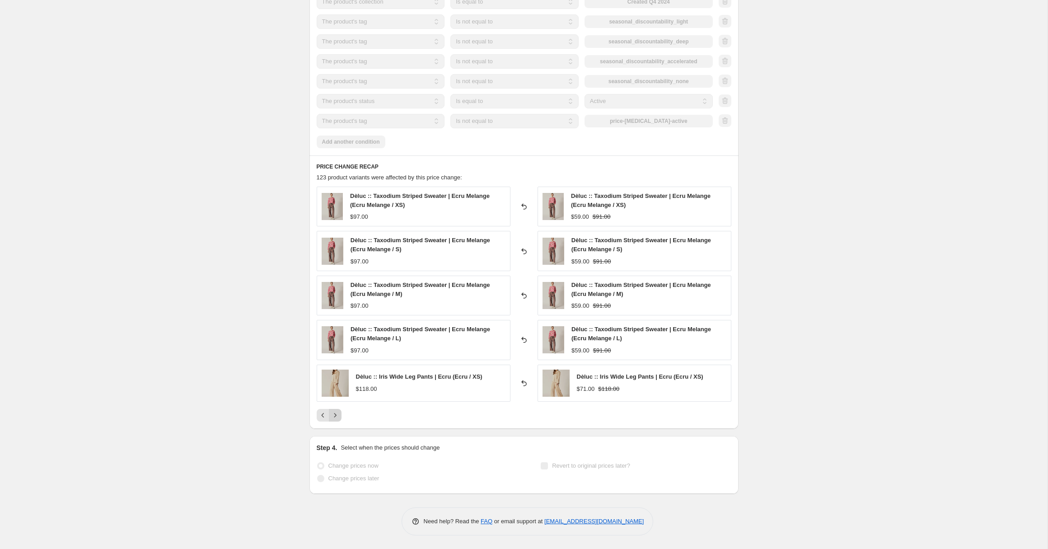
click at [332, 416] on icon "Next" at bounding box center [335, 415] width 9 height 9
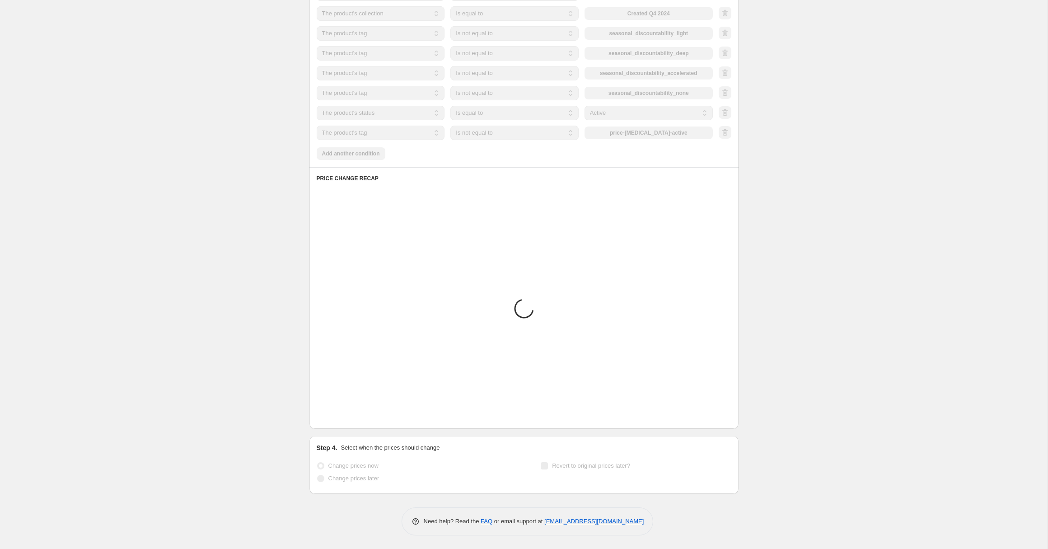
scroll to position [733, 0]
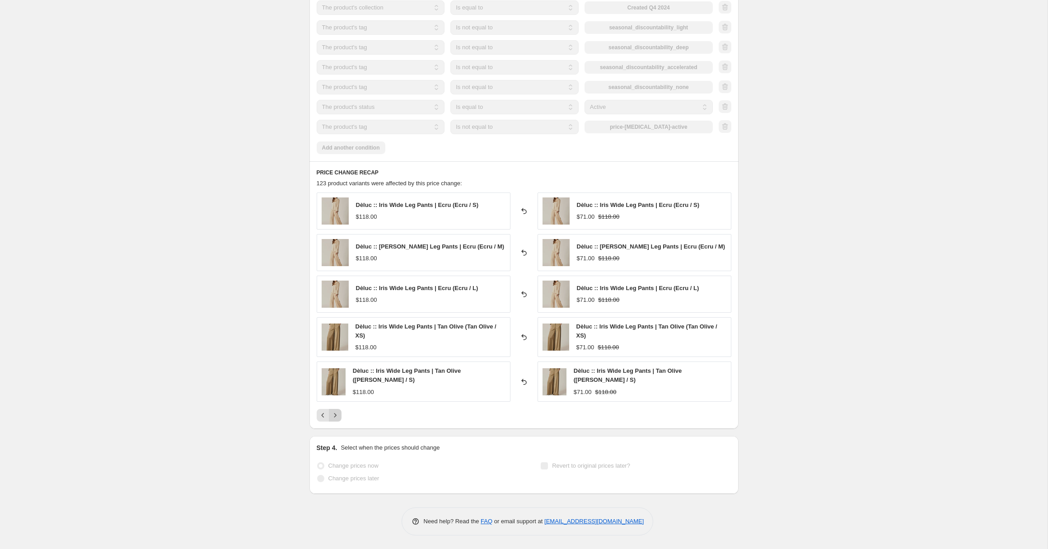
click at [332, 416] on icon "Next" at bounding box center [335, 415] width 9 height 9
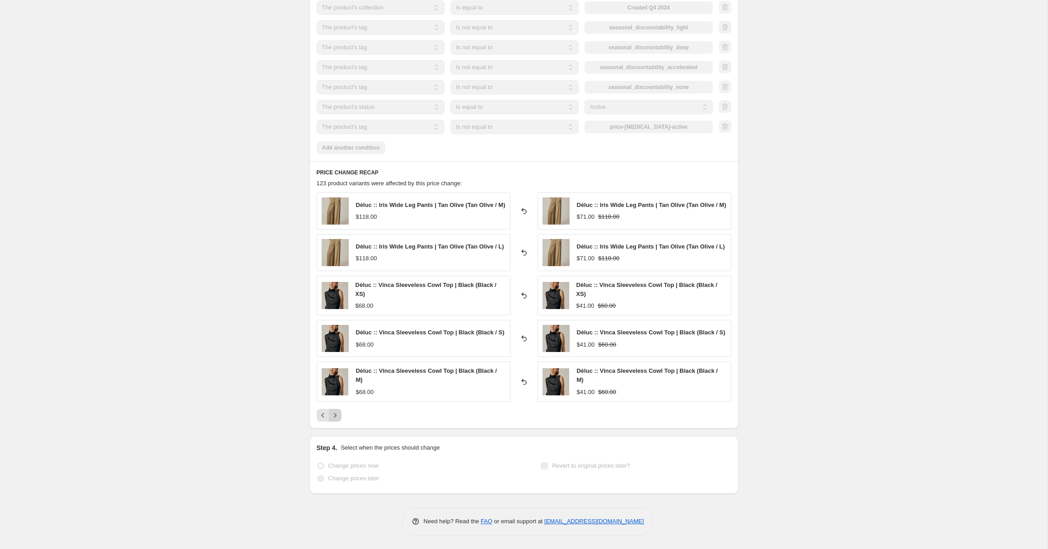
click at [332, 416] on div "Dèluc :: Iris Wide Leg Pants | Tan Olive (Tan Olive / M) $118.00 Reverted back …" at bounding box center [524, 307] width 415 height 229
click at [334, 420] on icon "Next" at bounding box center [335, 415] width 9 height 9
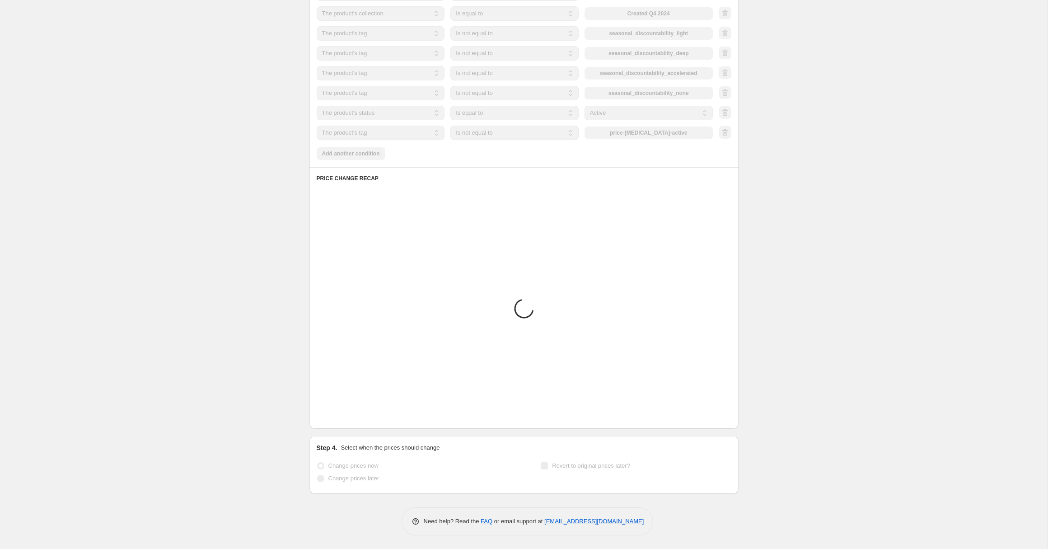
scroll to position [730, 0]
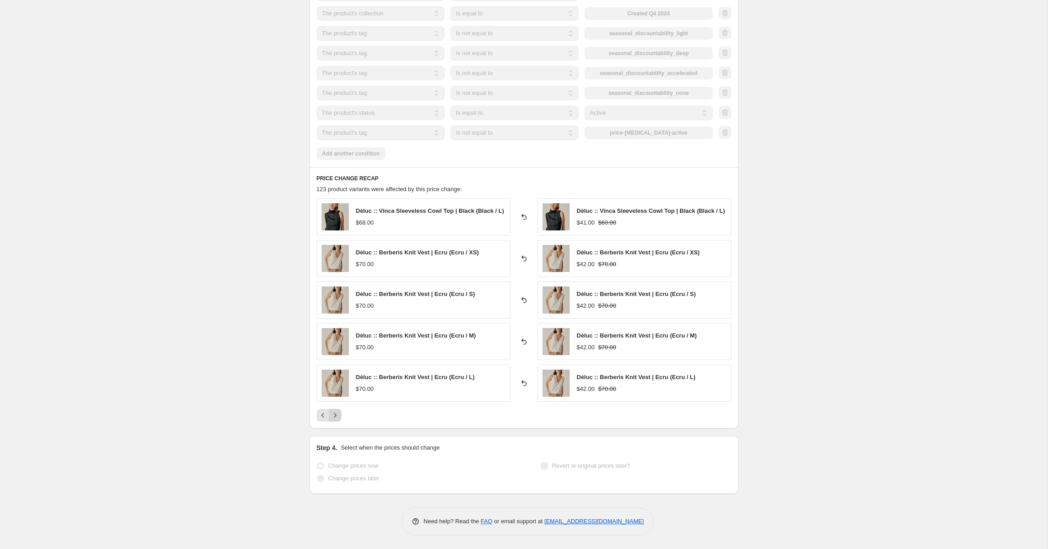
click at [336, 417] on icon "Next" at bounding box center [335, 415] width 9 height 9
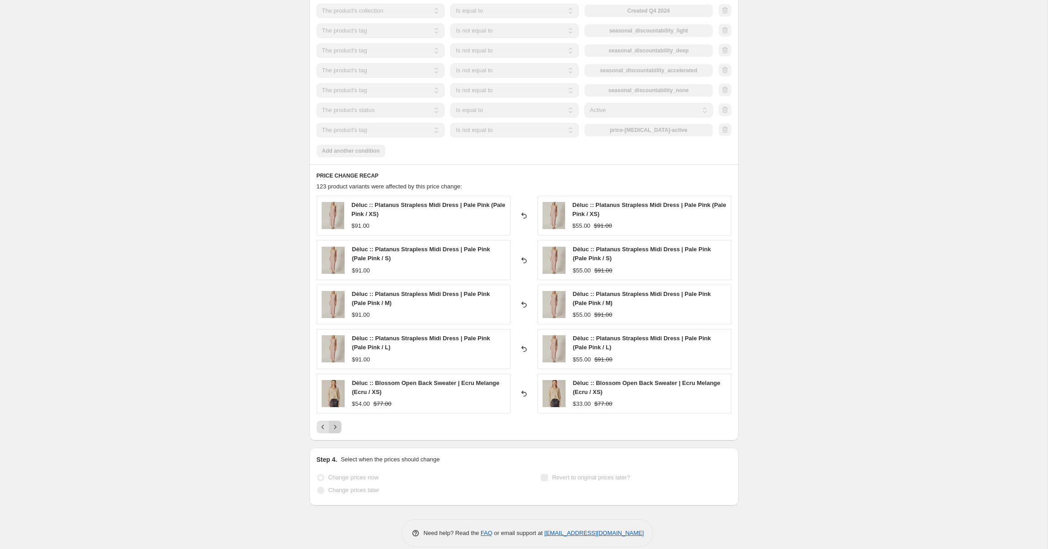
click at [335, 428] on icon "Next" at bounding box center [335, 427] width 9 height 9
click at [336, 428] on icon "Next" at bounding box center [335, 427] width 9 height 9
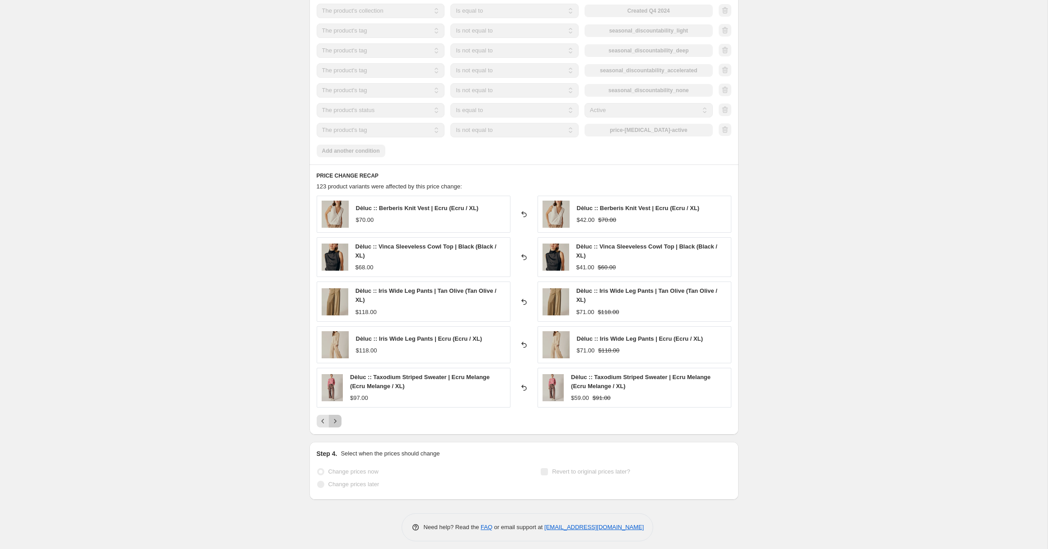
click at [335, 423] on icon "Next" at bounding box center [335, 421] width 9 height 9
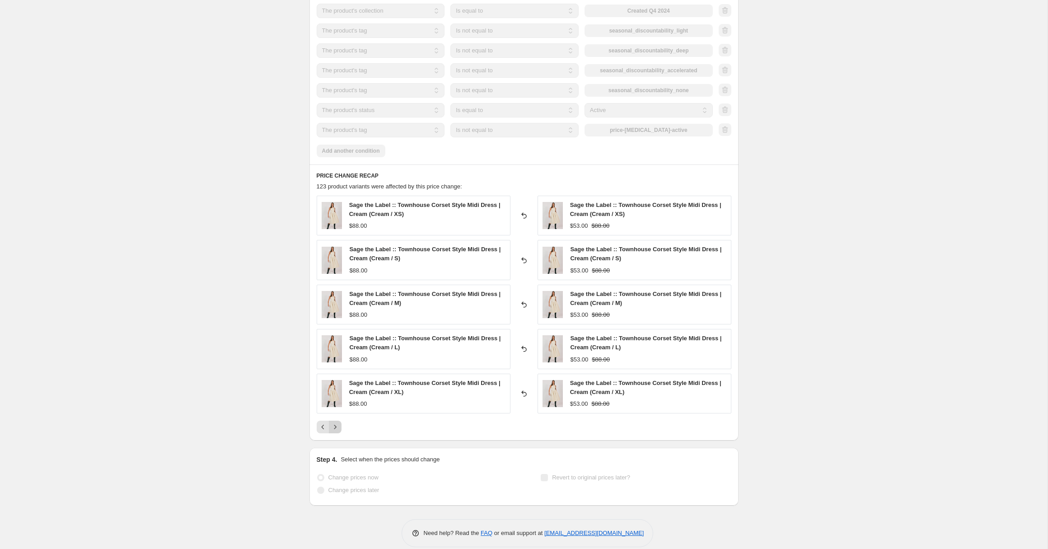
click at [337, 426] on icon "Next" at bounding box center [335, 427] width 9 height 9
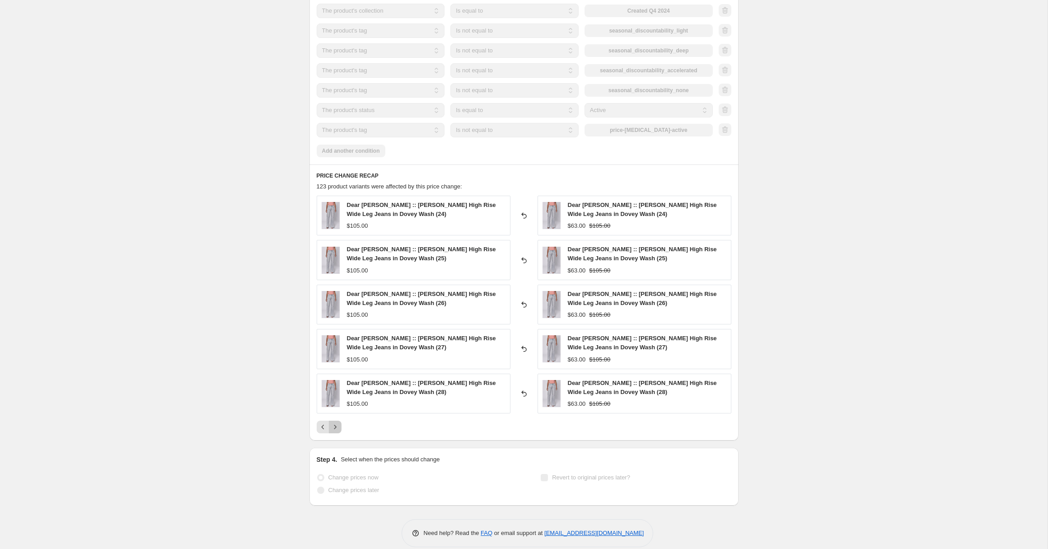
click at [337, 424] on icon "Next" at bounding box center [335, 427] width 9 height 9
click at [336, 424] on icon "Next" at bounding box center [335, 427] width 9 height 9
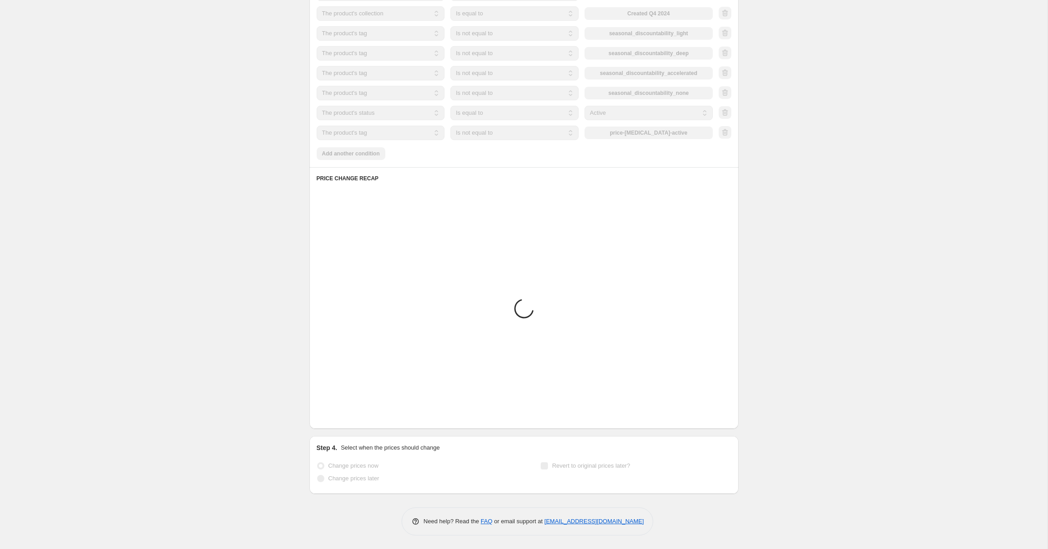
scroll to position [653, 0]
